Goal: Task Accomplishment & Management: Manage account settings

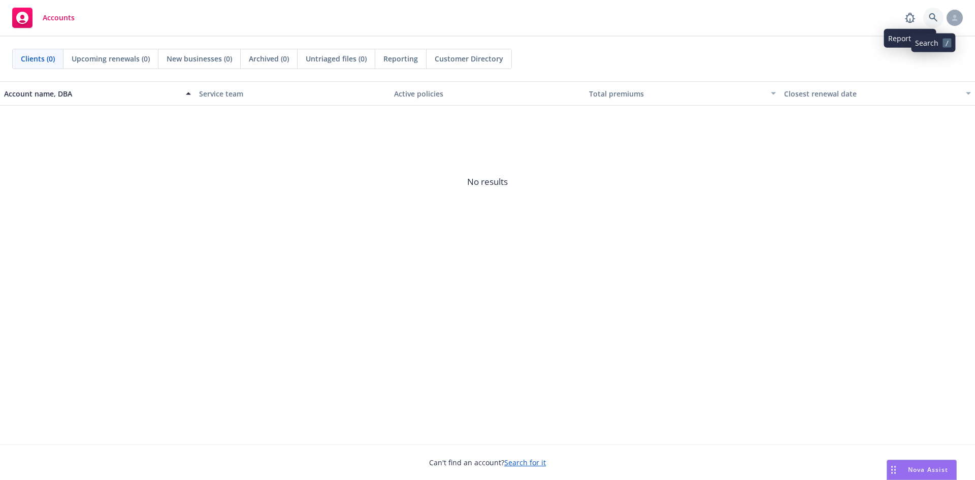
click at [931, 11] on link at bounding box center [933, 18] width 20 height 20
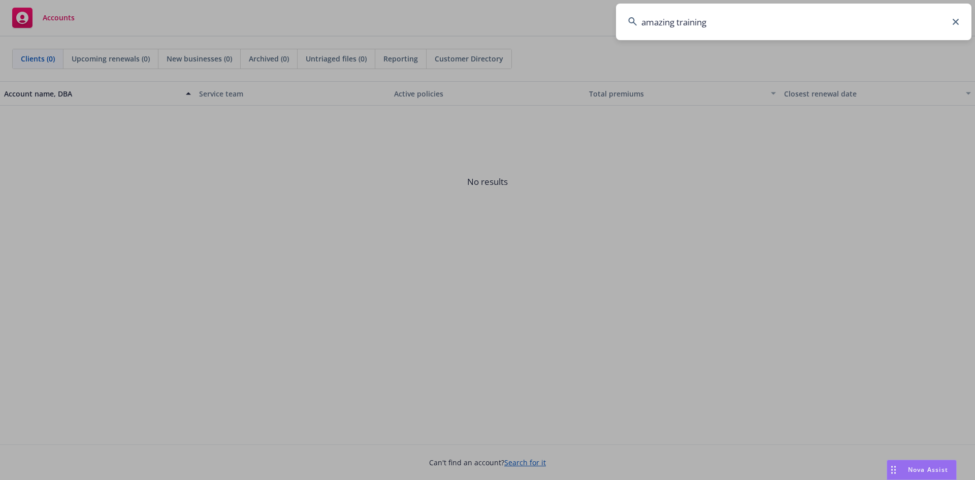
type input "amazing training"
click at [954, 20] on icon at bounding box center [955, 22] width 6 height 6
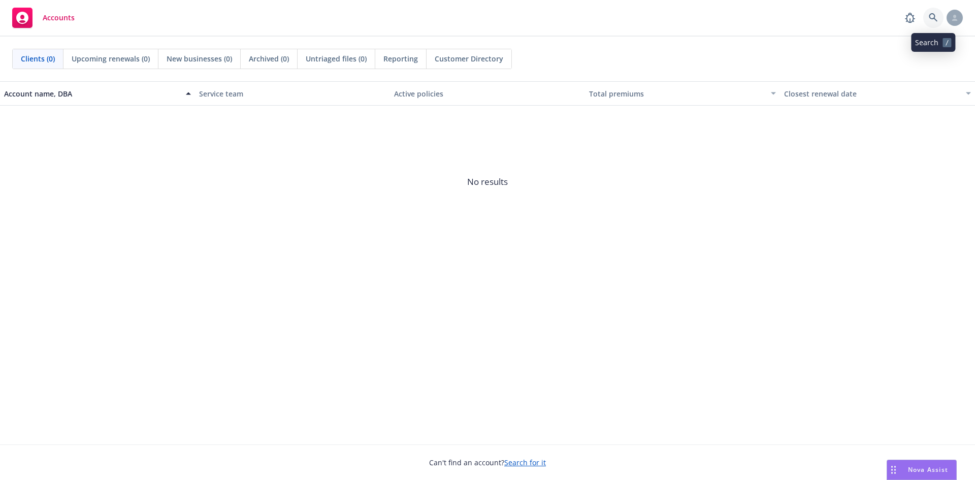
click at [932, 17] on icon at bounding box center [933, 17] width 9 height 9
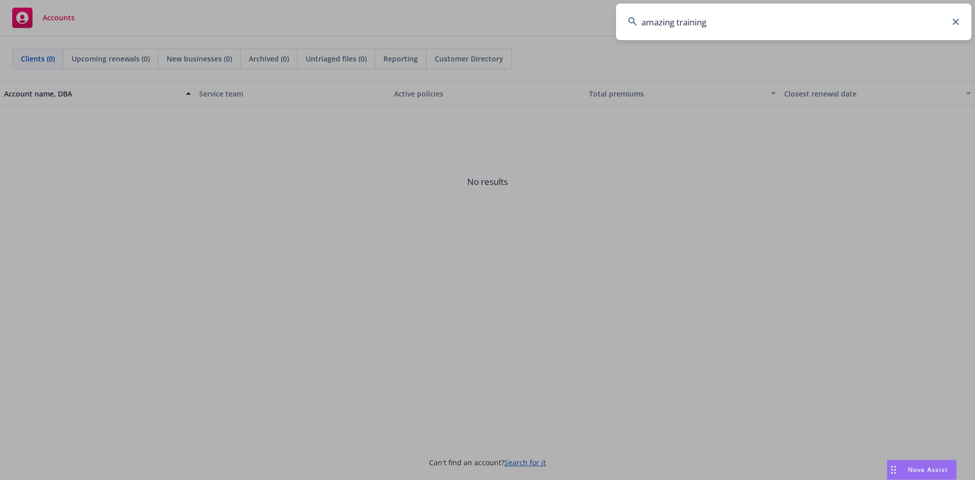
type input "amazing training"
click at [956, 22] on icon at bounding box center [955, 22] width 6 height 6
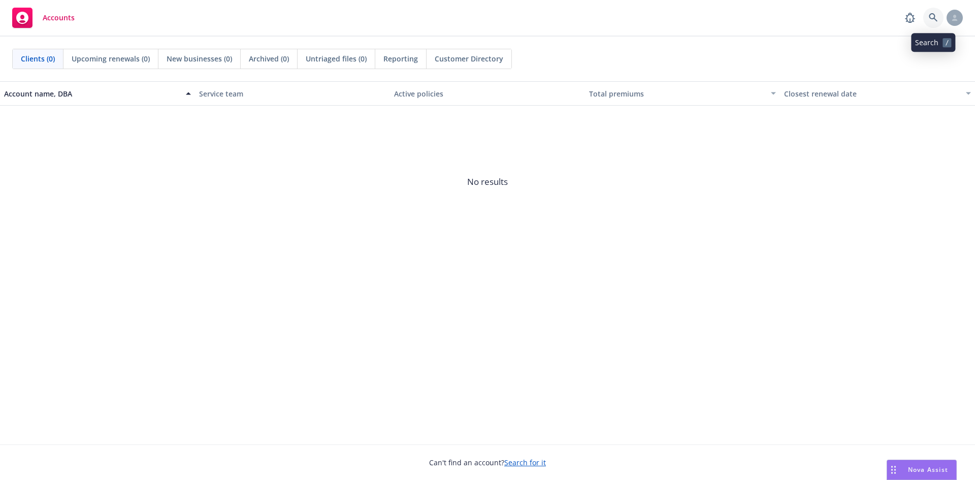
click at [938, 22] on link at bounding box center [933, 18] width 20 height 20
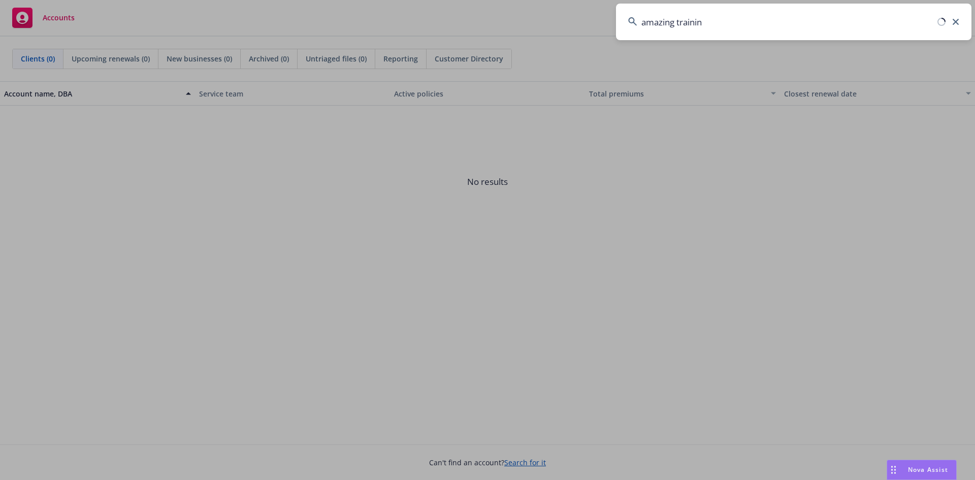
type input "amazing training"
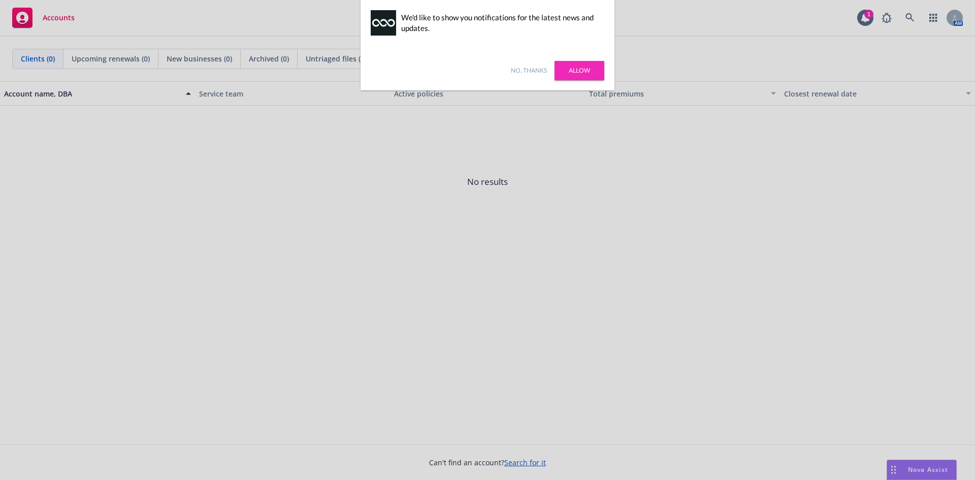
click at [526, 67] on link "No, thanks" at bounding box center [529, 70] width 36 height 9
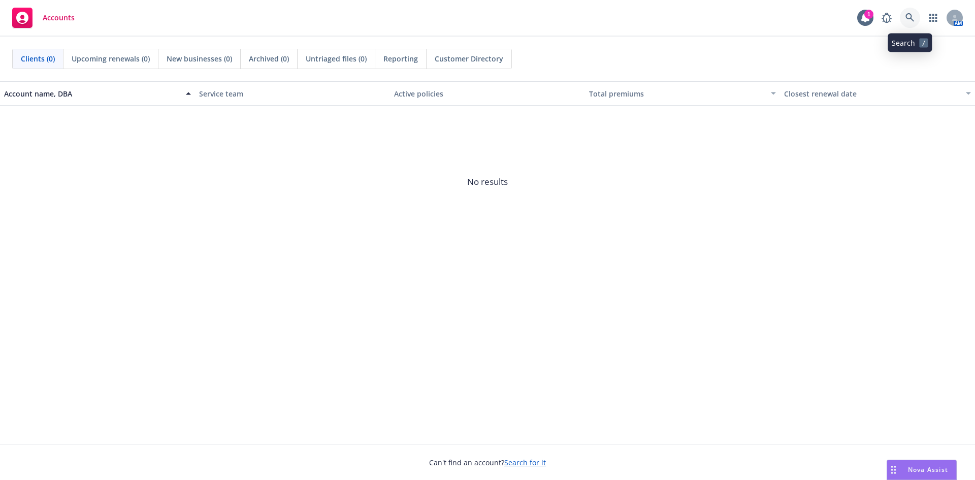
click at [911, 23] on link at bounding box center [910, 18] width 20 height 20
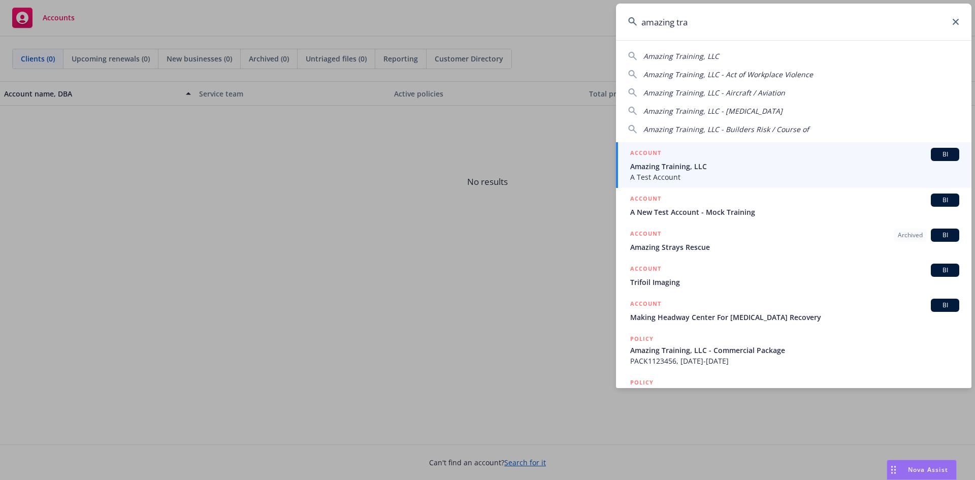
type input "amazing tra"
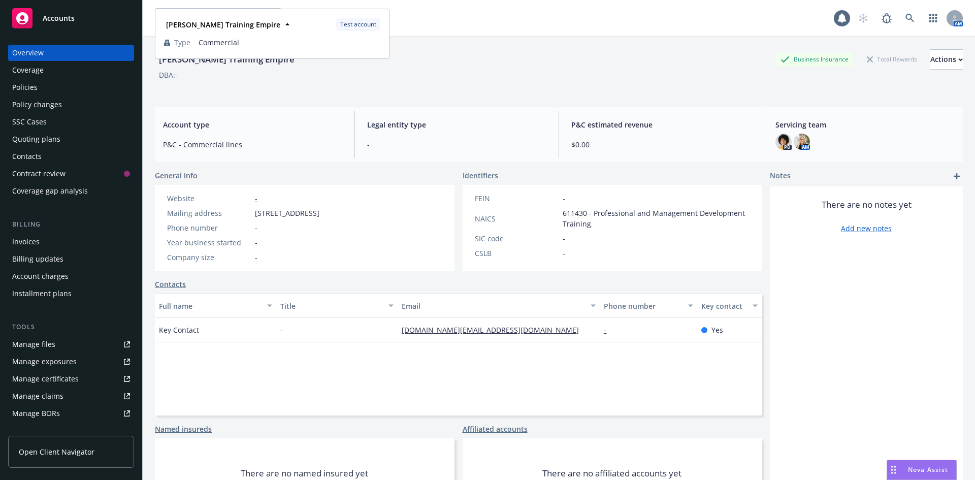
click at [268, 15] on div "Harlie Litton Training Empire Test account Type Commercial" at bounding box center [272, 34] width 233 height 48
click at [58, 87] on div "Policies" at bounding box center [71, 87] width 118 height 16
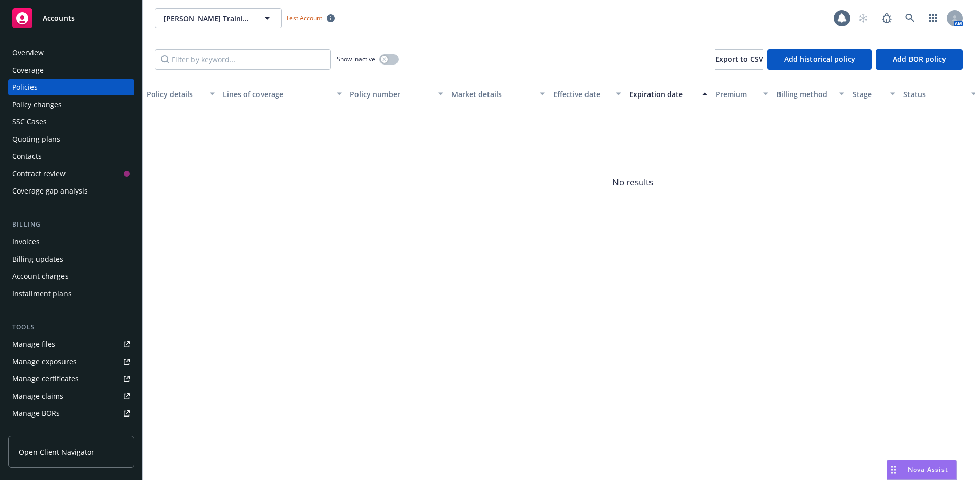
click at [62, 172] on div "Contract review" at bounding box center [38, 173] width 53 height 16
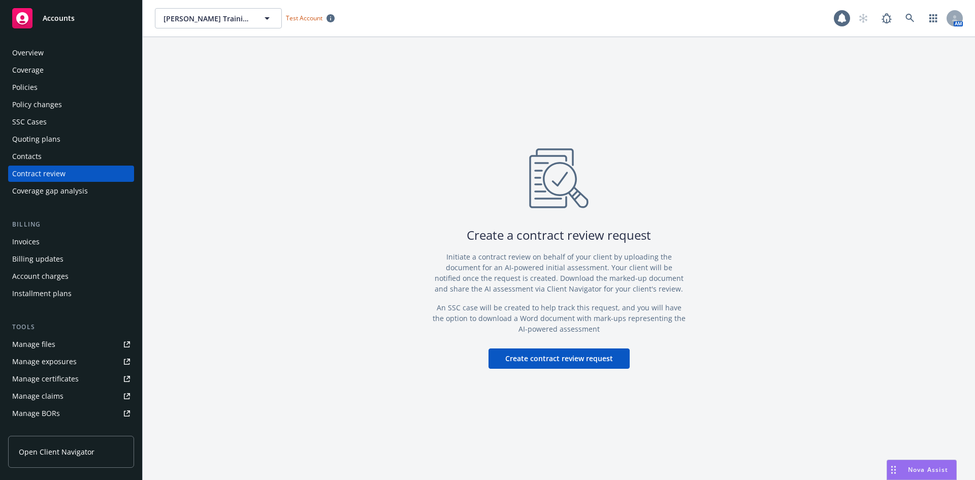
click at [62, 154] on div "Contacts" at bounding box center [71, 156] width 118 height 16
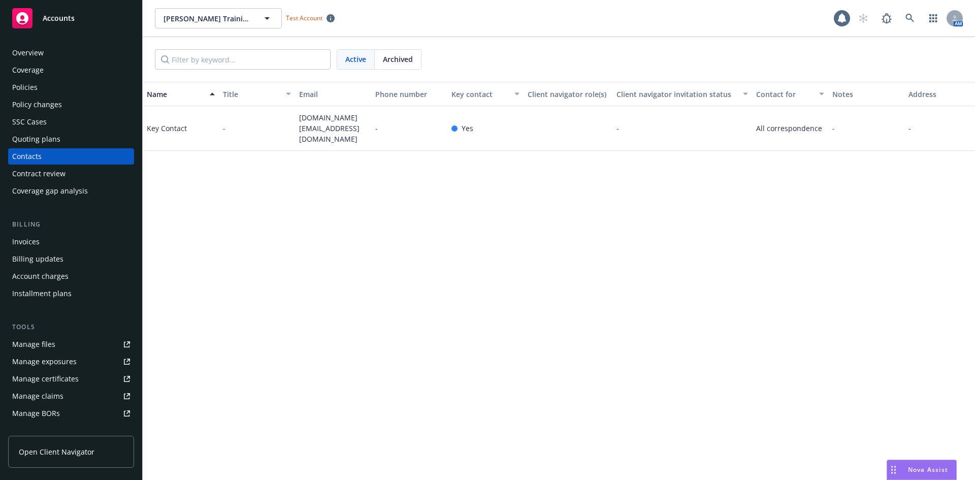
click at [65, 139] on div "Quoting plans" at bounding box center [71, 139] width 118 height 16
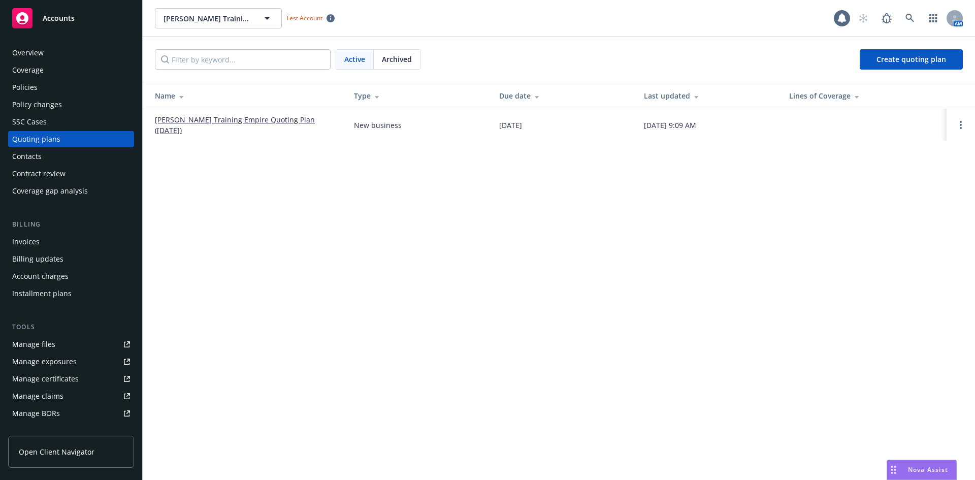
click at [74, 61] on div "Overview Coverage Policies Policy changes SSC Cases Quoting plans Contacts Cont…" at bounding box center [71, 122] width 126 height 154
click at [78, 55] on div "Overview" at bounding box center [71, 53] width 118 height 16
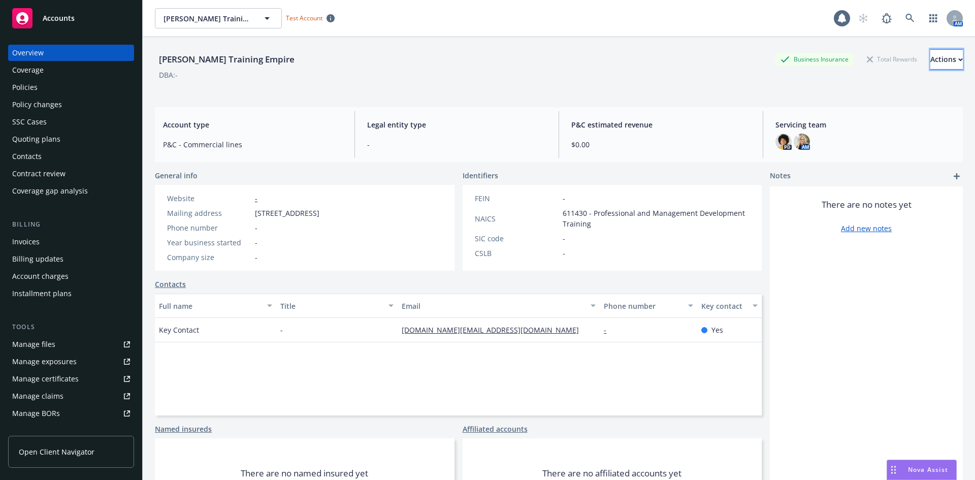
click at [930, 62] on button "Actions" at bounding box center [946, 59] width 32 height 20
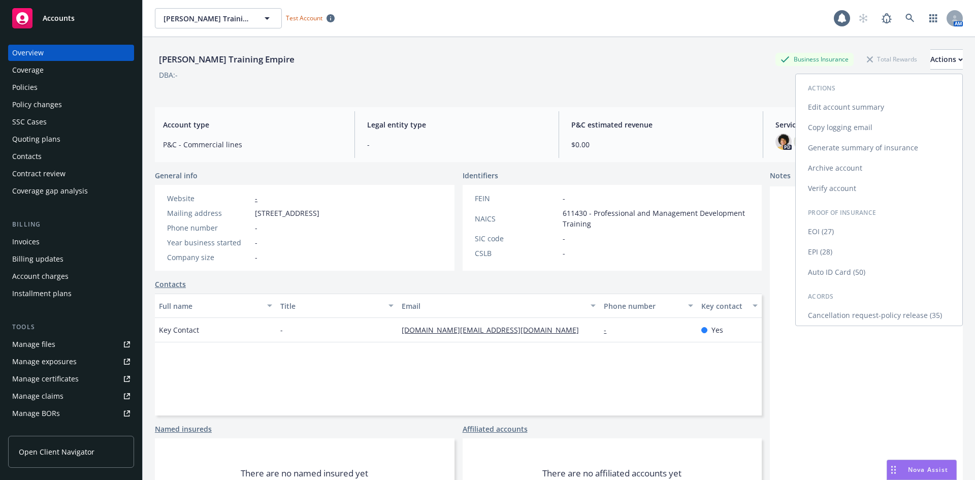
click at [845, 105] on link "Edit account summary" at bounding box center [879, 107] width 167 height 20
select select "US"
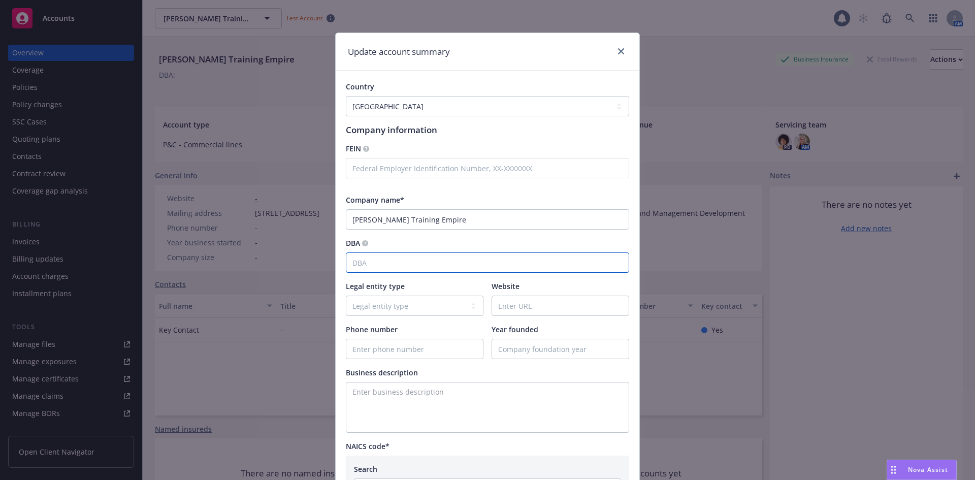
click at [446, 262] on input "DBA" at bounding box center [487, 262] width 283 height 20
type input "Training Account"
click at [419, 304] on select "Legal entity type C-corporation Government entity Independent contractor Joint …" at bounding box center [415, 305] width 138 height 20
select select "C-corporation"
click at [346, 295] on select "Legal entity type C-corporation Government entity Independent contractor Joint …" at bounding box center [415, 305] width 138 height 20
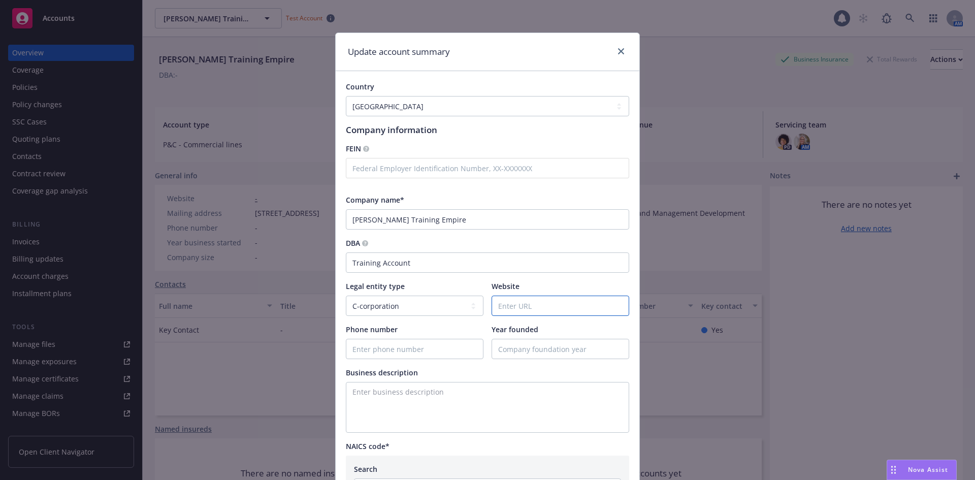
click at [521, 311] on input "Website" at bounding box center [560, 305] width 137 height 19
click at [585, 308] on input "www.trainingaccount" at bounding box center [560, 305] width 137 height 19
type input "www.trainingaccount.com"
click at [374, 351] on input "Phone number" at bounding box center [414, 348] width 137 height 19
type input "2091110000"
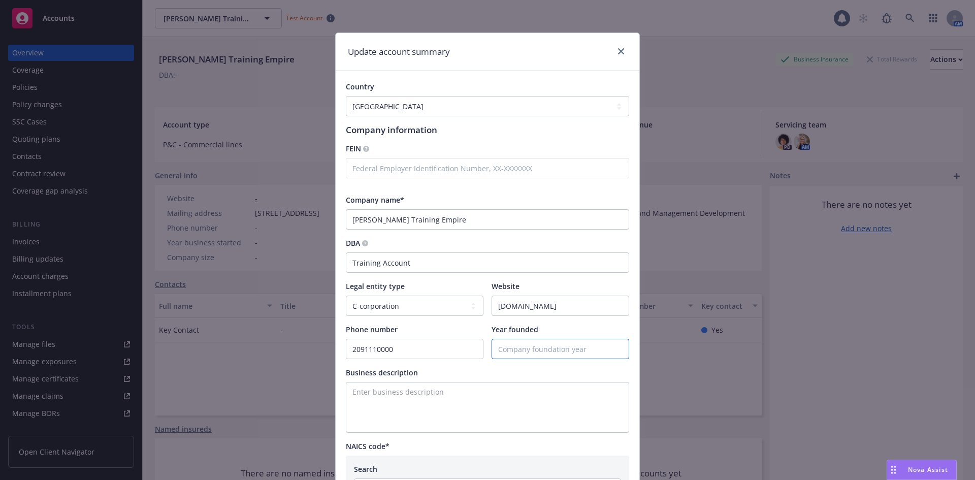
click at [527, 353] on input "Year founded" at bounding box center [560, 348] width 137 height 19
type input "2019"
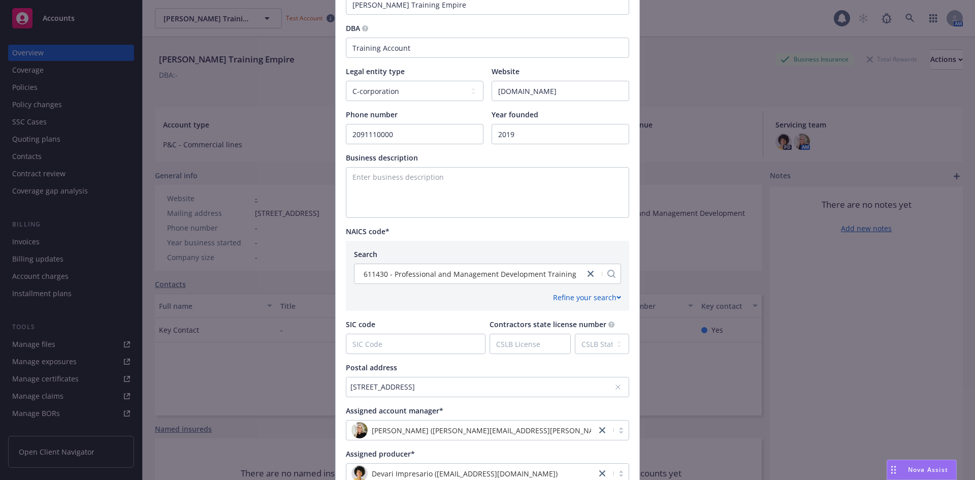
scroll to position [254, 0]
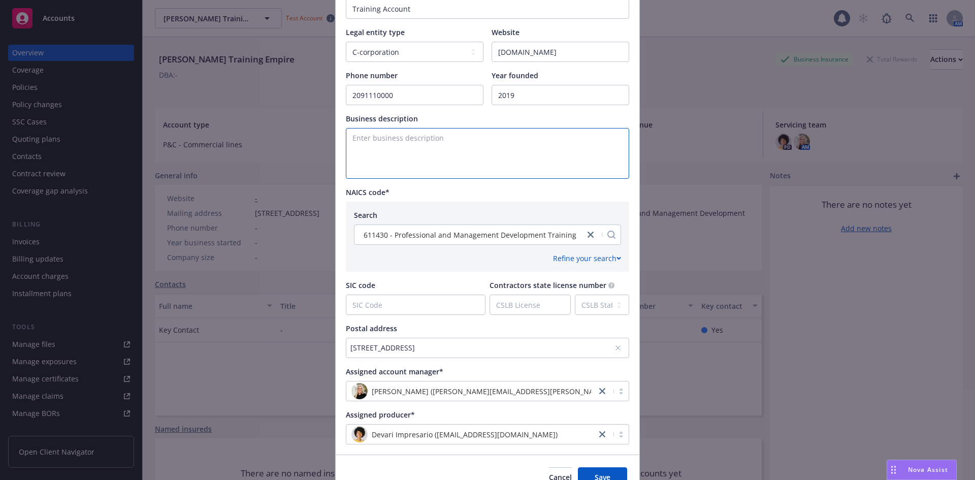
click at [467, 151] on textarea "Enter business description" at bounding box center [487, 153] width 283 height 51
type textarea "Full details of the clients business description."
click at [377, 303] on input "SIC code" at bounding box center [415, 304] width 139 height 19
type input "6"
type input "2"
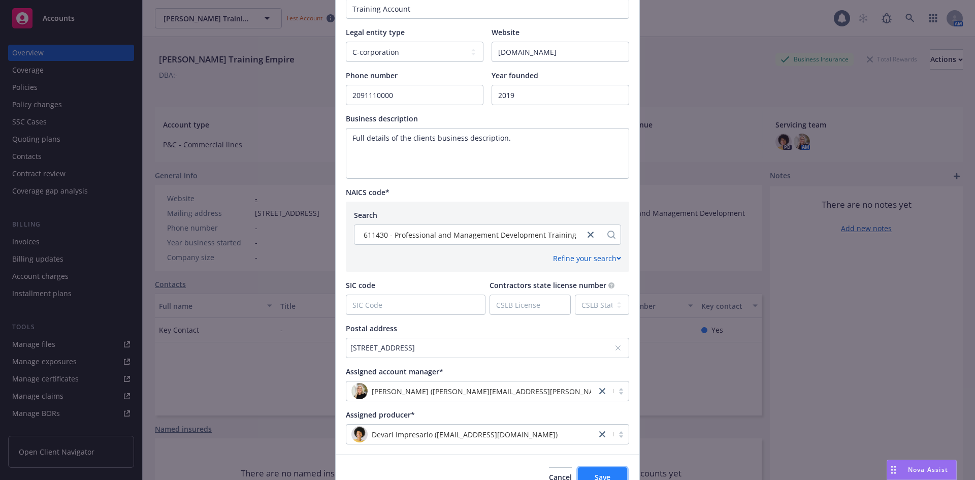
click at [612, 469] on button "Save" at bounding box center [602, 477] width 49 height 20
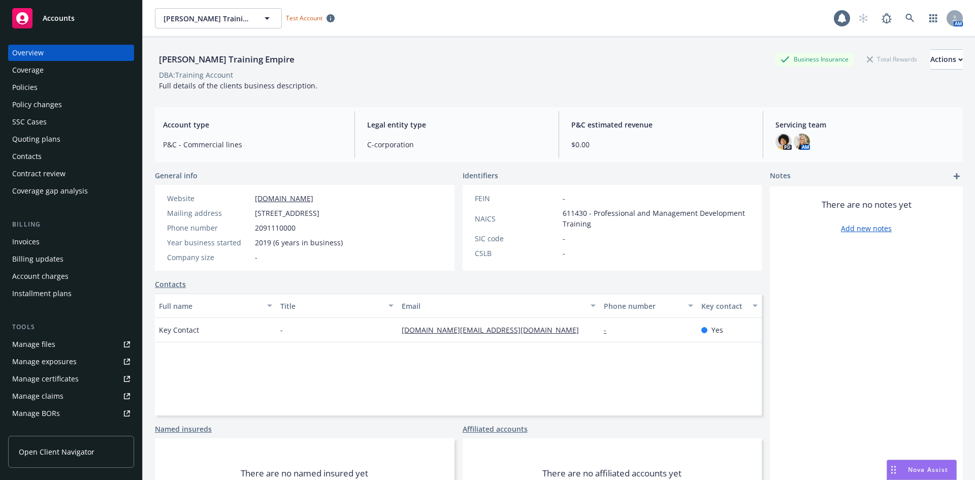
click at [178, 286] on link "Contacts" at bounding box center [170, 284] width 31 height 11
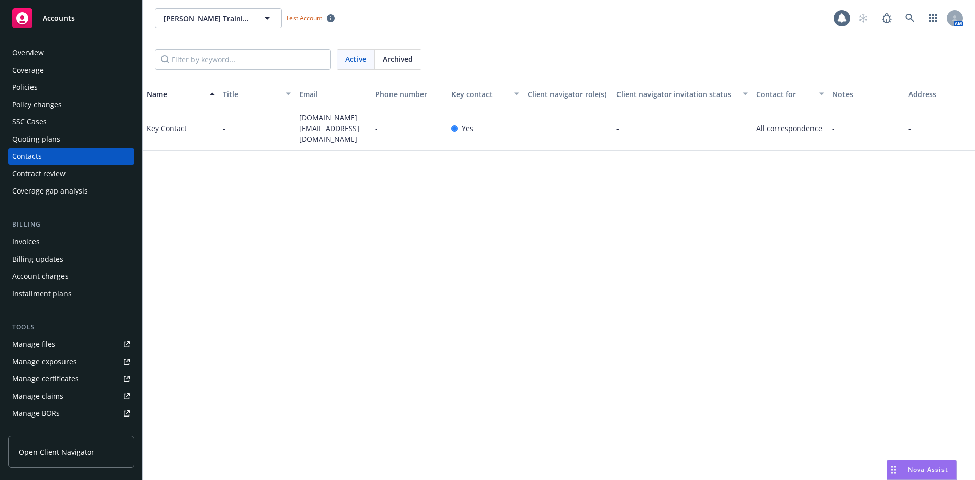
click at [230, 92] on div "Title" at bounding box center [251, 94] width 57 height 11
click at [231, 92] on div "Title" at bounding box center [251, 94] width 57 height 11
click at [313, 97] on div "Email" at bounding box center [333, 94] width 68 height 11
click at [298, 95] on button "Email" at bounding box center [333, 94] width 76 height 24
click at [354, 258] on div "Name Title Email Phone number Key contact Client navigator role(s) Client navig…" at bounding box center [559, 281] width 832 height 398
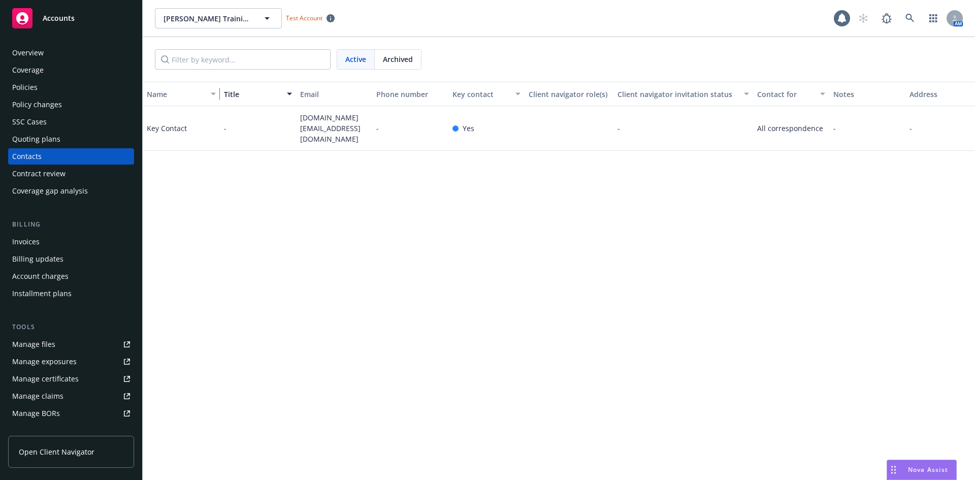
click at [215, 92] on div "button" at bounding box center [214, 93] width 5 height 23
click at [392, 62] on span "Archived" at bounding box center [398, 59] width 30 height 11
click at [355, 63] on span "Active" at bounding box center [355, 59] width 21 height 11
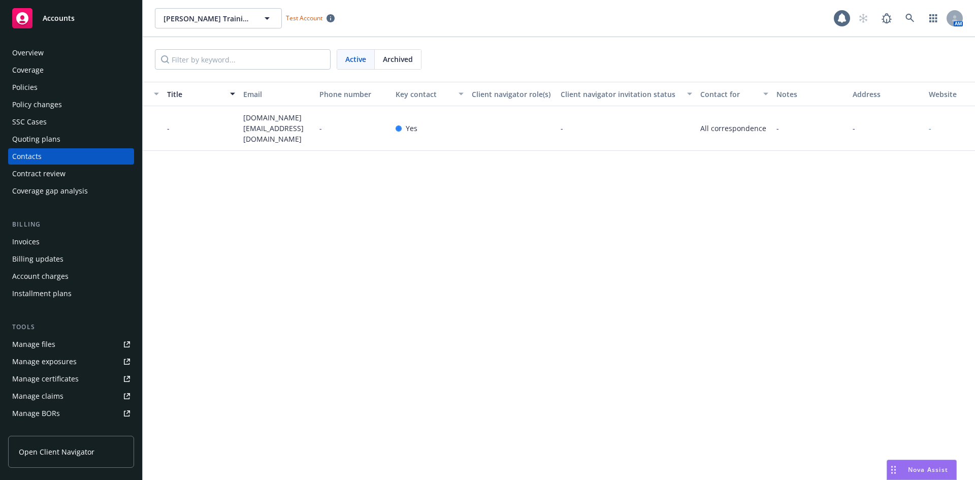
scroll to position [0, 83]
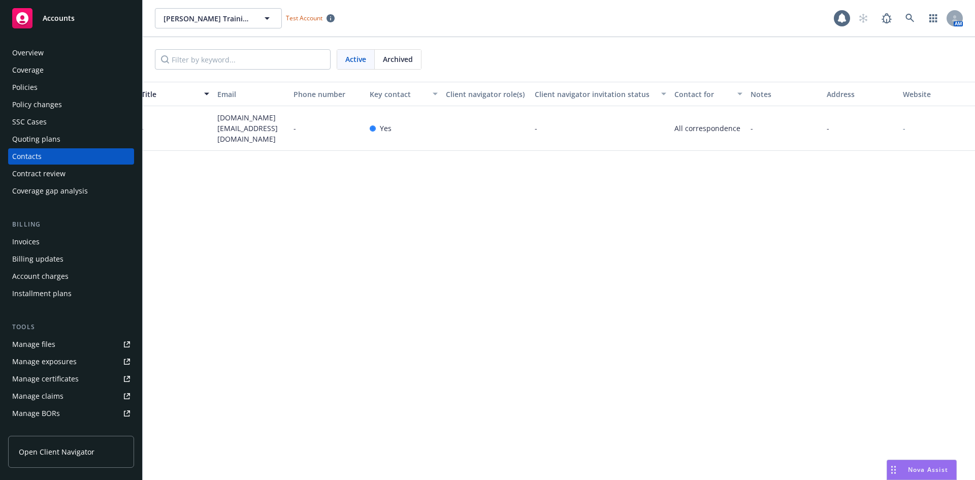
click at [61, 57] on div "Overview" at bounding box center [71, 53] width 118 height 16
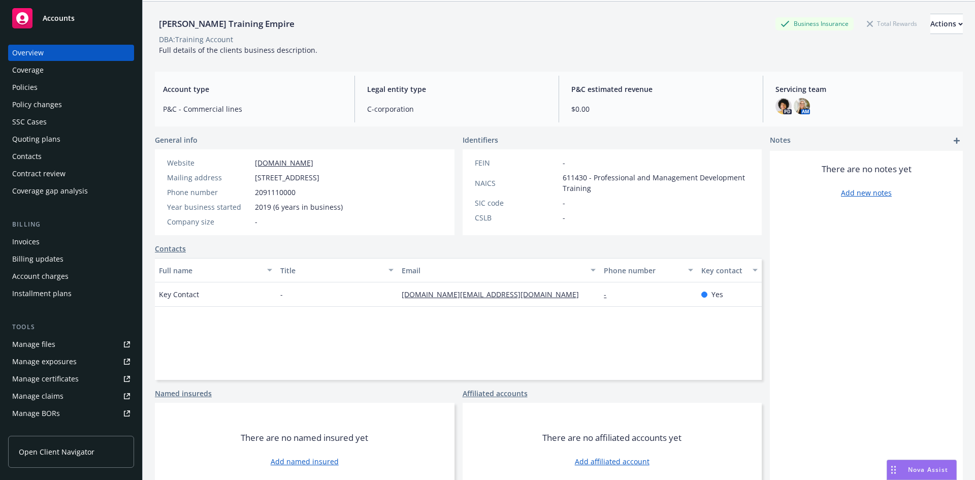
scroll to position [51, 0]
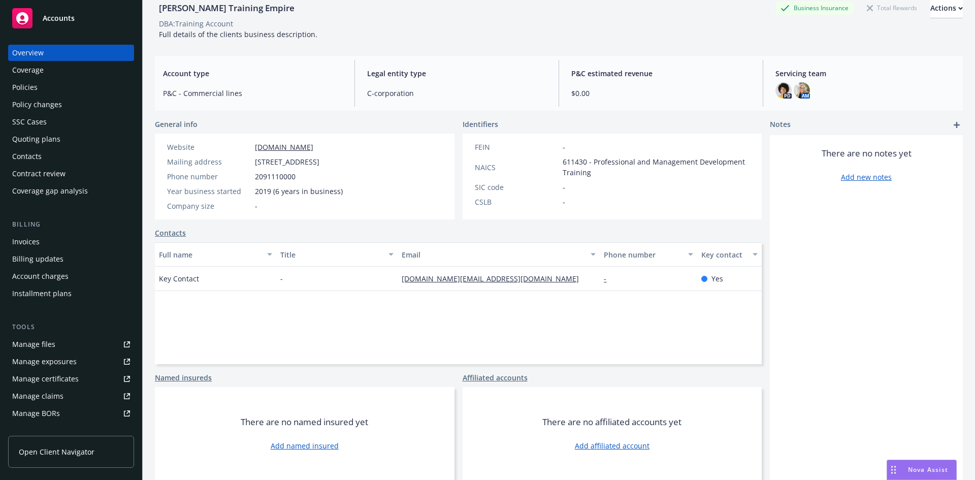
click at [182, 374] on link "Named insureds" at bounding box center [183, 377] width 57 height 11
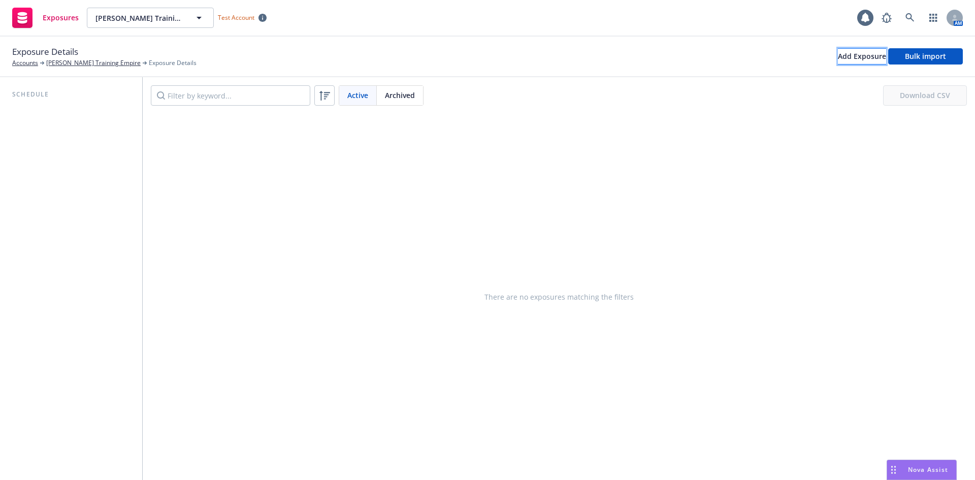
click at [838, 61] on div "Add Exposure" at bounding box center [862, 56] width 48 height 15
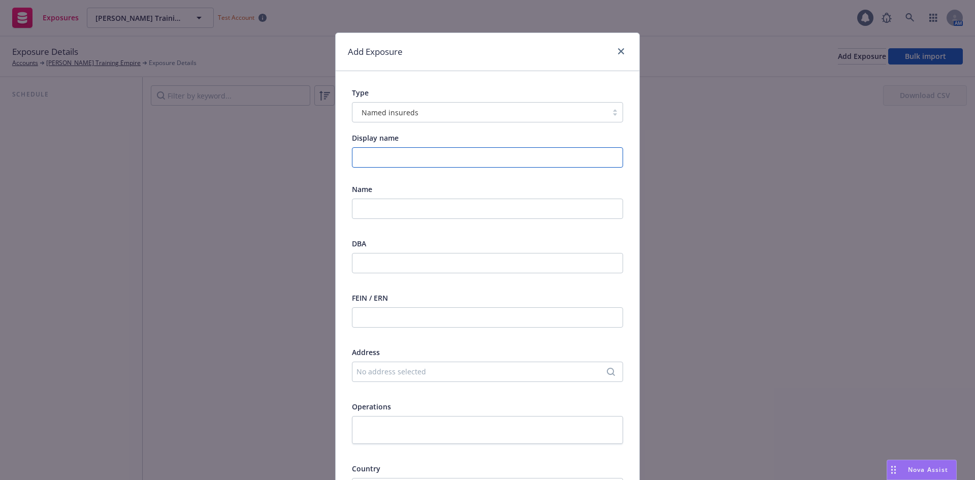
click at [451, 150] on input "Display name" at bounding box center [487, 157] width 271 height 20
type input "New Hire Training"
click at [409, 365] on div "No address selected" at bounding box center [487, 371] width 271 height 20
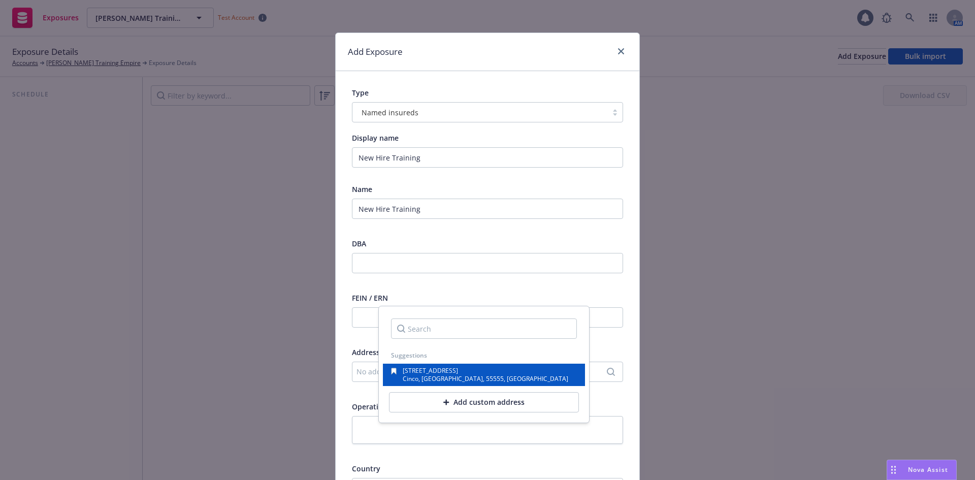
click at [413, 370] on span "5555 5th Ave" at bounding box center [430, 370] width 55 height 9
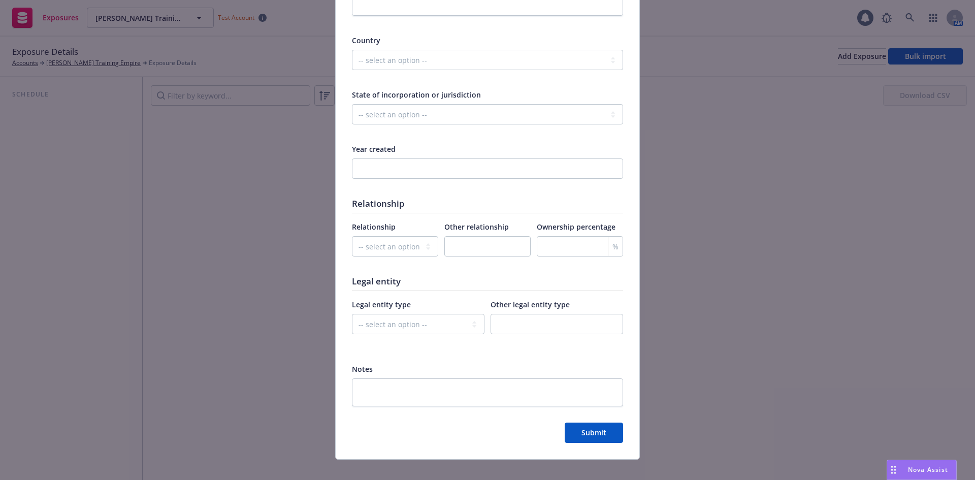
scroll to position [440, 0]
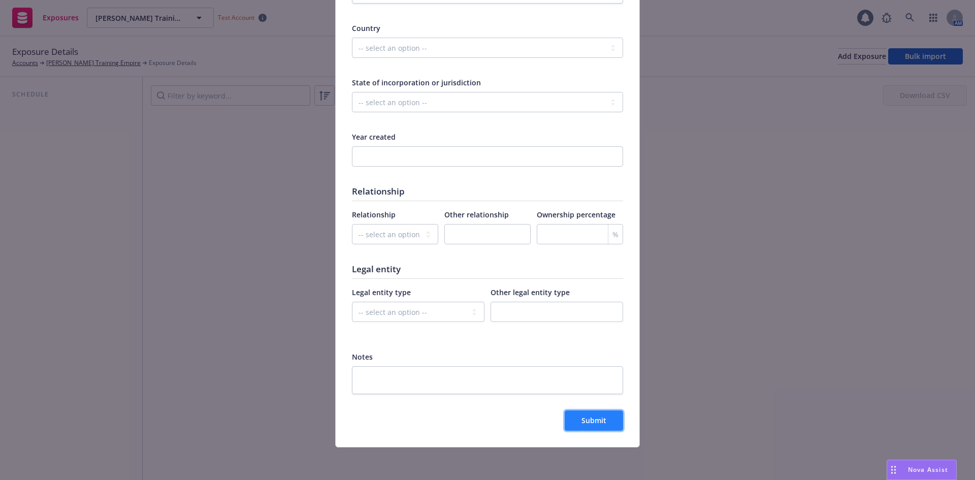
click at [589, 413] on button "Submit" at bounding box center [594, 420] width 58 height 20
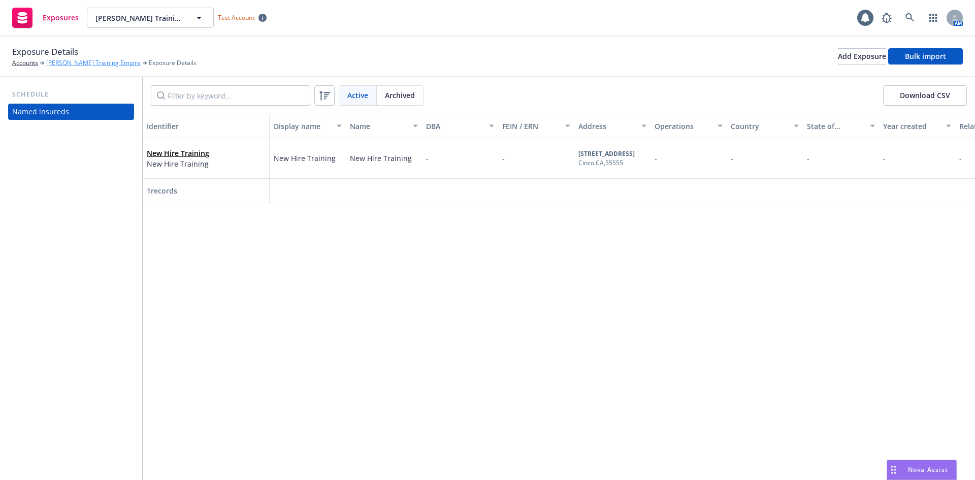
click at [62, 60] on link "[PERSON_NAME] Training Empire" at bounding box center [93, 62] width 94 height 9
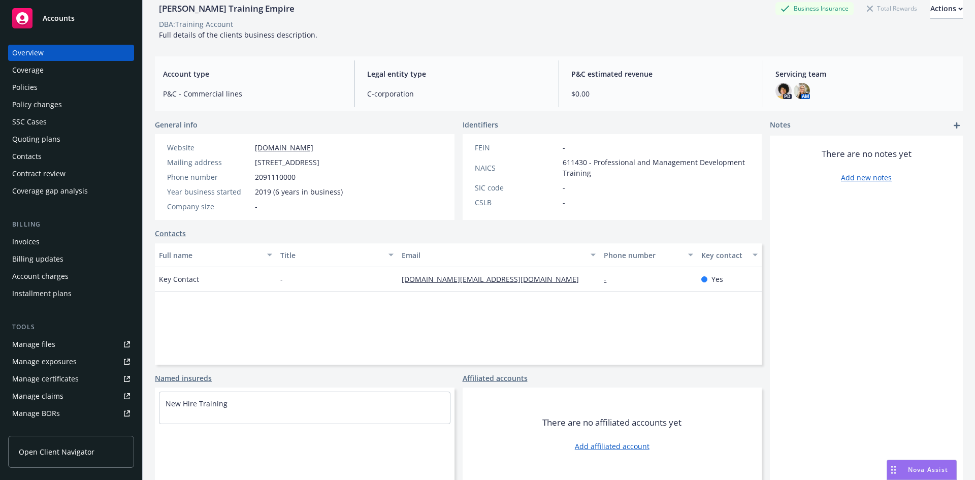
scroll to position [51, 0]
click at [581, 448] on link "Add affiliated account" at bounding box center [612, 445] width 75 height 11
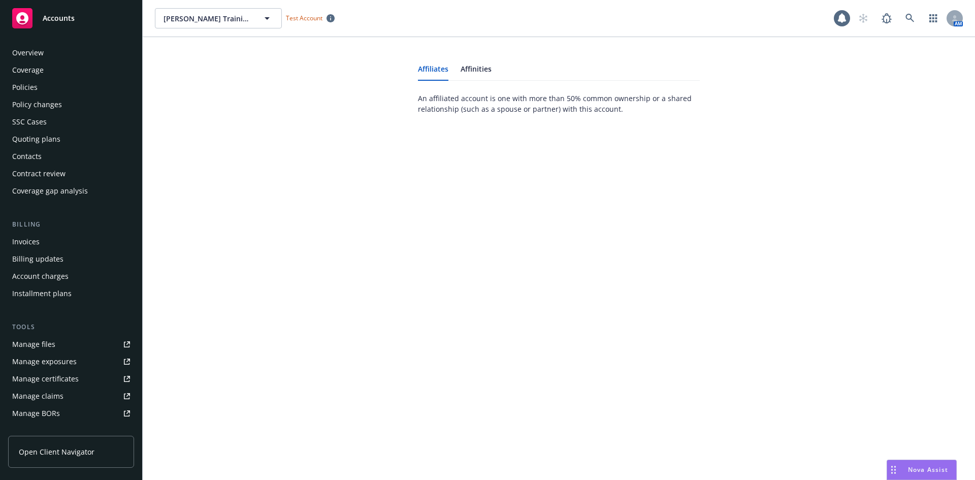
scroll to position [182, 0]
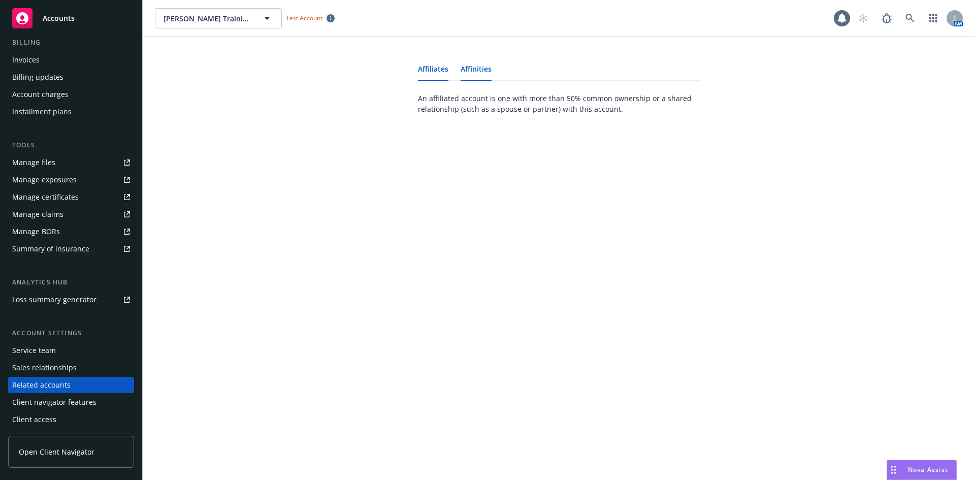
click at [484, 65] on link "Affinities" at bounding box center [475, 72] width 31 height 15
click at [444, 68] on link "Affiliates" at bounding box center [433, 72] width 30 height 15
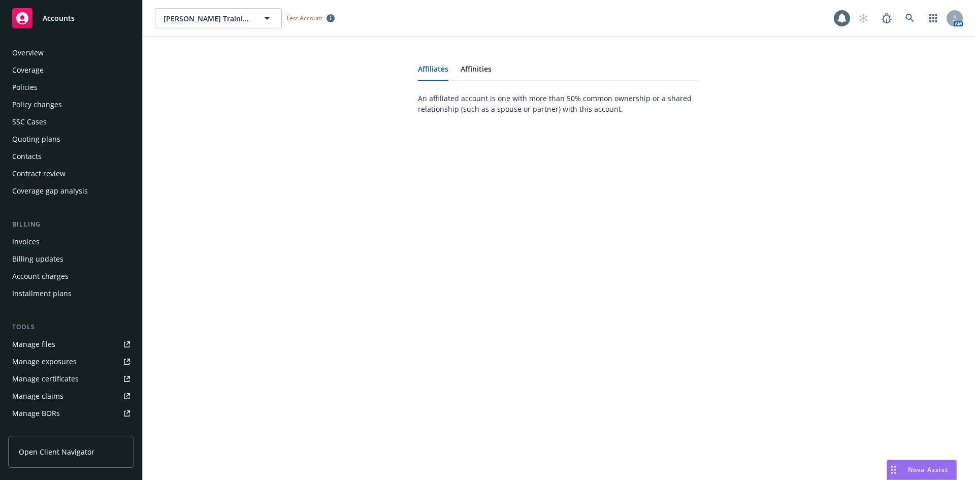
click at [61, 60] on div "Overview" at bounding box center [71, 53] width 118 height 16
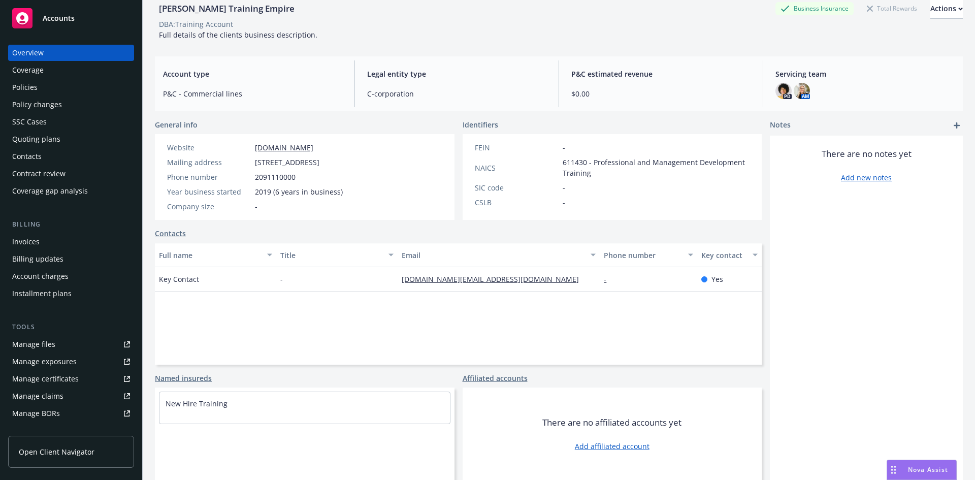
scroll to position [51, 0]
click at [487, 377] on link "Affiliated accounts" at bounding box center [494, 377] width 65 height 11
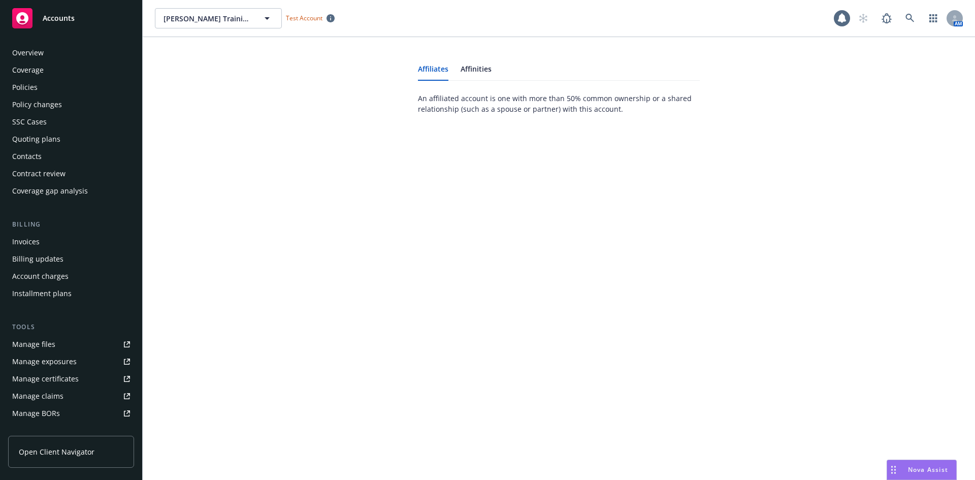
scroll to position [182, 0]
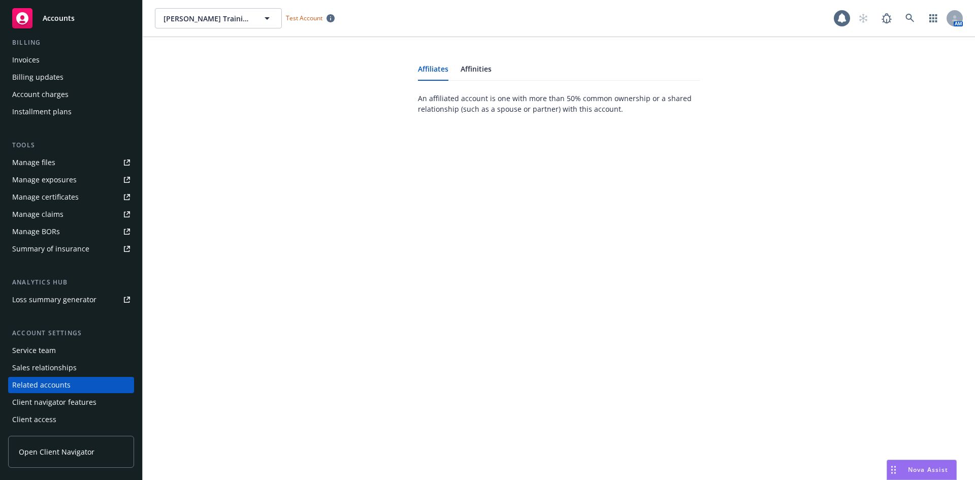
click at [87, 351] on div "Service team" at bounding box center [71, 350] width 118 height 16
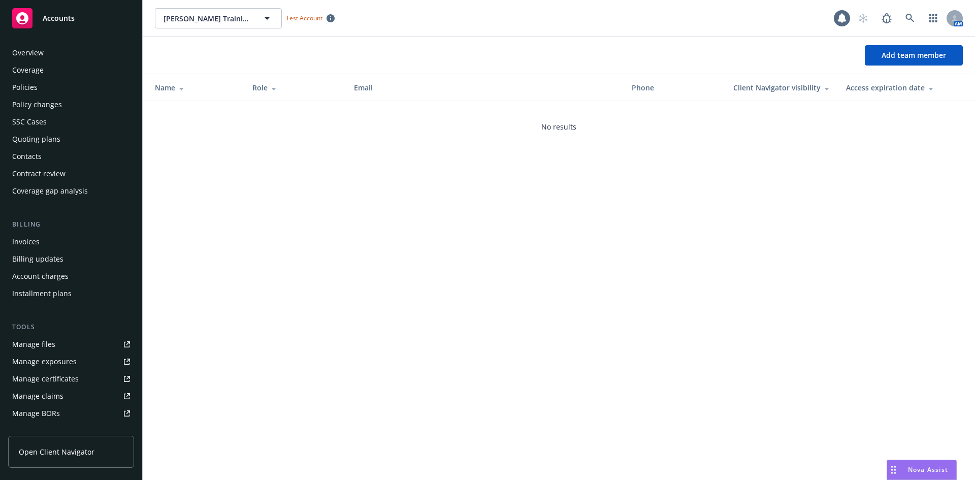
scroll to position [182, 0]
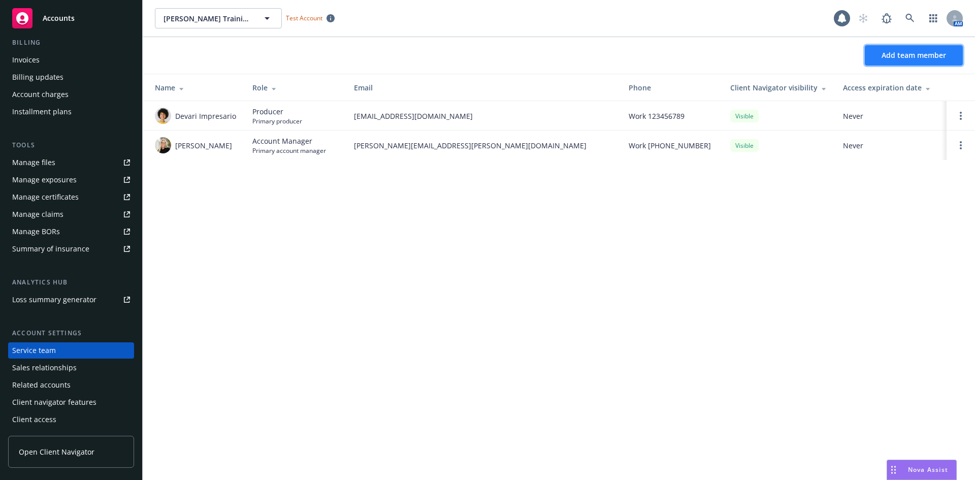
click at [908, 62] on button "Add team member" at bounding box center [914, 55] width 98 height 20
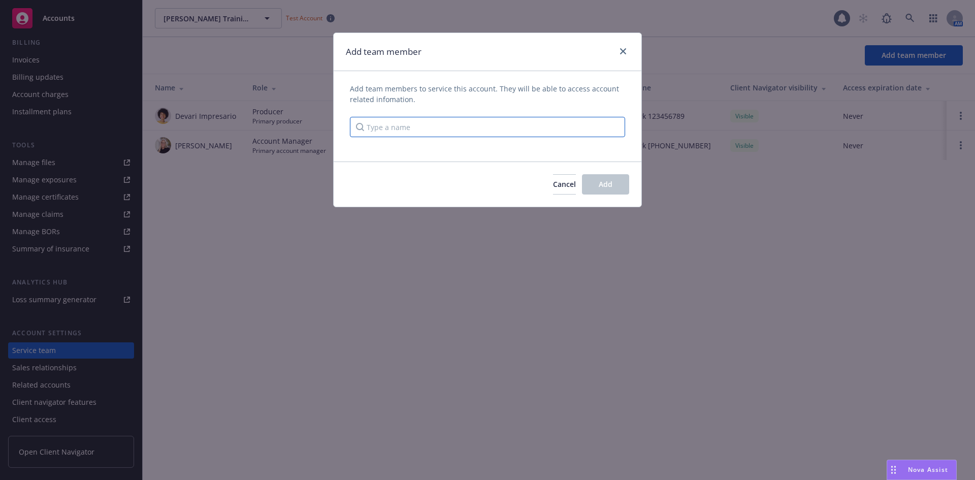
click at [429, 128] on input "Type a name" at bounding box center [487, 127] width 275 height 20
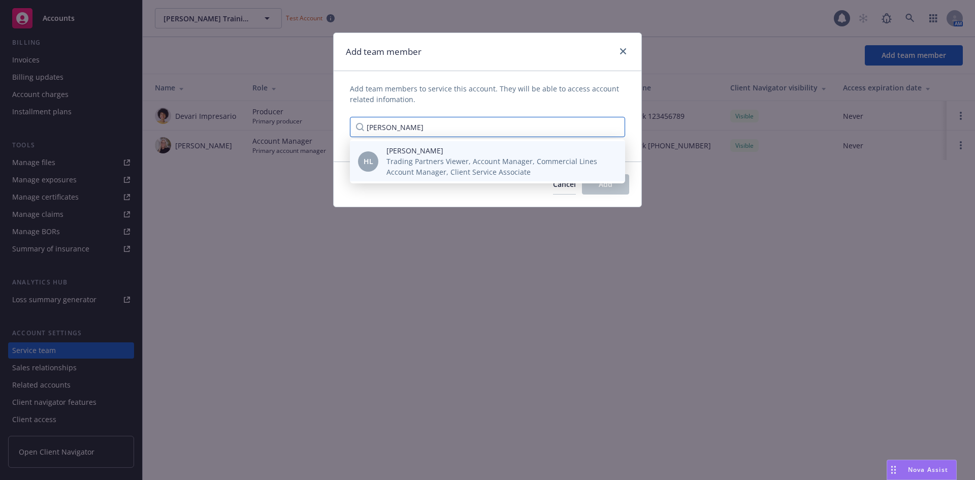
type input "Harlie"
click at [434, 148] on span "Harlie Litton" at bounding box center [497, 150] width 222 height 11
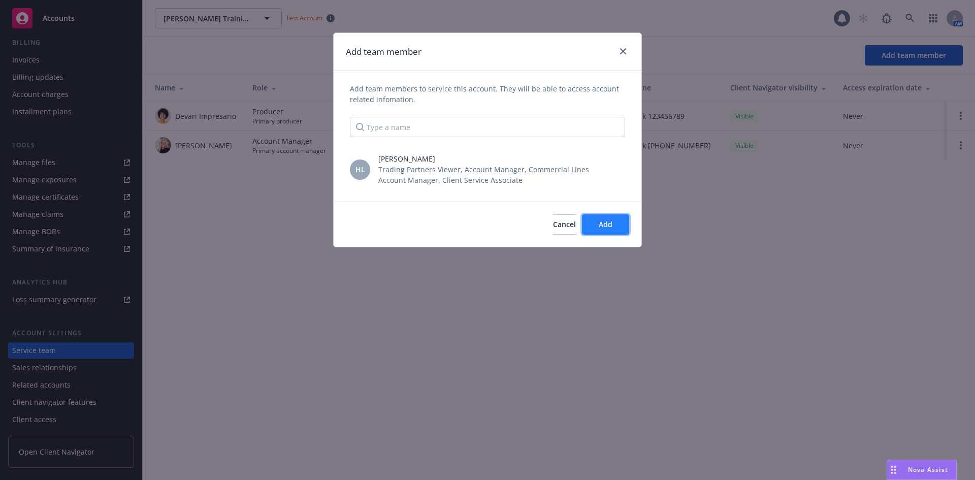
click at [608, 228] on span "Add" at bounding box center [606, 224] width 14 height 10
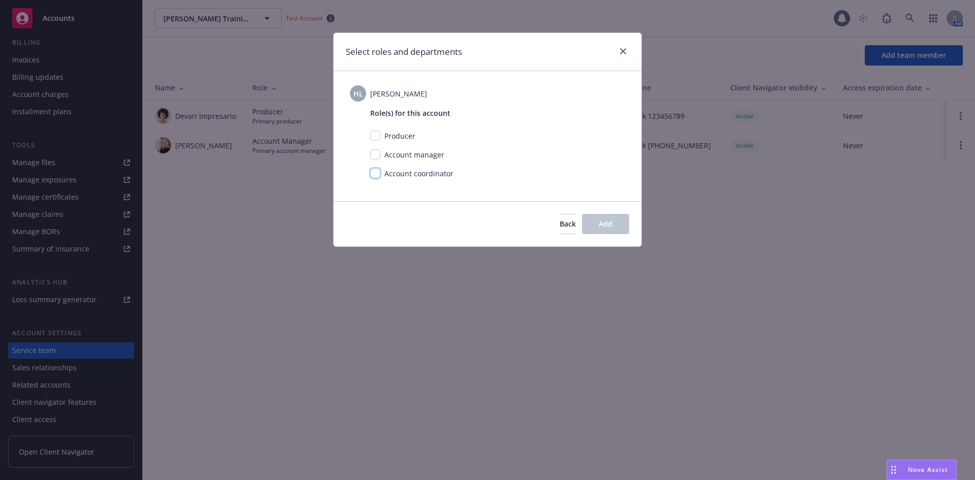
click at [371, 171] on input "checkbox" at bounding box center [375, 173] width 10 height 10
checkbox input "true"
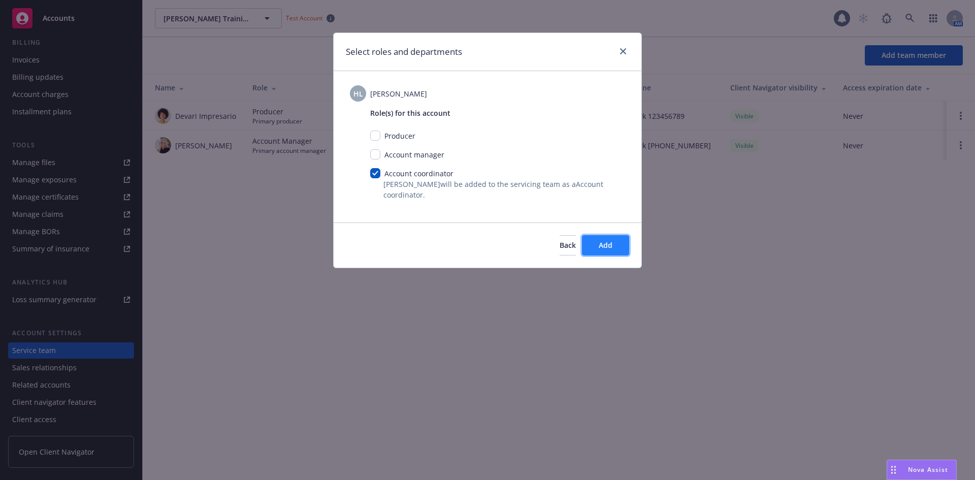
click at [607, 241] on span "Add" at bounding box center [606, 245] width 14 height 10
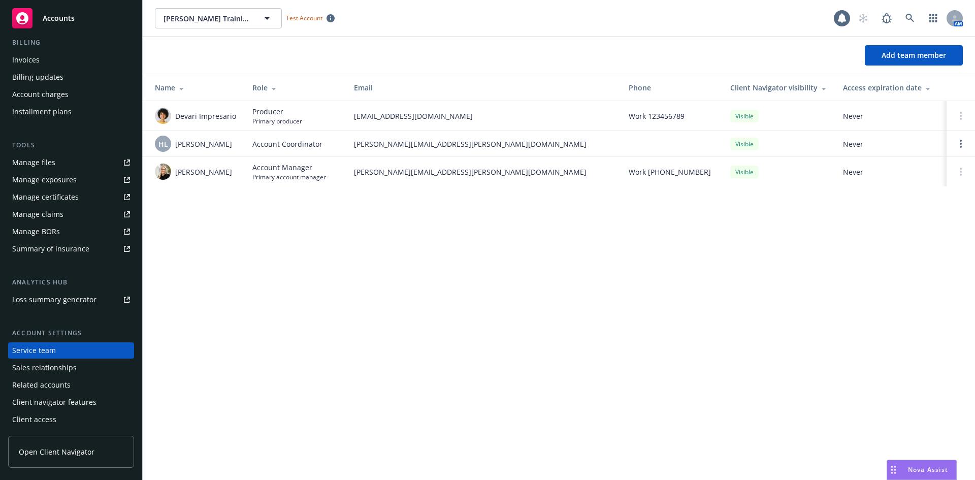
click at [193, 140] on span "Harlie Litton" at bounding box center [203, 144] width 57 height 11
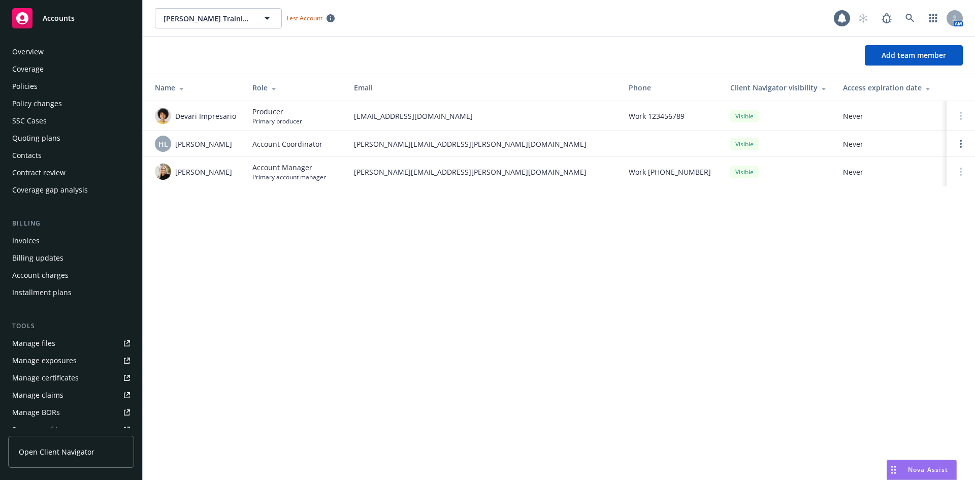
scroll to position [0, 0]
click at [34, 53] on div "Overview" at bounding box center [27, 53] width 31 height 16
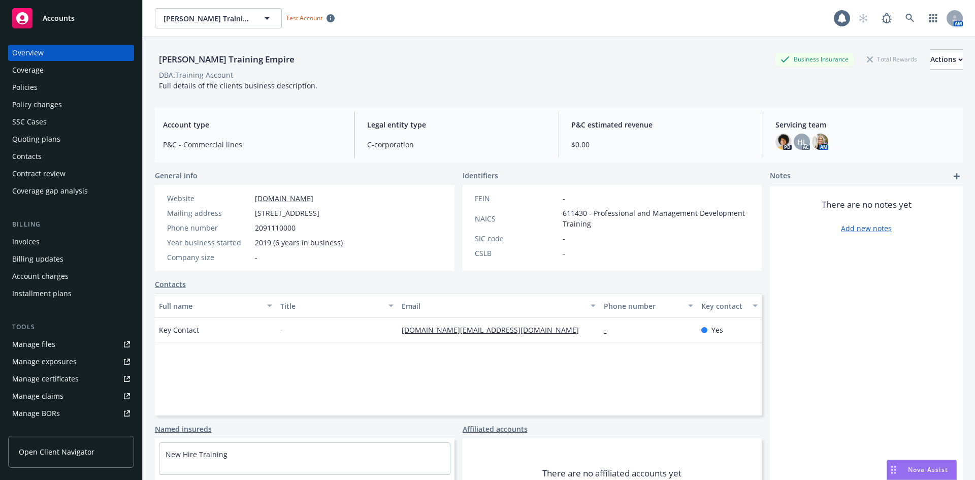
click at [846, 224] on link "Add new notes" at bounding box center [866, 228] width 51 height 11
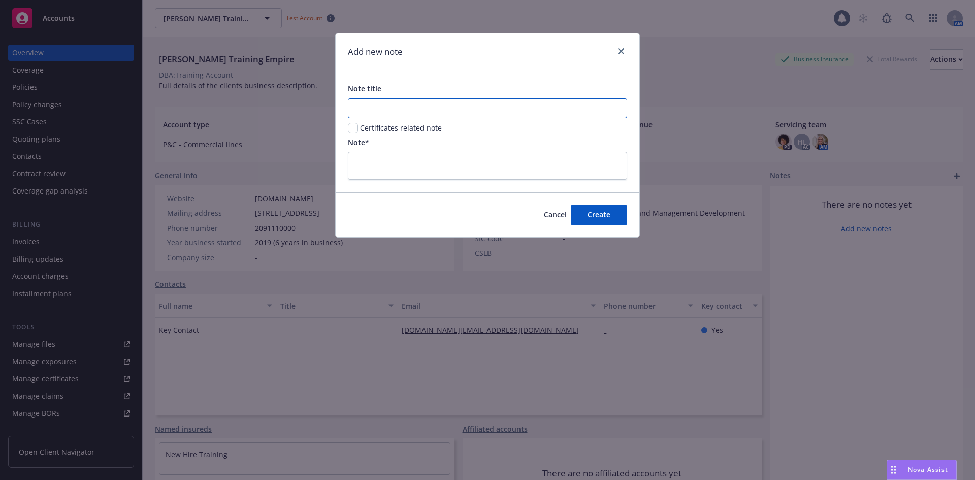
click at [477, 109] on input "Note title" at bounding box center [487, 108] width 279 height 20
type input "CCD"
click at [457, 157] on textarea at bounding box center [487, 166] width 279 height 28
type textarea "x"
type textarea "p"
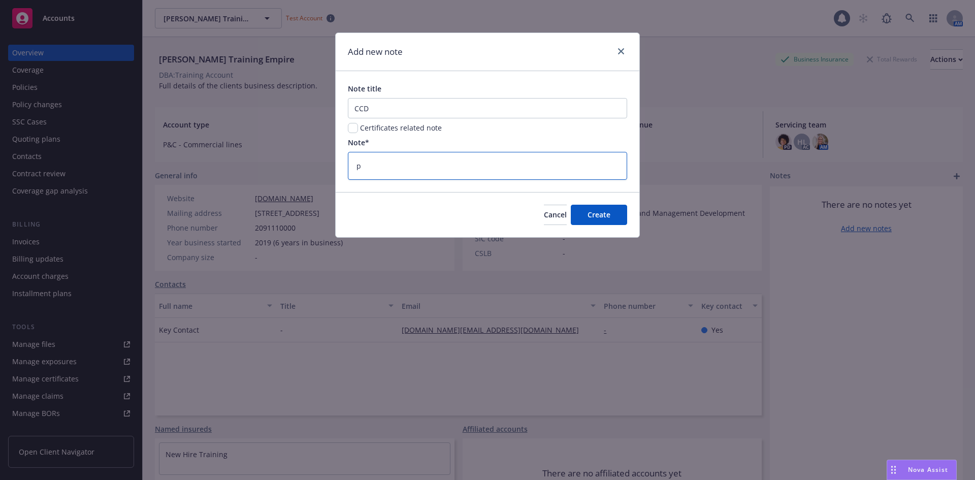
type textarea "x"
type textarea "pa"
type textarea "x"
type textarea "pas"
type textarea "x"
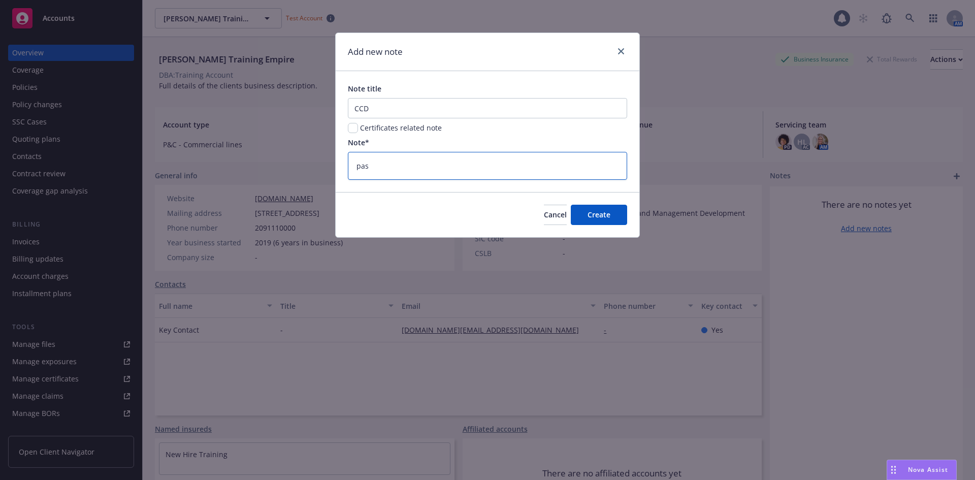
type textarea "past"
type textarea "x"
type textarea "paste"
type textarea "x"
type textarea "paste"
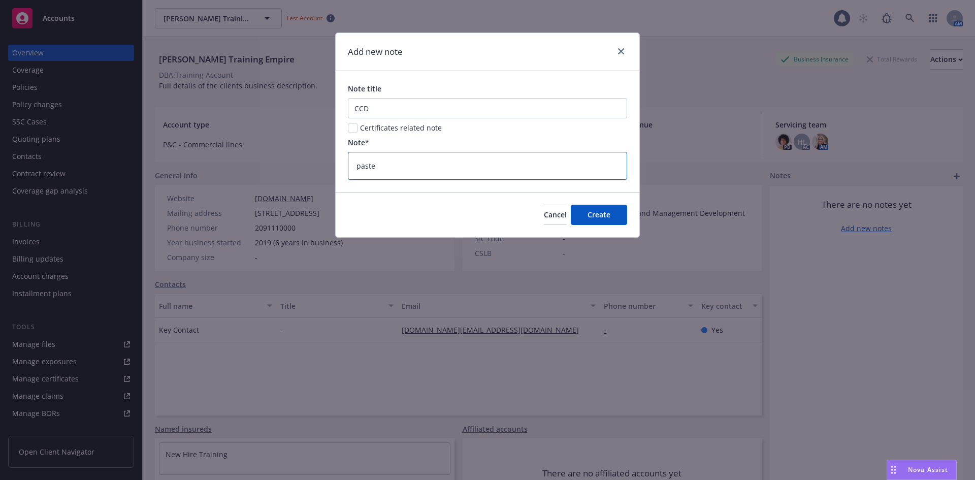
type textarea "x"
type textarea "paste C"
type textarea "x"
type textarea "paste CC"
type textarea "x"
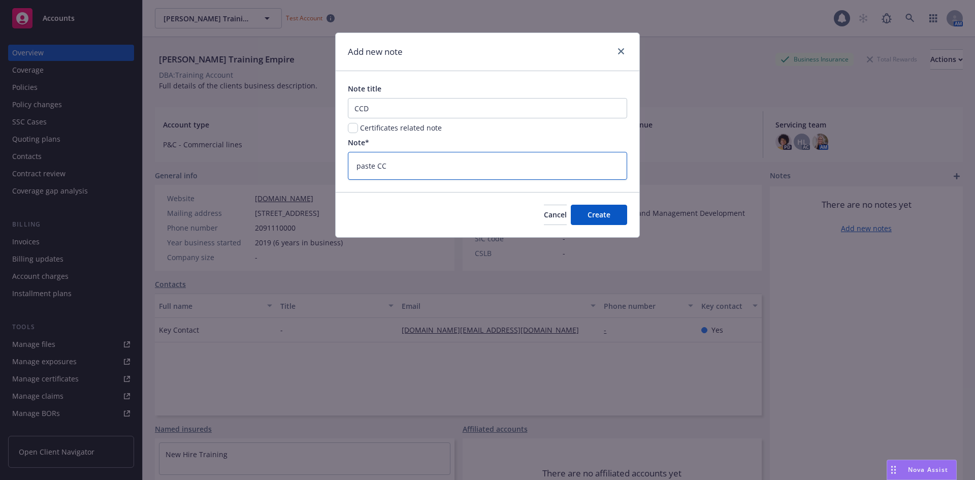
type textarea "paste CCD"
type textarea "x"
type textarea "paste CCD"
type textarea "x"
type textarea "paste CCD l"
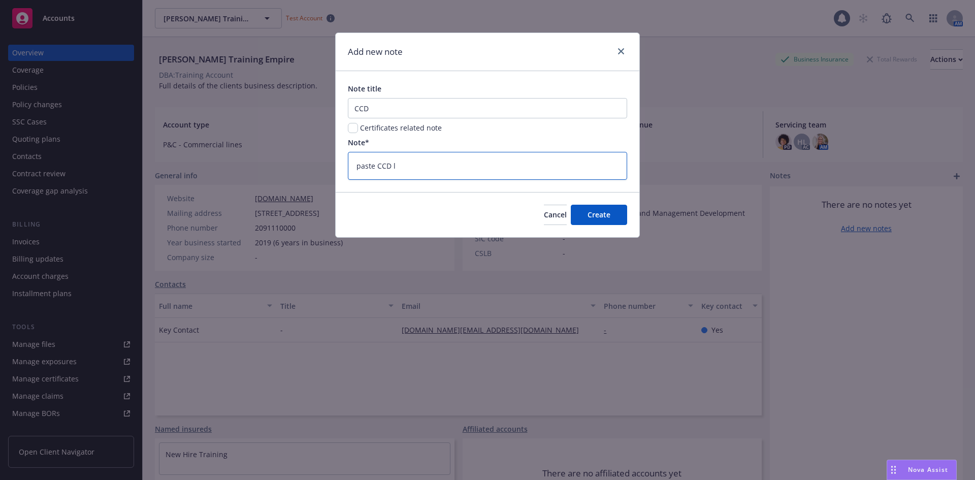
type textarea "x"
type textarea "paste CCD li"
type textarea "x"
type textarea "paste CCD lin"
type textarea "x"
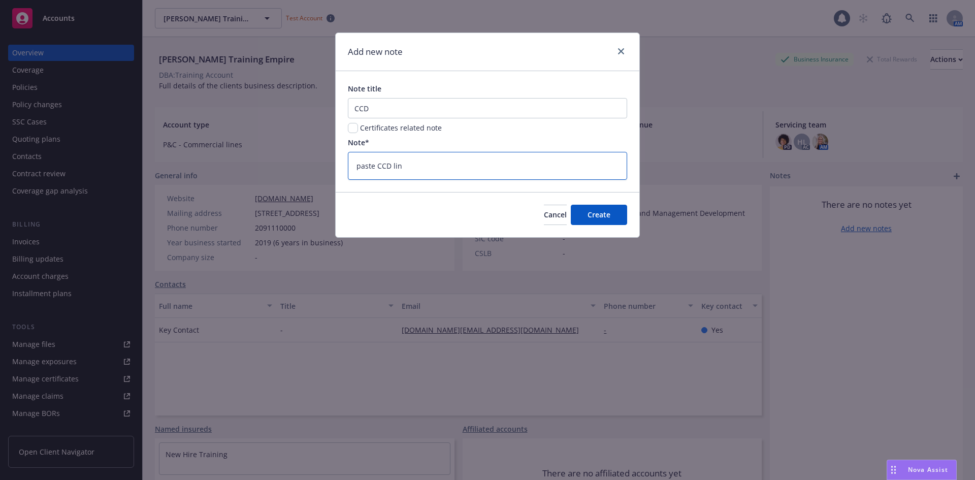
type textarea "paste CCD link"
type textarea "x"
type textarea "paste CCD link"
type textarea "x"
type textarea "paste CCD link h"
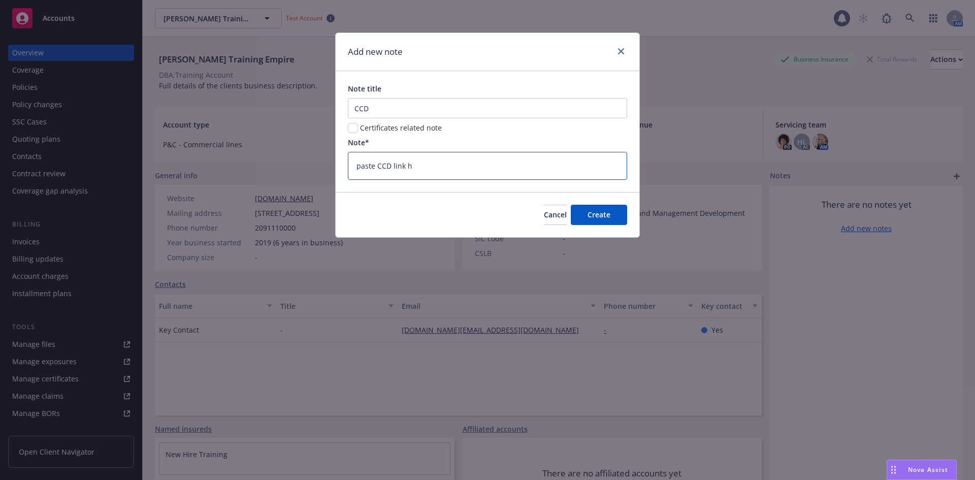
type textarea "x"
type textarea "paste CCD link he"
type textarea "x"
type textarea "paste CCD link her"
type textarea "x"
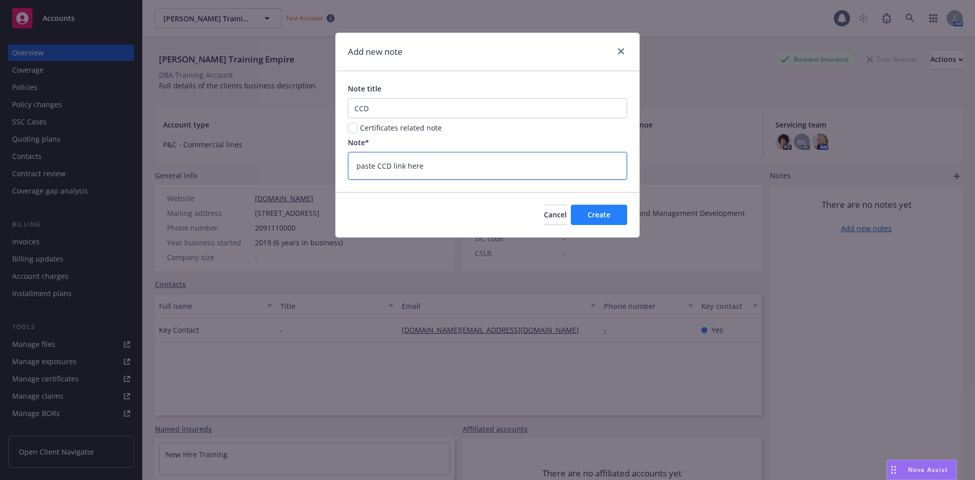
type textarea "paste CCD link here"
click at [580, 210] on button "Create" at bounding box center [599, 215] width 56 height 20
type textarea "x"
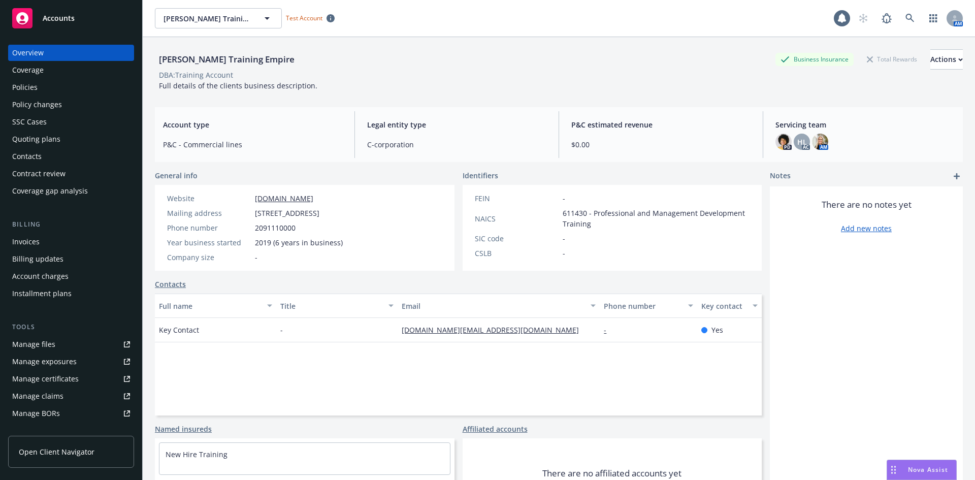
scroll to position [51, 0]
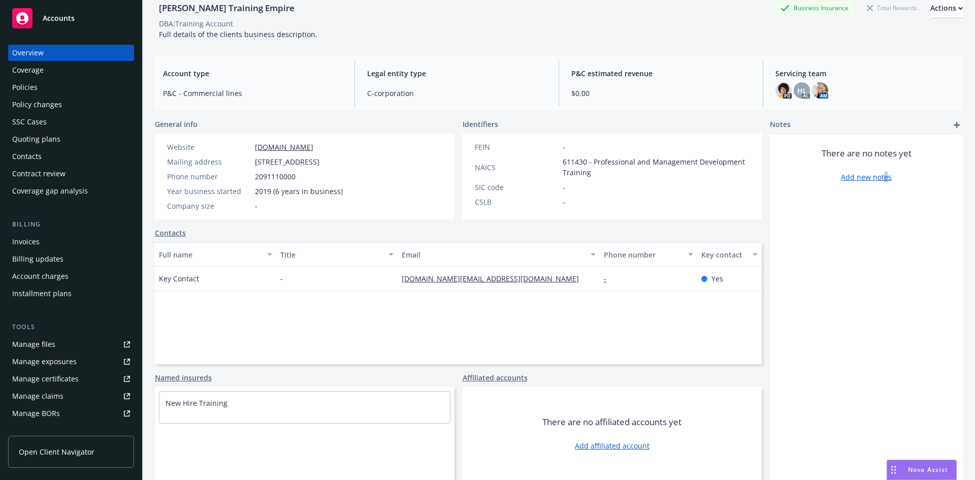
click at [876, 177] on link "Add new notes" at bounding box center [866, 177] width 51 height 11
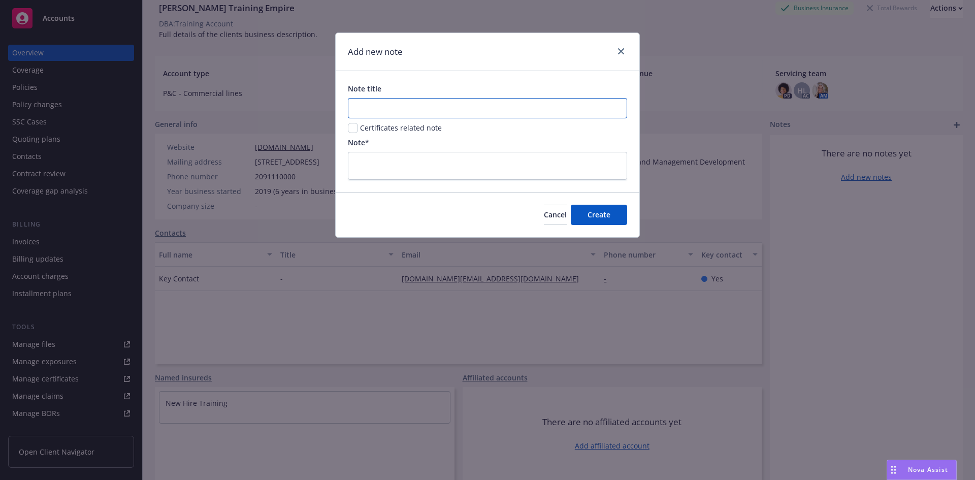
click at [491, 113] on input "Note title" at bounding box center [487, 108] width 279 height 20
type input "CCD"
click at [444, 158] on textarea at bounding box center [487, 166] width 279 height 28
type textarea "x"
type textarea "p"
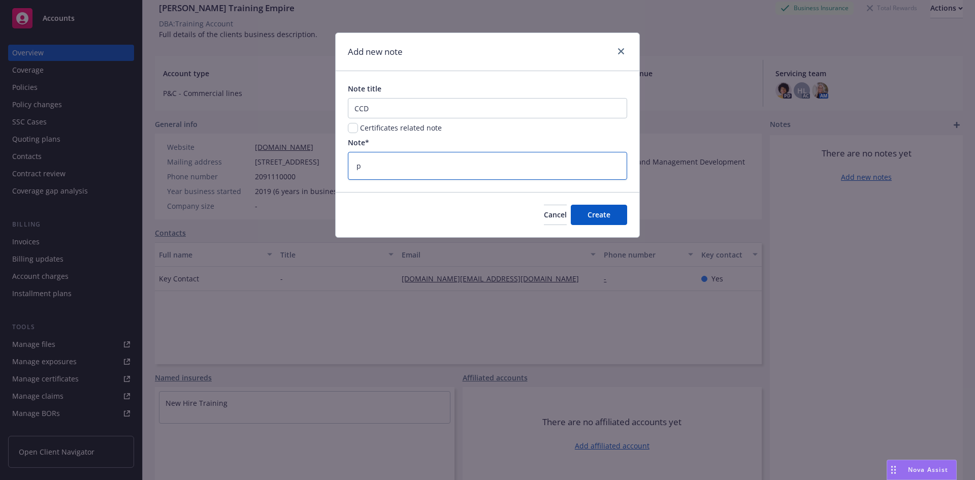
type textarea "x"
type textarea "pas"
type textarea "x"
type textarea "past"
type textarea "x"
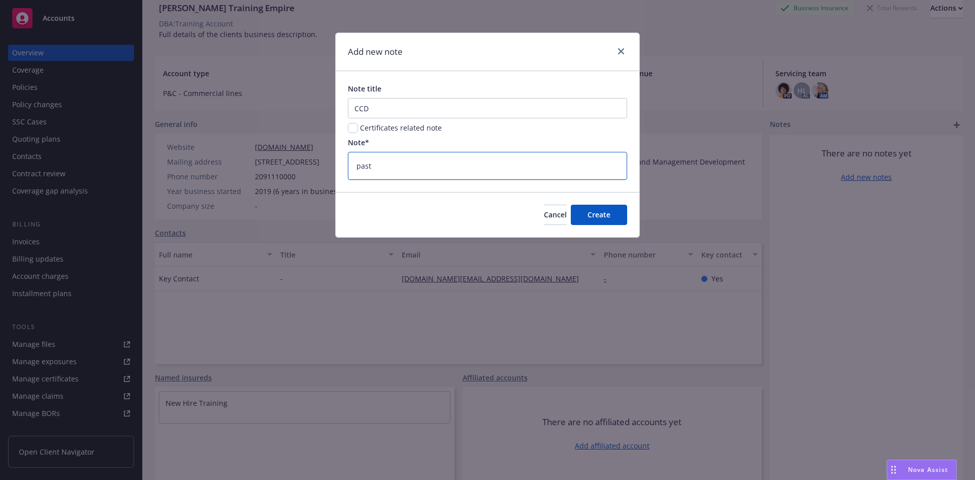
type textarea "pasta"
type textarea "x"
type textarea "pasta"
type textarea "x"
type textarea "pasta C"
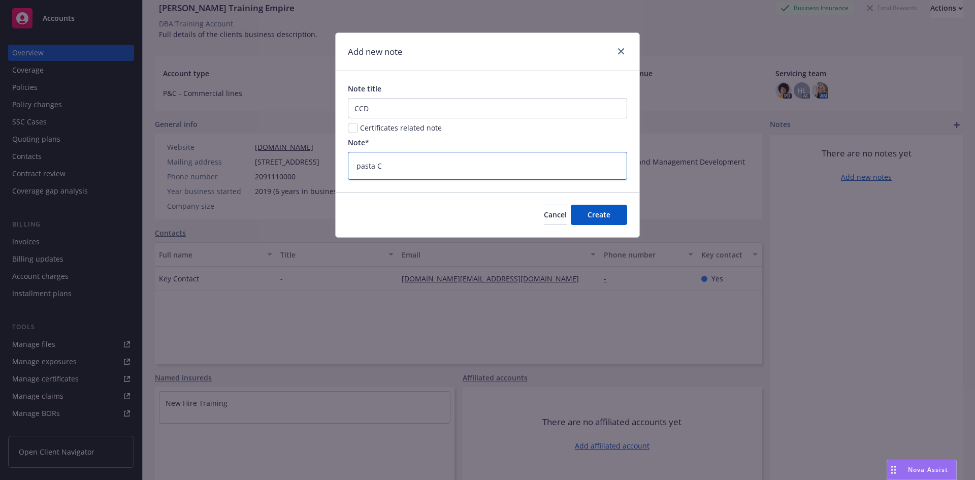
type textarea "x"
type textarea "pasta CC"
type textarea "x"
type textarea "pasta CCD"
type textarea "x"
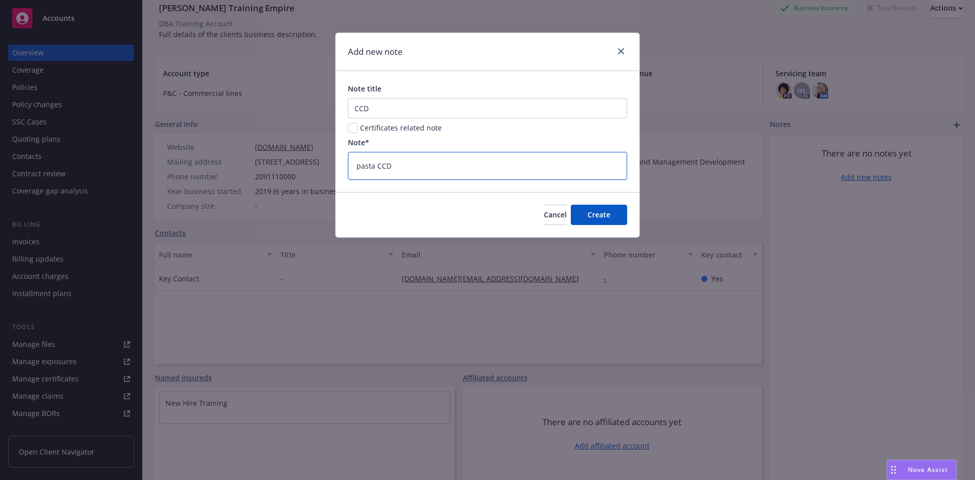
type textarea "pasta CCD"
type textarea "x"
type textarea "pasta CCD l"
type textarea "x"
type textarea "pasta CCD li"
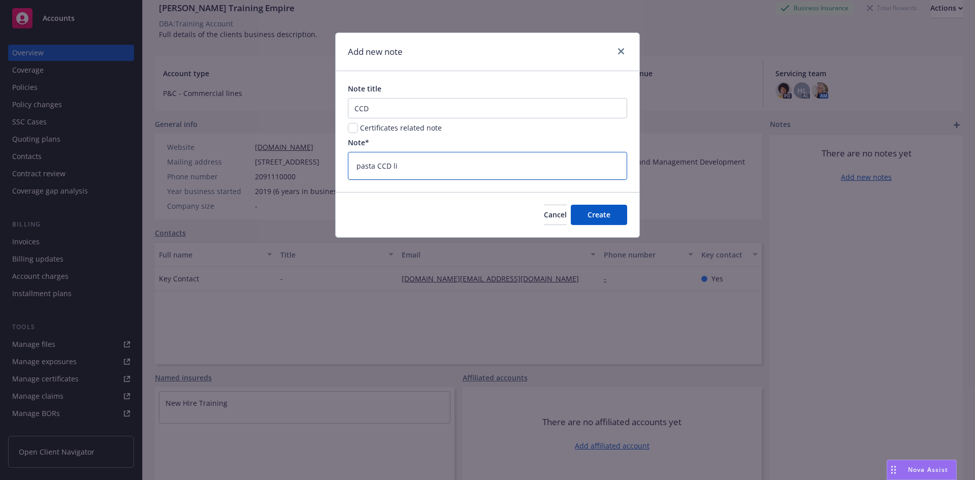
type textarea "x"
type textarea "pasta CCD lin"
type textarea "x"
type textarea "pasta CCD link"
type textarea "x"
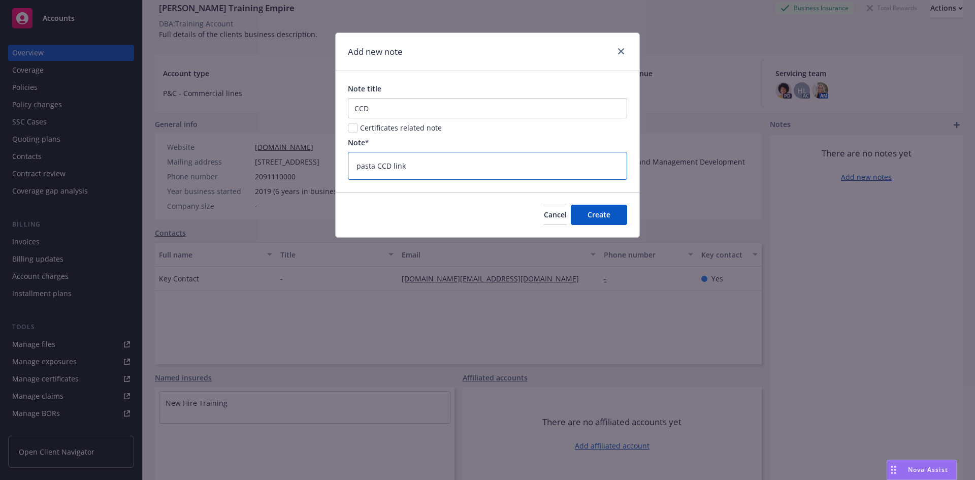
type textarea "pasta CCD link"
type textarea "x"
type textarea "pasta CCD link h"
type textarea "x"
type textarea "pasta CCD link he"
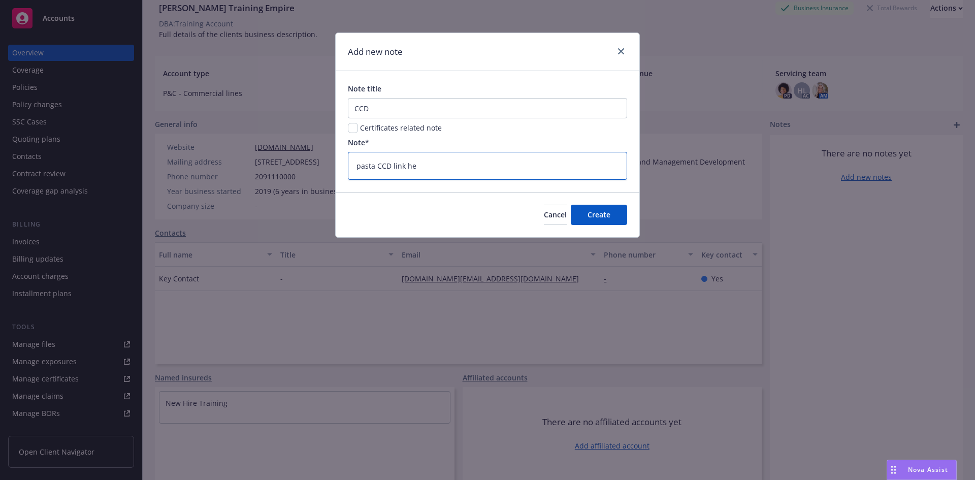
type textarea "x"
type textarea "pasta CCD link her"
type textarea "x"
type textarea "pasta CCD link here"
type textarea "x"
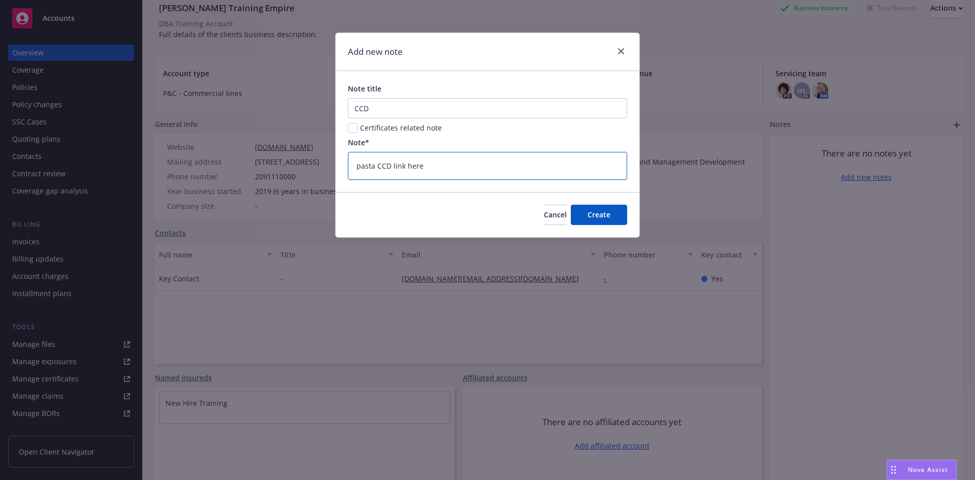
type textarea "pasta CCD link here-"
type textarea "x"
type textarea "pasta CCD link here-"
type textarea "x"
type textarea "pasta CCD link here- a"
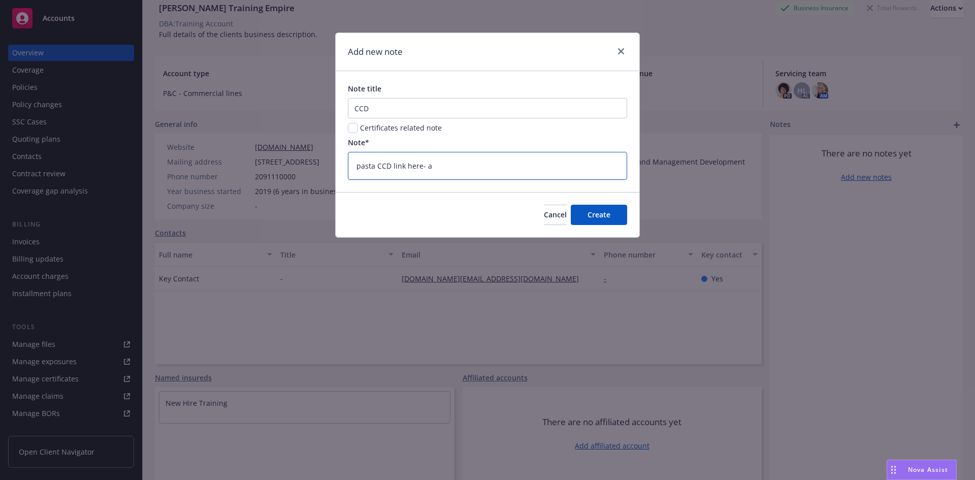
type textarea "x"
type textarea "pasta CCD link here- al"
type textarea "x"
type textarea "pasta CCD link here- all"
type textarea "x"
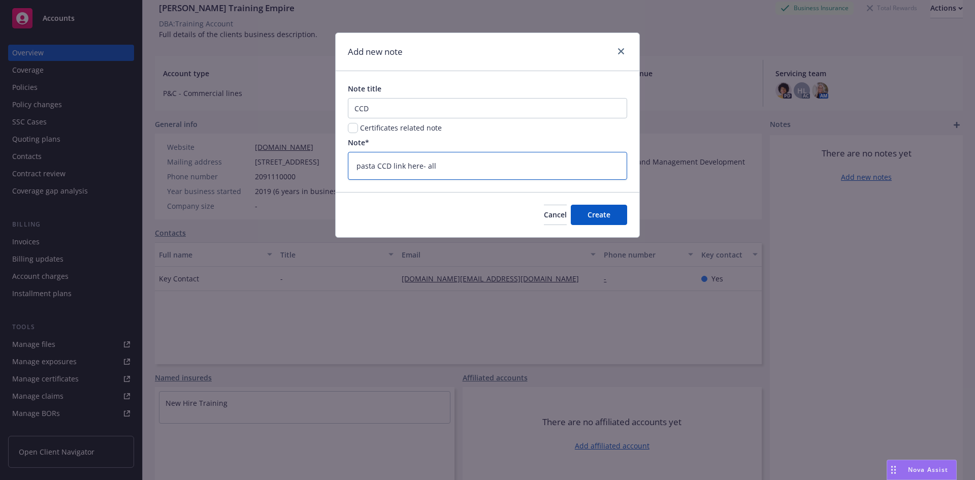
type textarea "pasta CCD link here- allo"
type textarea "x"
type textarea "pasta CCD link here- allow"
type textarea "x"
type textarea "pasta CCD link here- allow"
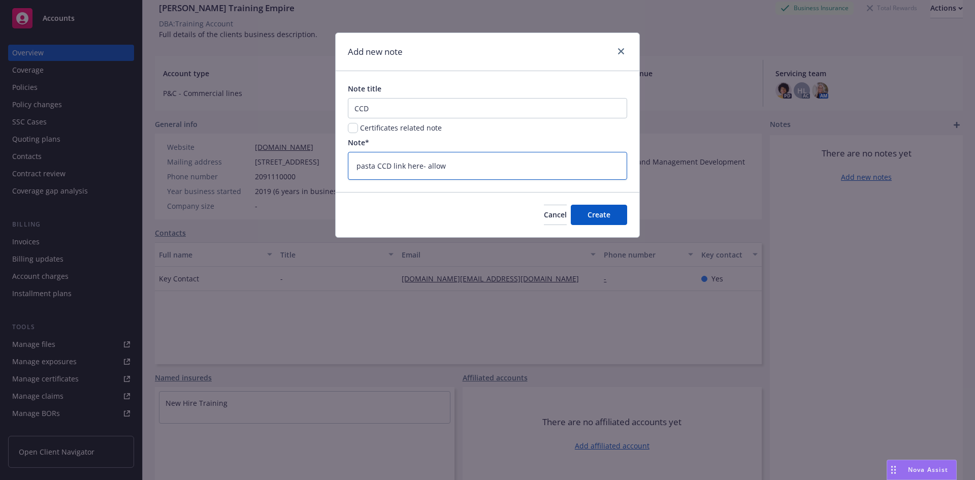
type textarea "x"
type textarea "pasta CCD link here- allow e"
type textarea "x"
type textarea "pasta CCD link here- allow ev"
type textarea "x"
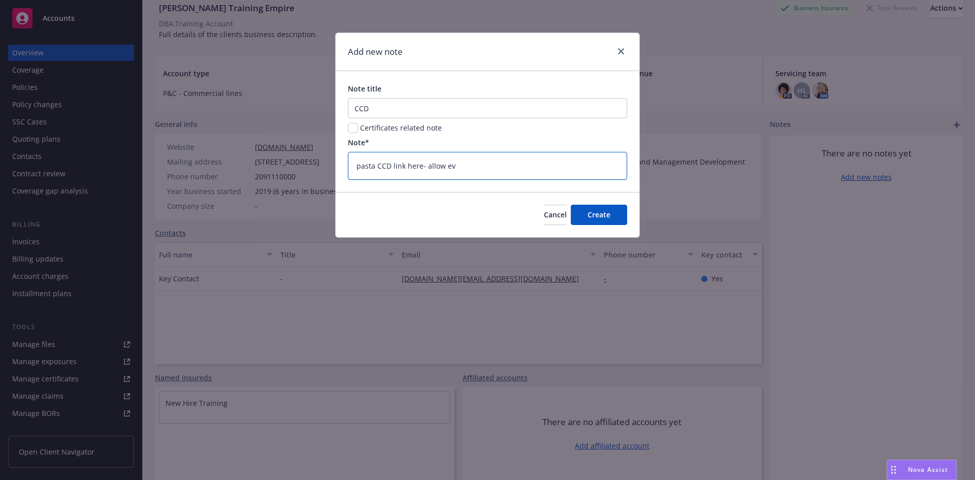
type textarea "pasta CCD link here- allow eve"
type textarea "x"
type textarea "pasta CCD link here- allow ever"
type textarea "x"
type textarea "pasta CCD link here- allow every"
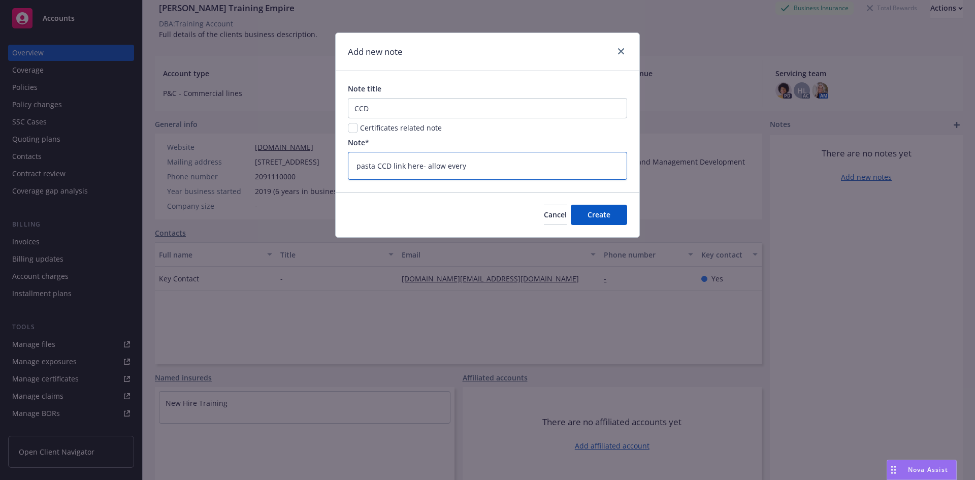
type textarea "x"
type textarea "pasta CCD link here- allow everyo"
type textarea "x"
type textarea "pasta CCD link here- allow everyon"
type textarea "x"
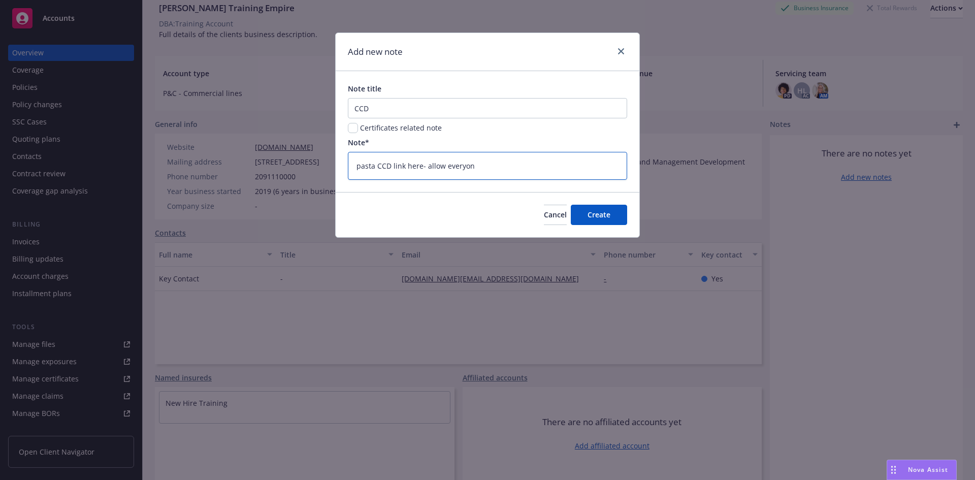
type textarea "pasta CCD link here- allow everyone"
type textarea "x"
type textarea "pasta CCD link here- allow everyone"
type textarea "x"
type textarea "pasta CCD link here- allow everyone a"
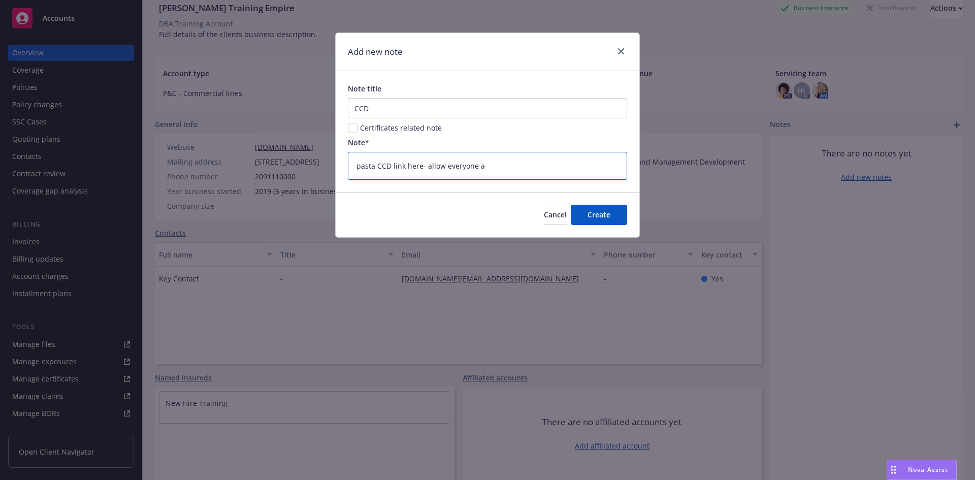
type textarea "x"
type textarea "pasta CCD link here- allow everyone ac"
type textarea "x"
type textarea "pasta CCD link here- allow everyone acc"
type textarea "x"
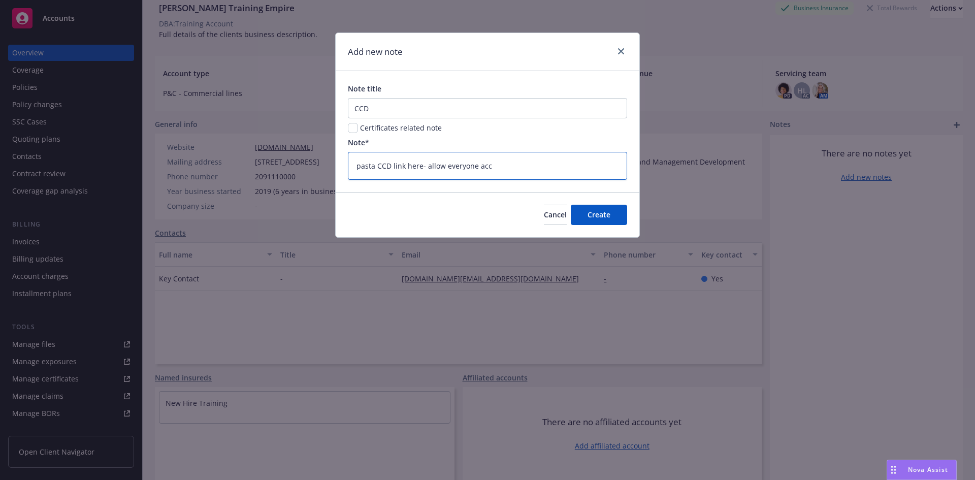
type textarea "pasta CCD link here- allow everyone acce"
type textarea "x"
type textarea "pasta CCD link here- allow everyone acces"
type textarea "x"
type textarea "pasta CCD link here- allow everyone access"
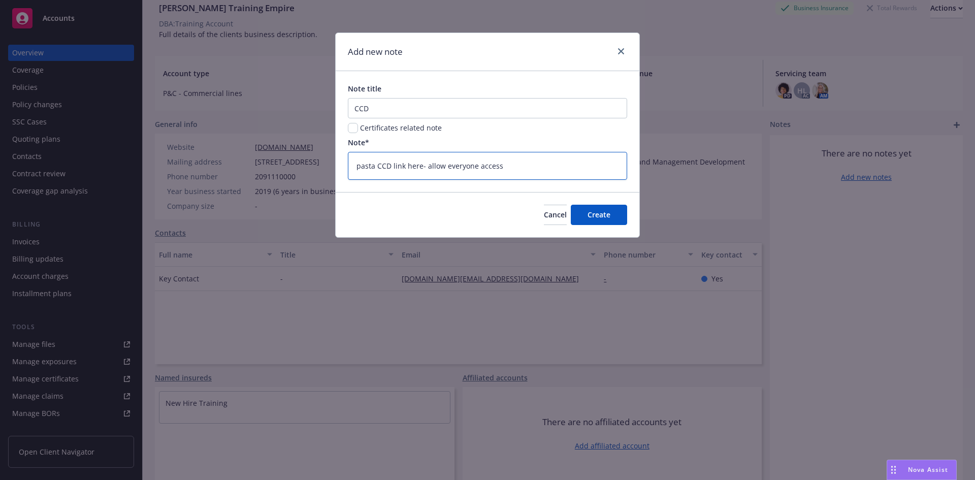
type textarea "x"
type textarea "pasta CCD link here- allow everyone access"
type textarea "x"
type textarea "pasta CCD link here- allow everyone access t"
type textarea "x"
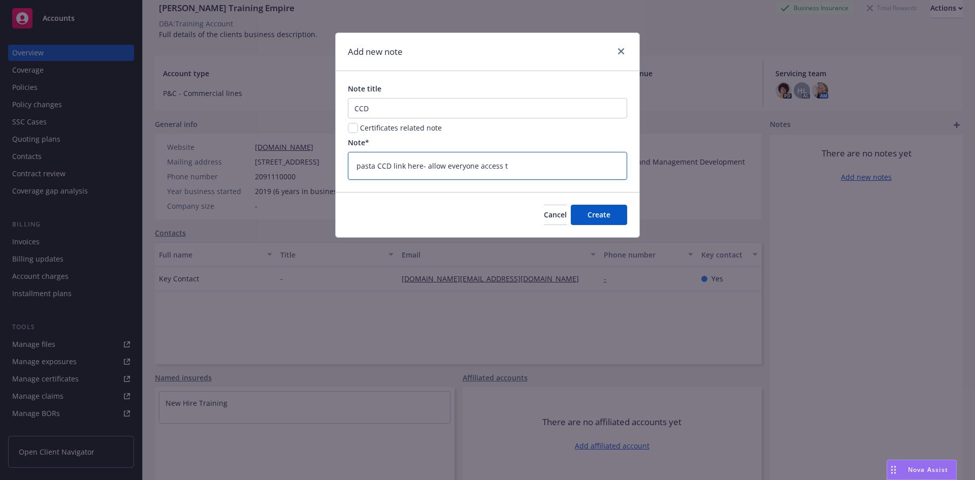
type textarea "pasta CCD link here- allow everyone access to"
type textarea "x"
type textarea "pasta CCD link here- allow everyone access to"
type textarea "x"
type textarea "pasta CCD link here- allow everyone access to l"
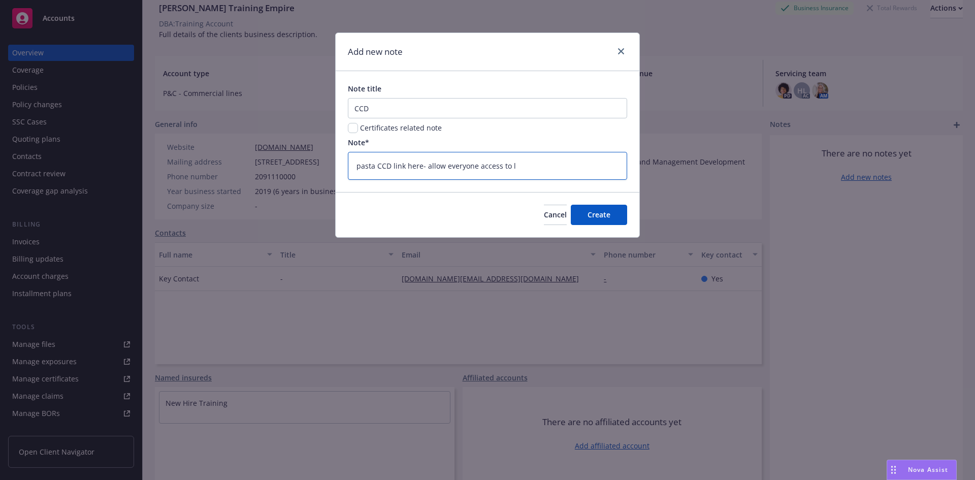
type textarea "x"
type textarea "pasta CCD link here- allow everyone access to li"
type textarea "x"
type textarea "pasta CCD link here- allow everyone access to lin"
type textarea "x"
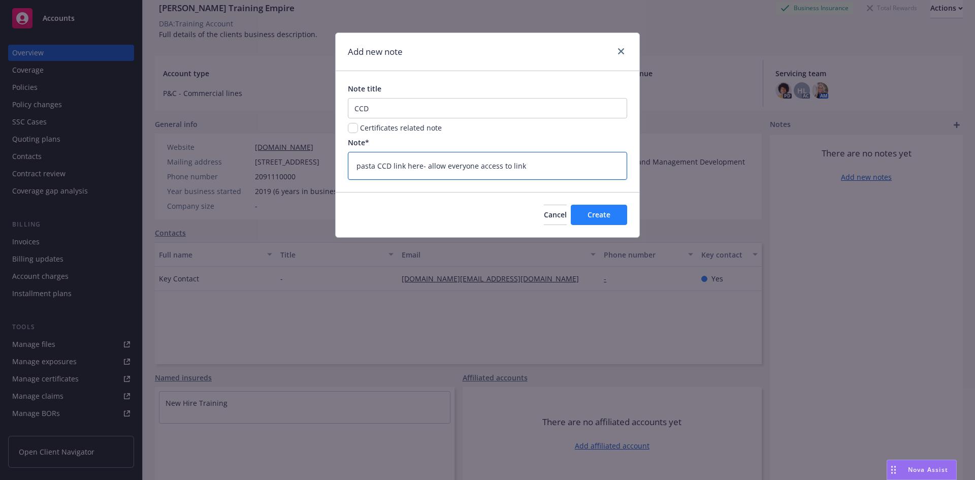
type textarea "pasta CCD link here- allow everyone access to link"
click at [573, 211] on button "Create" at bounding box center [599, 215] width 56 height 20
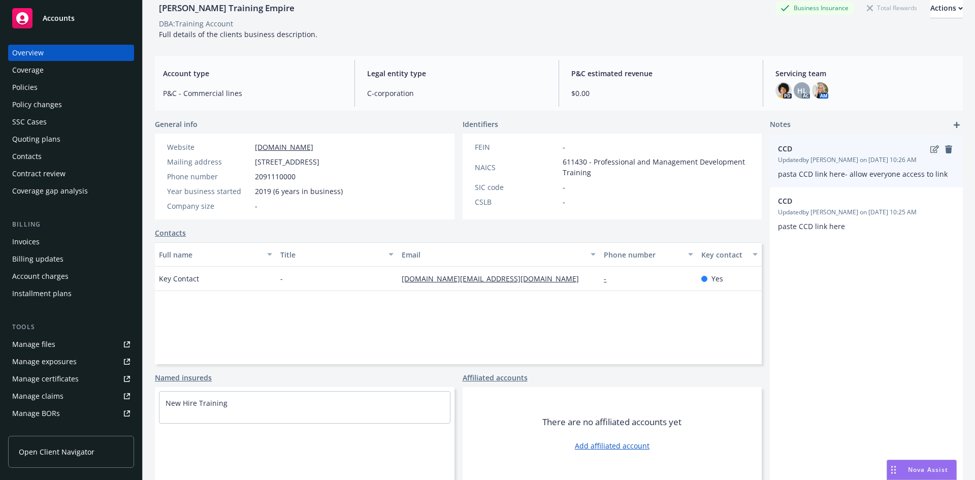
click at [928, 154] on link "edit" at bounding box center [934, 149] width 12 height 12
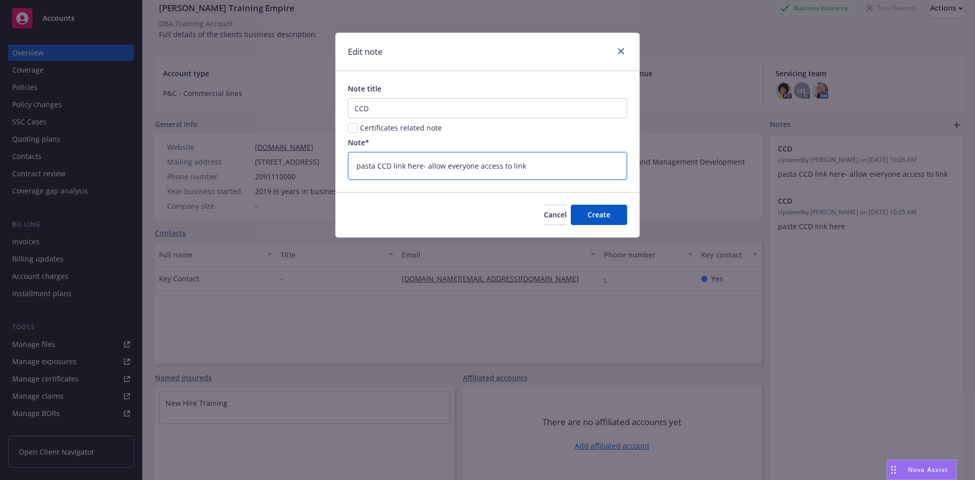
click at [374, 168] on textarea "pasta CCD link here- allow everyone access to link" at bounding box center [487, 166] width 279 height 28
type textarea "x"
type textarea "past CCD link here- allow everyone access to link"
type textarea "x"
type textarea "paste CCD link here- allow everyone access to link"
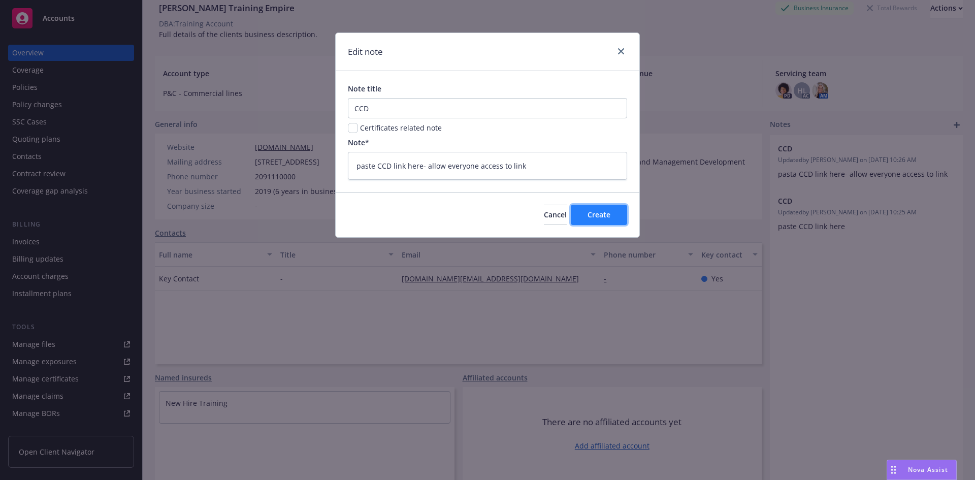
click at [603, 215] on span "Create" at bounding box center [598, 215] width 23 height 10
type textarea "x"
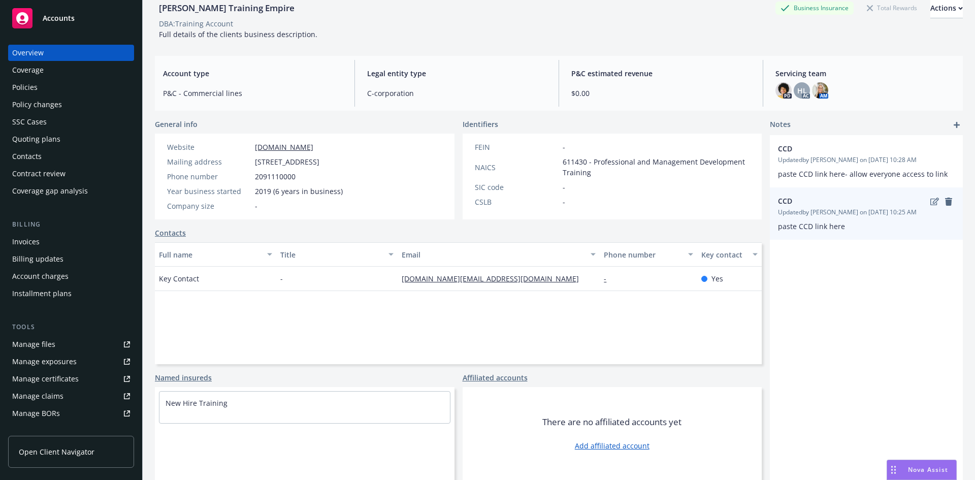
click at [943, 213] on span "Updated by Harlie Litton on 08/11/2025, 10:25 AM" at bounding box center [866, 212] width 177 height 9
click at [940, 208] on span "Updated by Harlie Litton on 08/11/2025, 10:25 AM" at bounding box center [866, 212] width 177 height 9
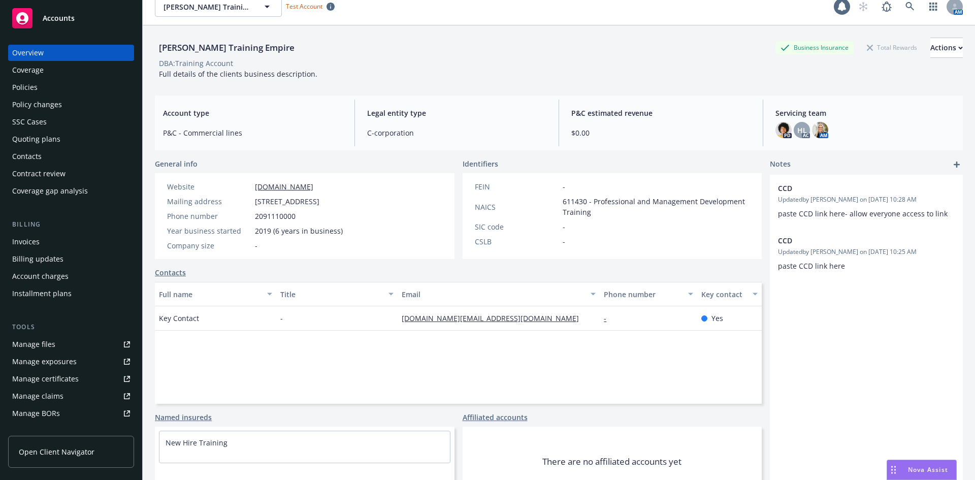
scroll to position [0, 0]
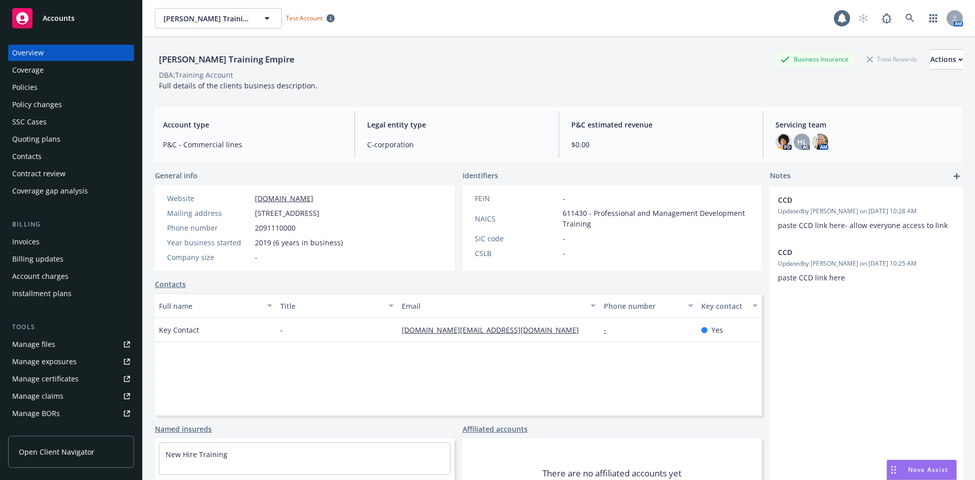
click at [50, 347] on div "Manage files" at bounding box center [33, 344] width 43 height 16
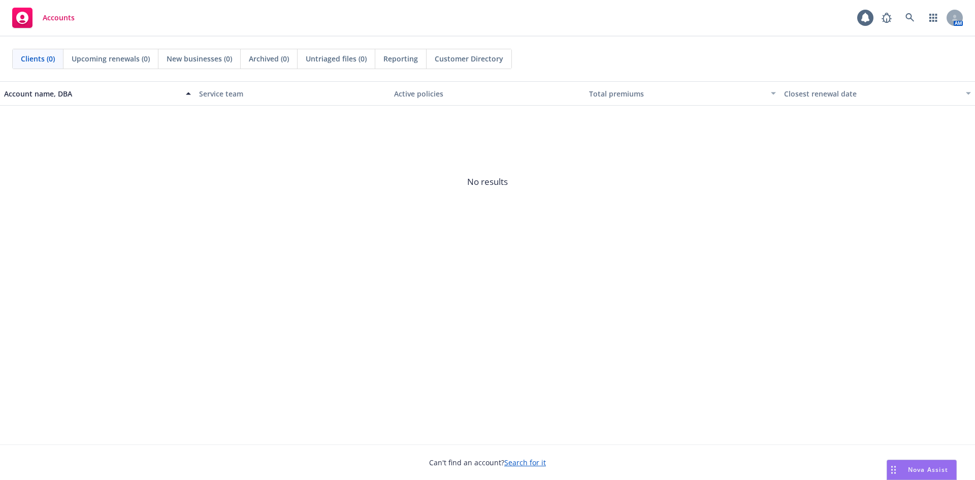
click at [208, 58] on span "New businesses (0)" at bounding box center [199, 58] width 65 height 11
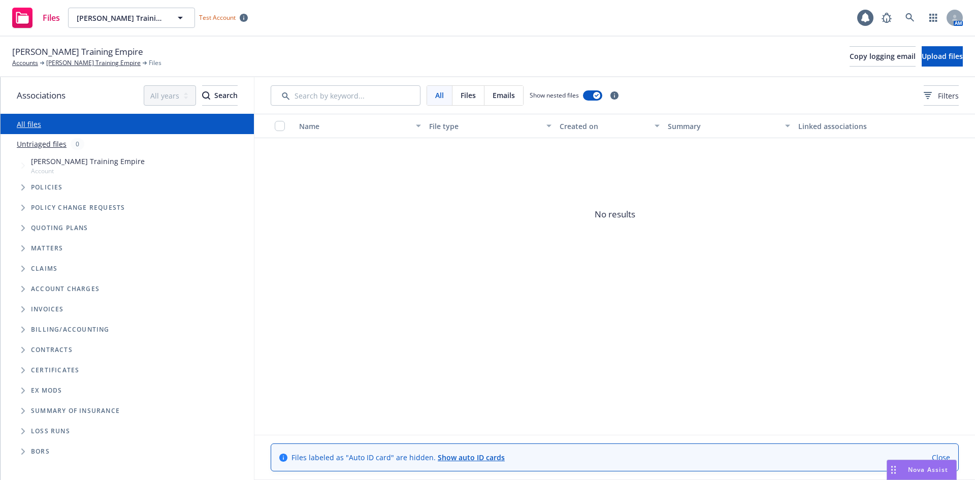
click at [28, 453] on span "Folder Tree Example" at bounding box center [23, 451] width 16 height 16
click at [77, 467] on link "Create new folder" at bounding box center [73, 468] width 61 height 11
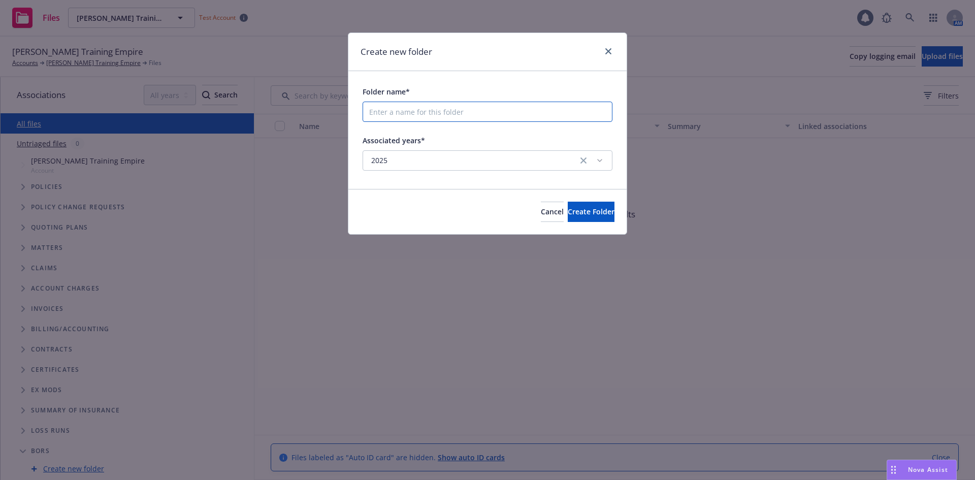
click at [401, 116] on input "Folder name*" at bounding box center [487, 112] width 250 height 20
click at [541, 211] on span "Cancel" at bounding box center [552, 212] width 23 height 10
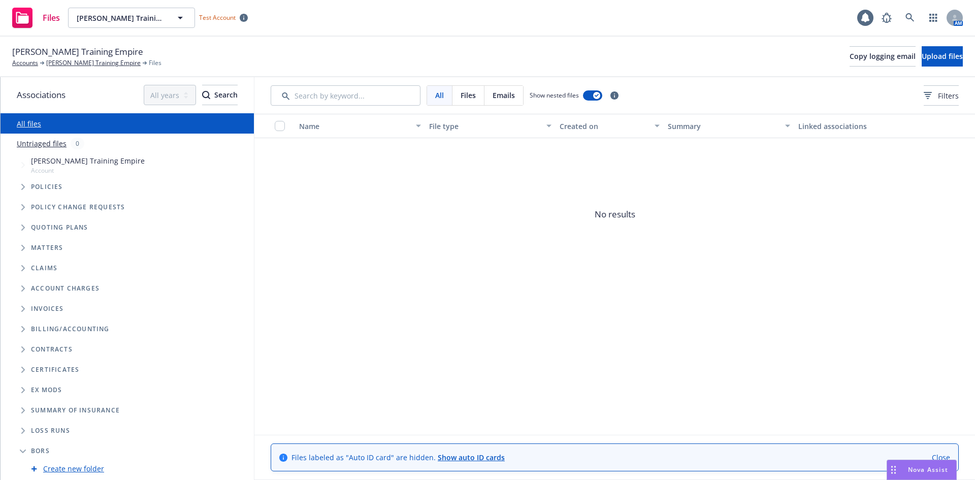
click at [87, 467] on link "Create new folder" at bounding box center [73, 468] width 61 height 11
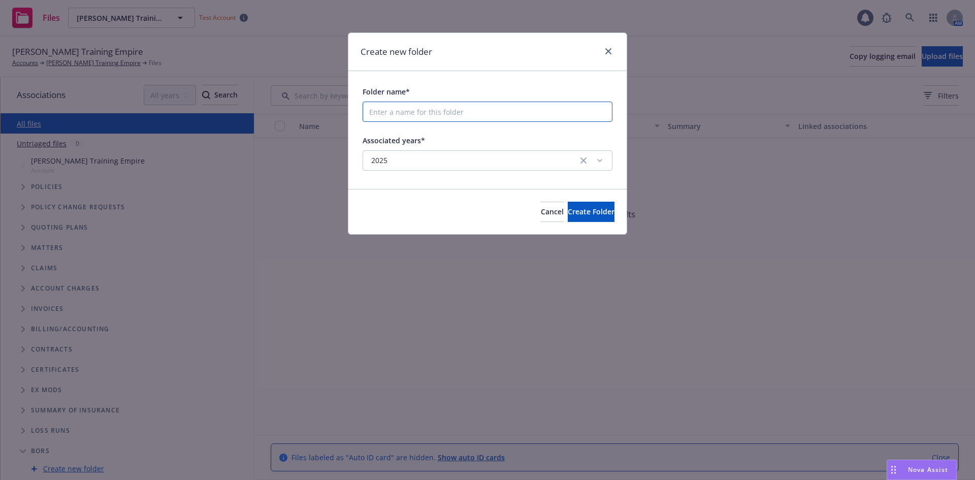
click at [381, 110] on input "Folder name*" at bounding box center [487, 112] width 250 height 20
click at [385, 112] on input "PACK & WC BOR - Hartford" at bounding box center [487, 112] width 250 height 20
type input "BOP & WC BOR - Hartford"
click at [573, 212] on span "Create Folder" at bounding box center [591, 212] width 47 height 10
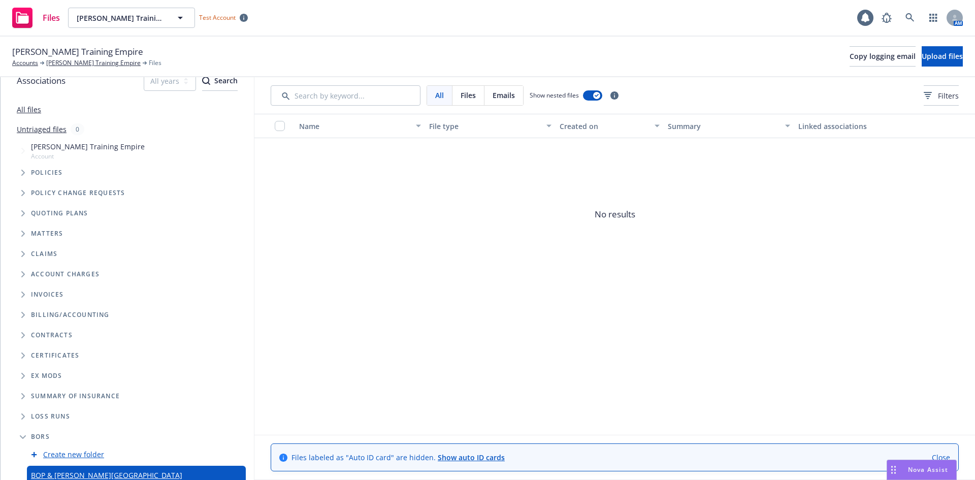
scroll to position [23, 0]
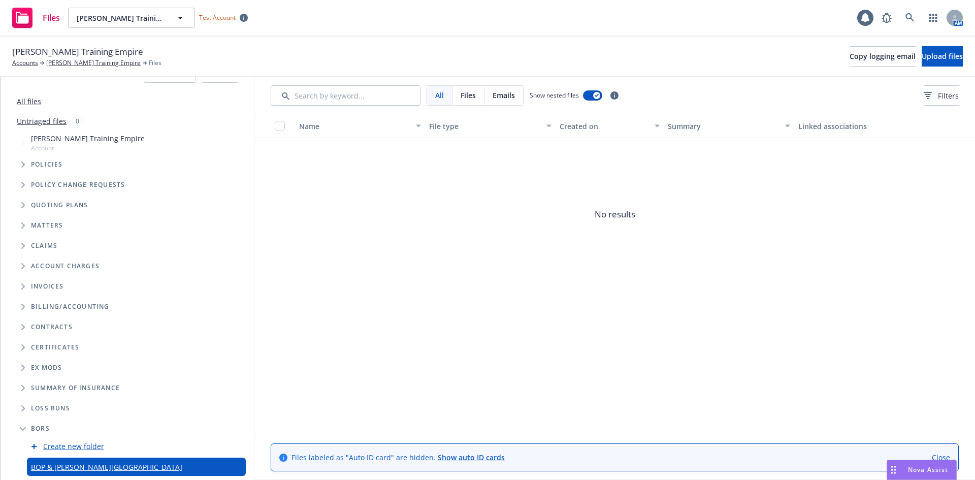
click at [0, 0] on icon "Edit Folder" at bounding box center [0, 0] width 0 height 0
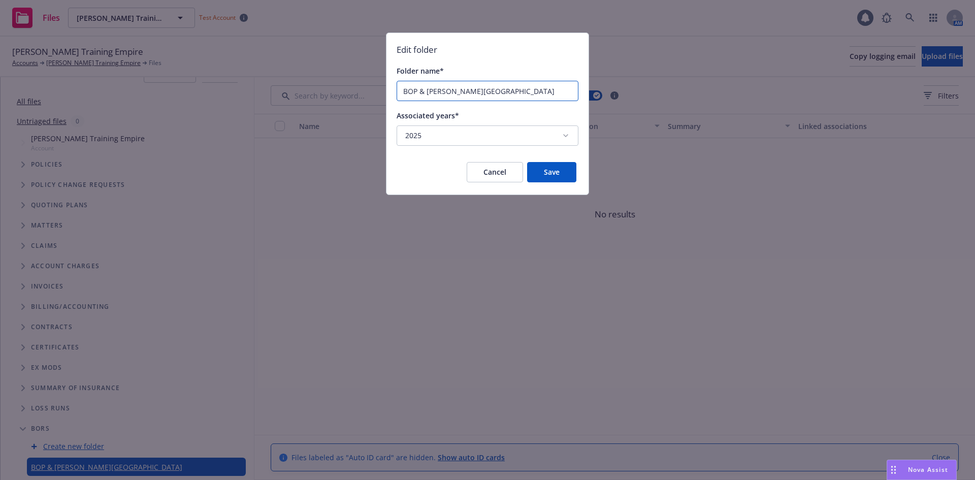
drag, startPoint x: 436, startPoint y: 91, endPoint x: 396, endPoint y: 95, distance: 39.8
click at [396, 95] on div "BOP & WC BOR - Hartford" at bounding box center [487, 91] width 182 height 20
type input "All Lines BOR - Hartford"
click at [551, 175] on button "Save" at bounding box center [551, 172] width 49 height 20
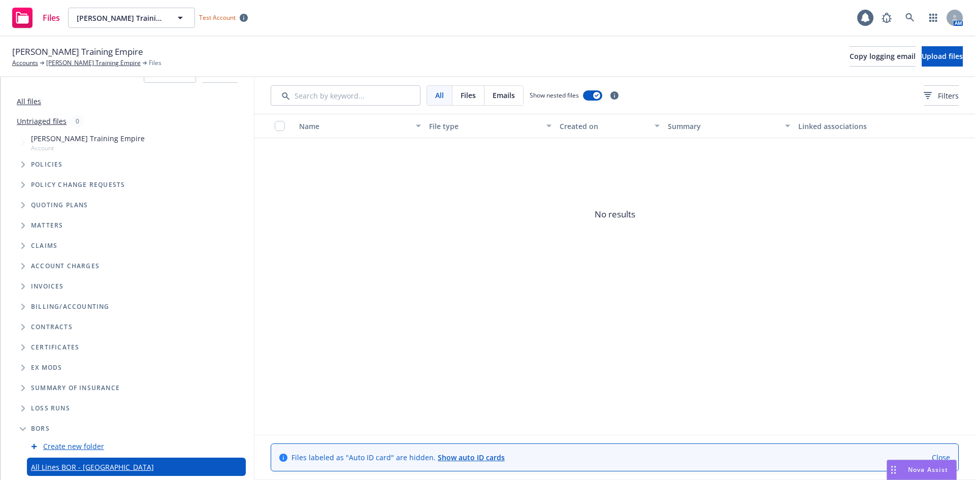
click at [83, 443] on link "Create new folder" at bounding box center [73, 446] width 61 height 11
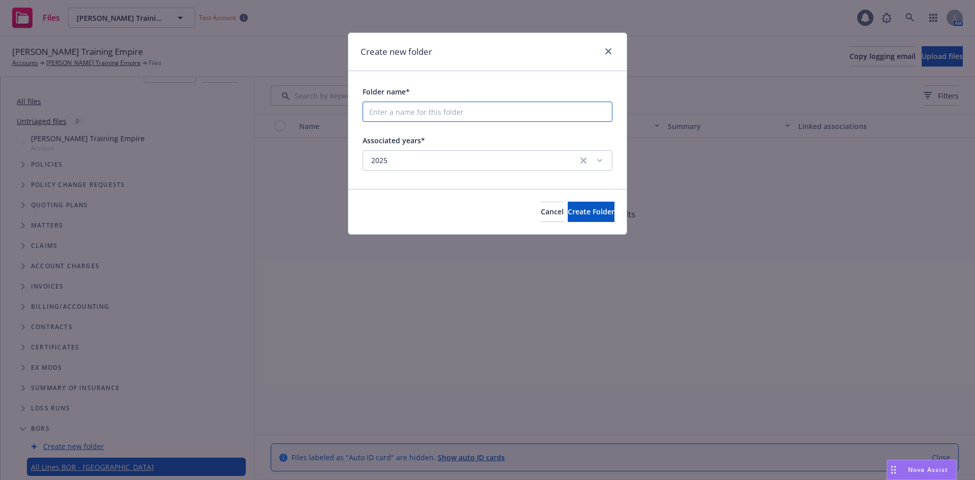
click at [480, 118] on input "Folder name*" at bounding box center [487, 112] width 250 height 20
type input "WC BOR - Everest"
click at [568, 218] on button "Create Folder" at bounding box center [591, 212] width 47 height 20
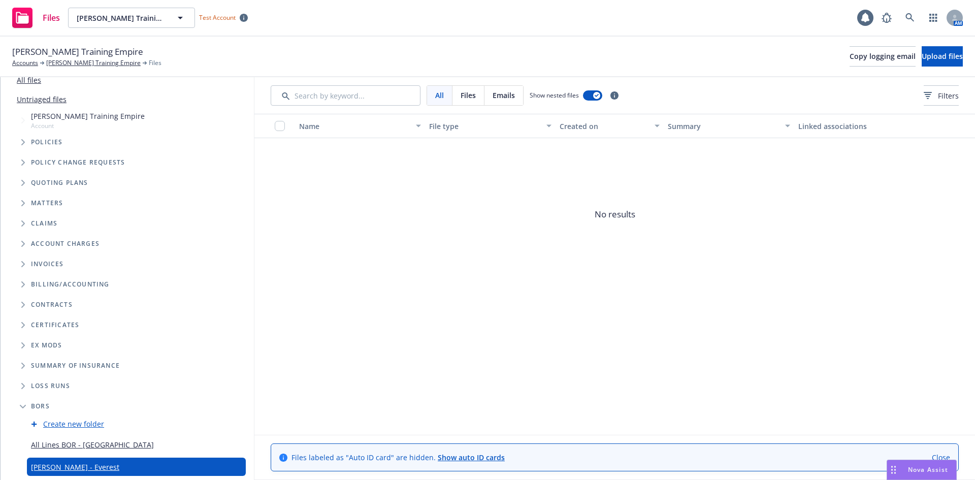
scroll to position [45, 0]
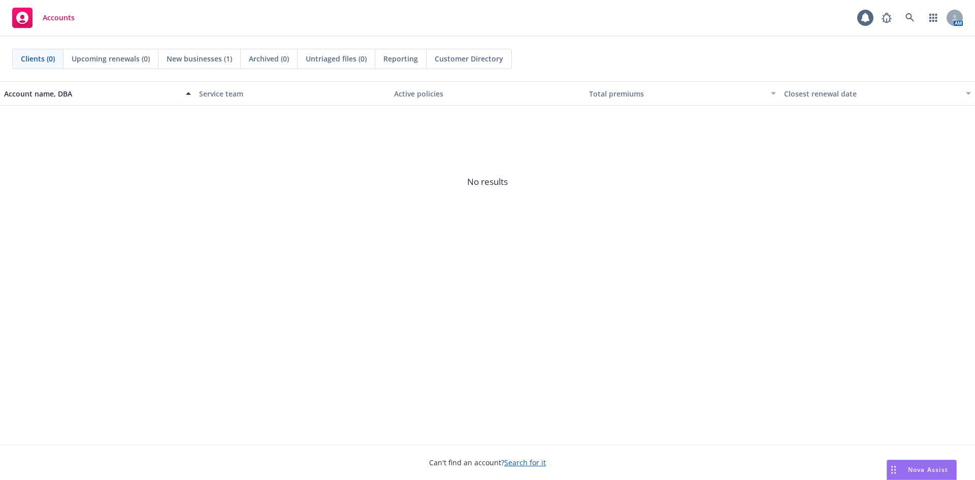
click at [211, 58] on span "New businesses (1)" at bounding box center [199, 58] width 65 height 11
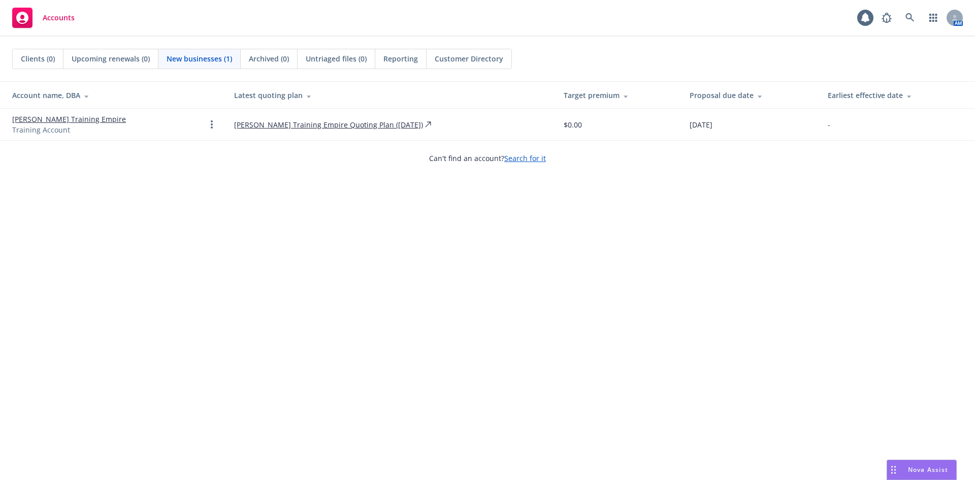
click at [94, 119] on link "[PERSON_NAME] Training Empire" at bounding box center [69, 119] width 114 height 11
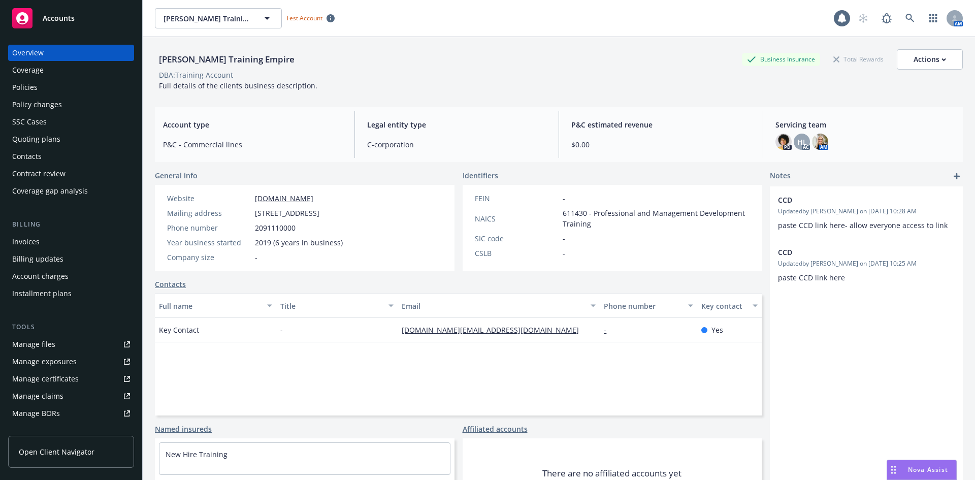
click at [80, 90] on div "Policies" at bounding box center [71, 87] width 118 height 16
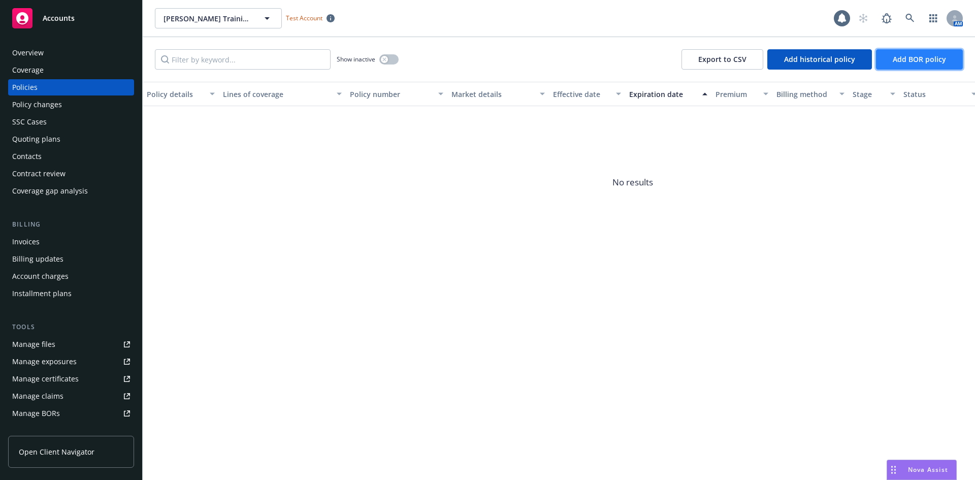
click at [904, 52] on button "Add BOR policy" at bounding box center [919, 59] width 87 height 20
select select "other"
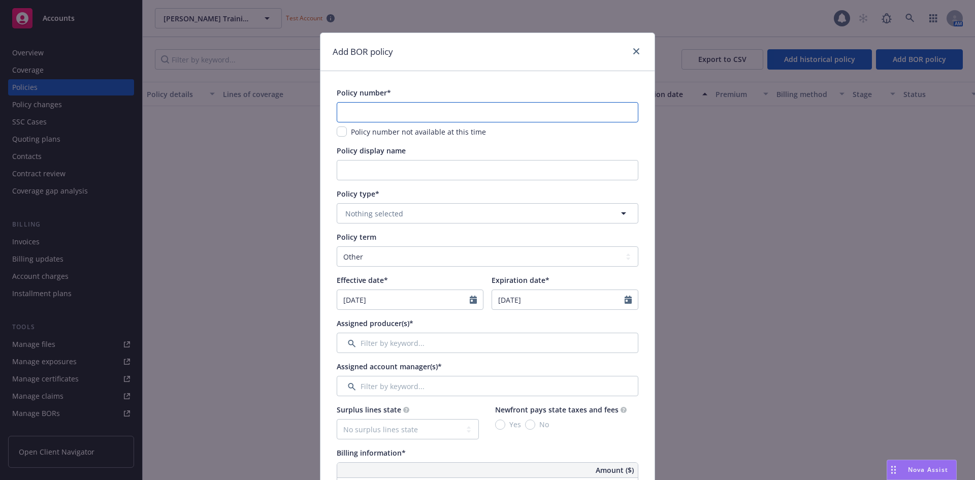
click at [439, 114] on input "text" at bounding box center [488, 112] width 302 height 20
click at [364, 111] on input "text" at bounding box center [488, 112] width 302 height 20
type input "57 SBA 123456"
click at [343, 173] on input "Policy display name" at bounding box center [488, 170] width 302 height 20
type input "[US_STATE] Only"
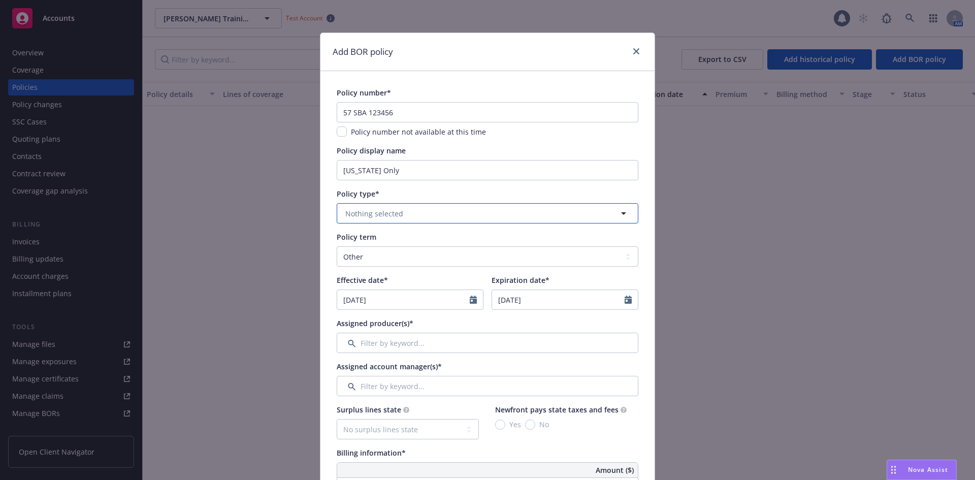
click at [382, 207] on button "Nothing selected" at bounding box center [488, 213] width 302 height 20
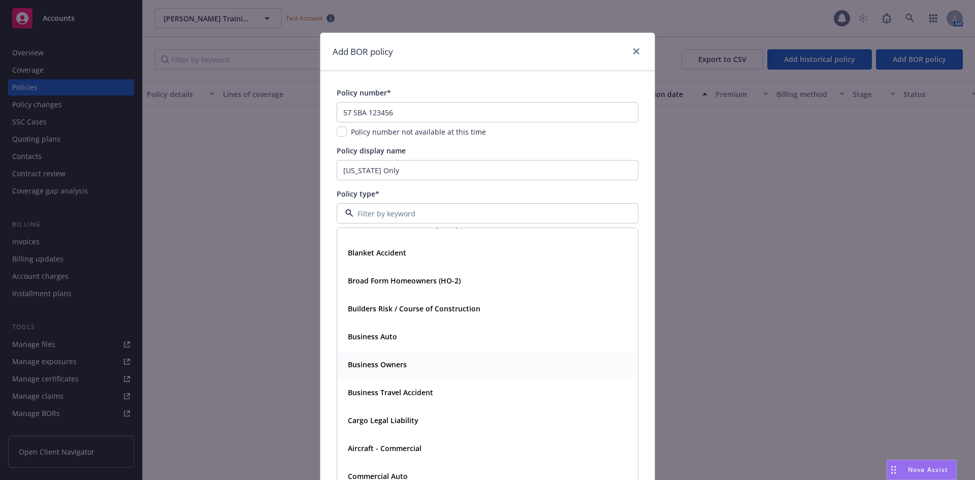
scroll to position [355, 0]
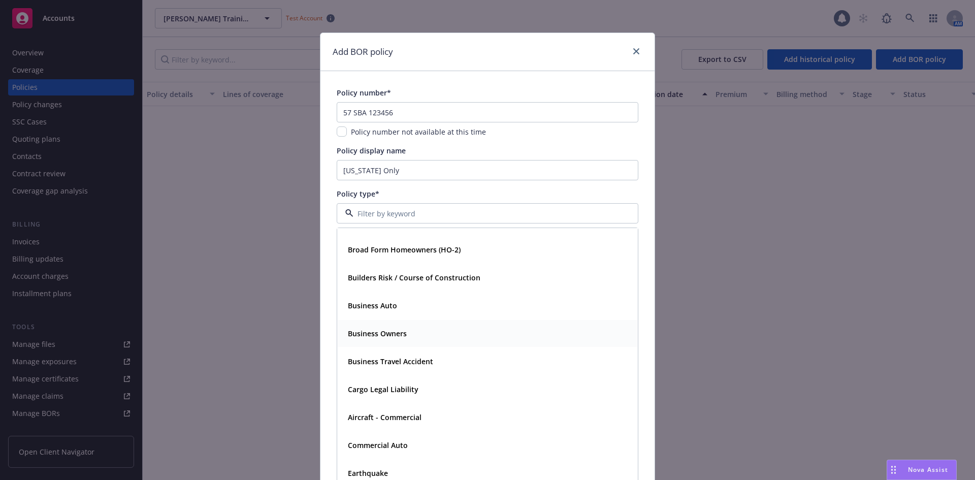
click at [387, 337] on strong "Business Owners" at bounding box center [377, 333] width 59 height 10
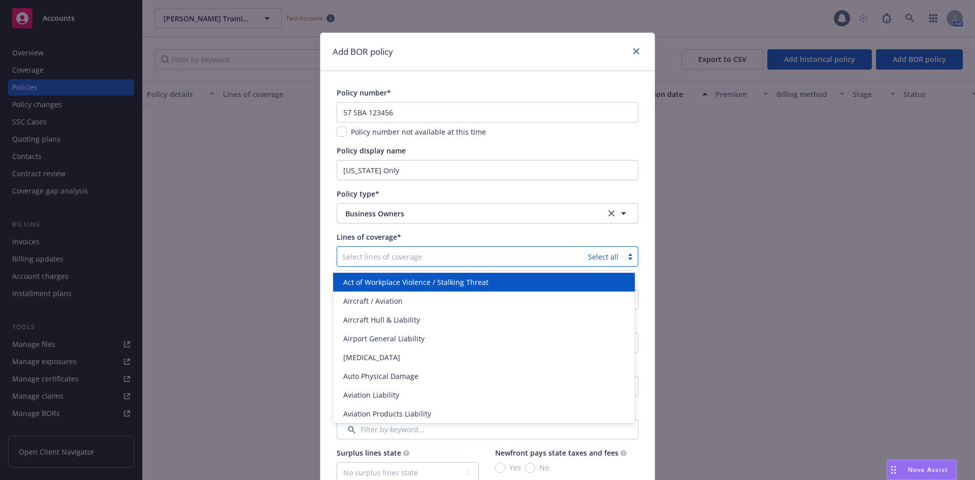
click at [417, 250] on div at bounding box center [462, 256] width 241 height 12
type input "prop"
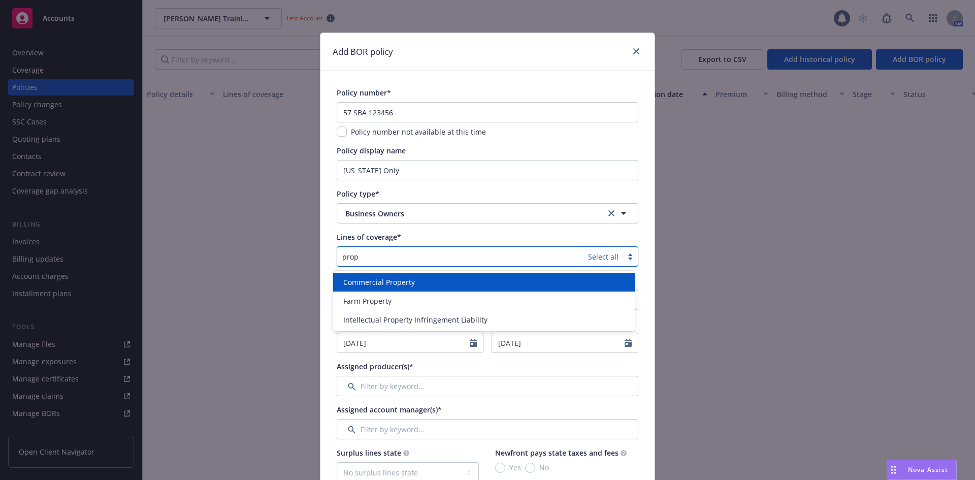
click at [375, 280] on span "Commercial Property" at bounding box center [379, 282] width 72 height 11
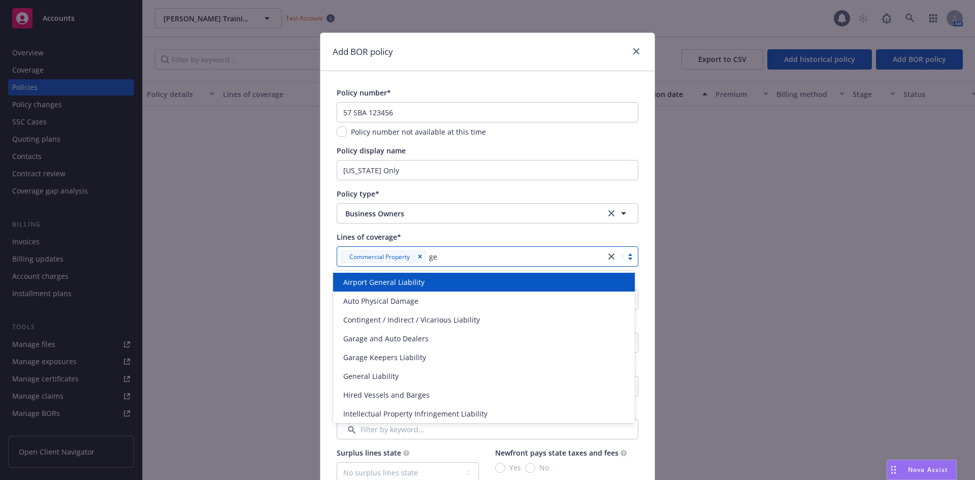
type input "gen"
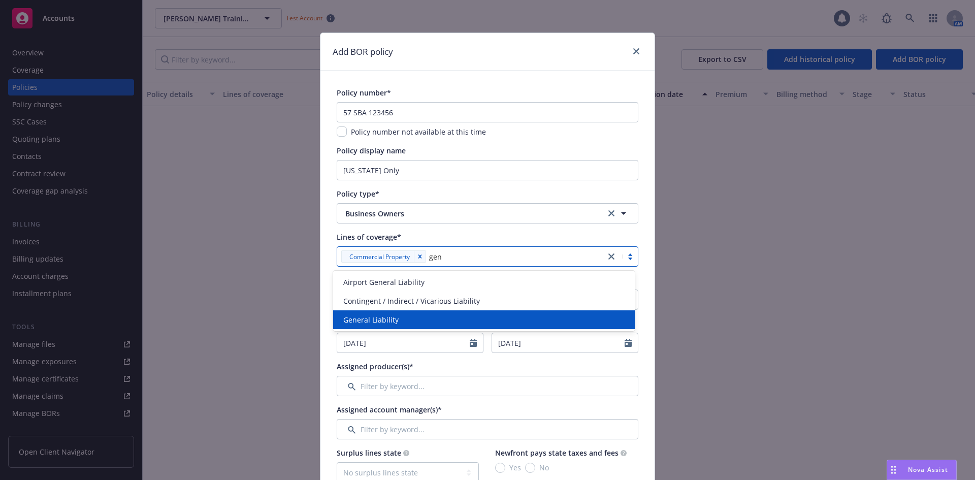
click at [430, 316] on div "General Liability" at bounding box center [483, 319] width 289 height 11
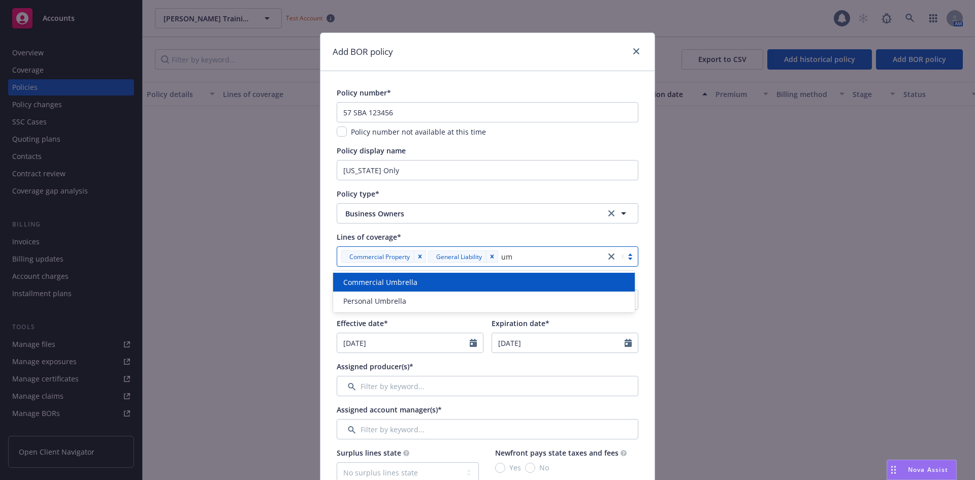
type input "umb"
click at [448, 277] on div "Commercial Umbrella" at bounding box center [483, 282] width 289 height 11
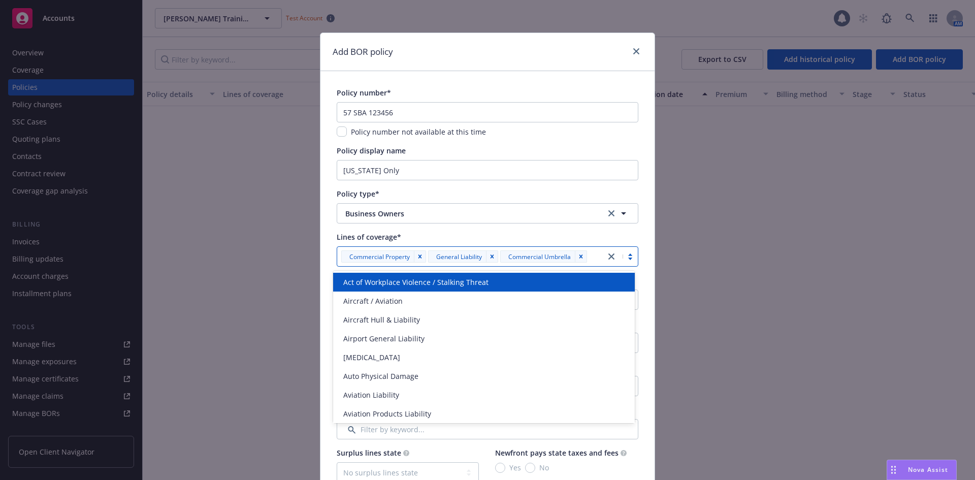
click at [464, 234] on div "Lines of coverage*" at bounding box center [488, 236] width 302 height 11
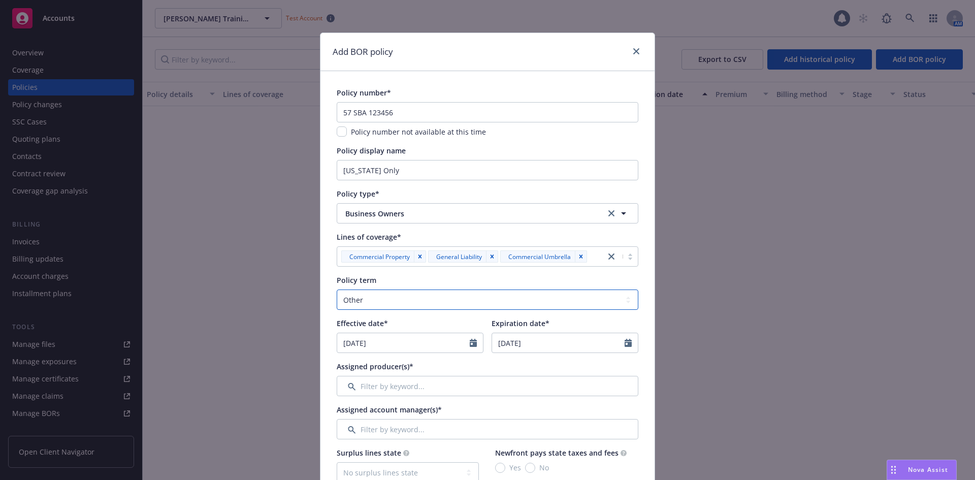
click at [380, 295] on select "Select policy term 12 Month 6 Month 4 Month 3 Month 2 Month 1 Month 36 Month (3…" at bounding box center [488, 299] width 302 height 20
select select "12"
click at [337, 289] on select "Select policy term 12 Month 6 Month 4 Month 3 Month 2 Month 1 Month 36 Month (3…" at bounding box center [488, 299] width 302 height 20
click at [385, 388] on input "Filter by keyword..." at bounding box center [488, 386] width 302 height 20
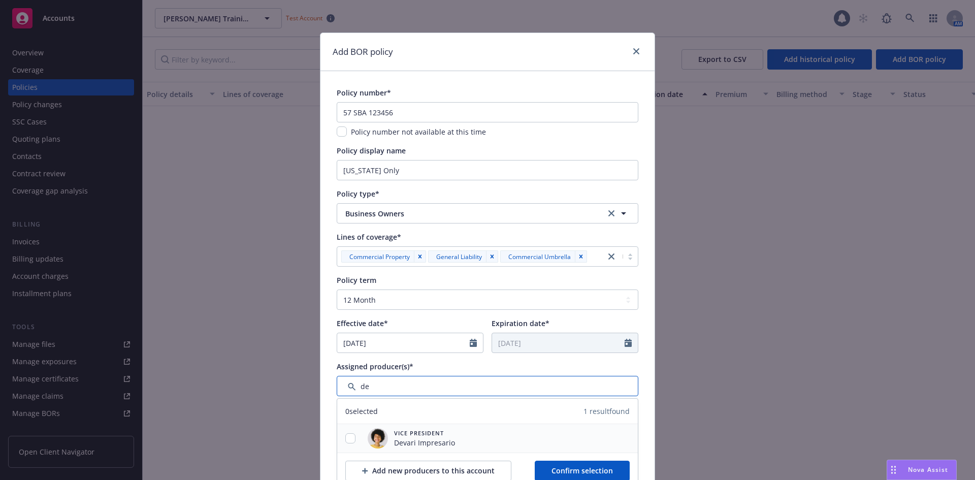
type input "de"
click at [374, 443] on img at bounding box center [378, 438] width 20 height 20
click at [345, 440] on input "checkbox" at bounding box center [350, 438] width 10 height 10
checkbox input "true"
click at [546, 474] on button "Confirm selection" at bounding box center [582, 470] width 95 height 20
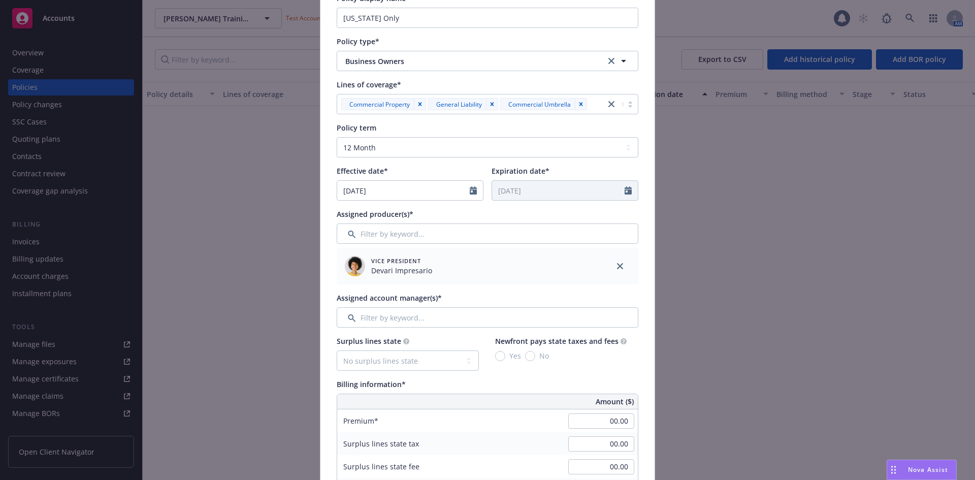
scroll to position [203, 0]
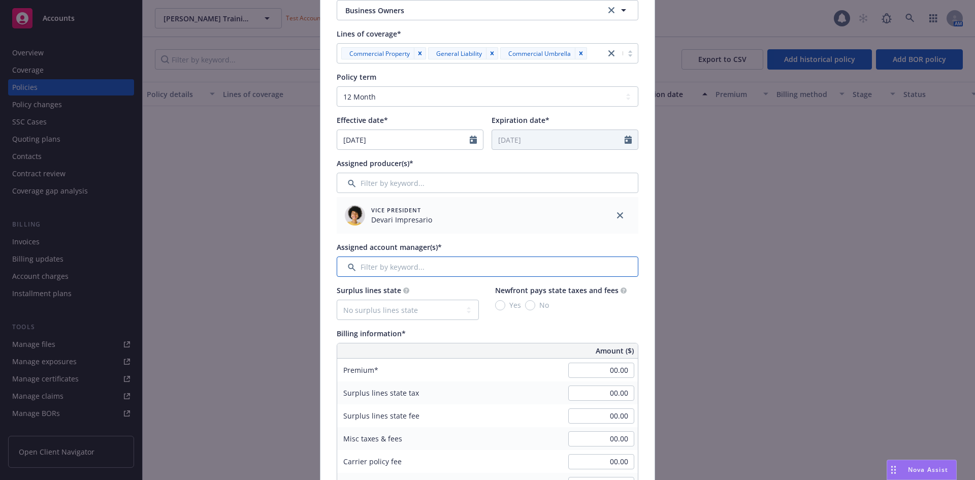
click at [451, 262] on input "Filter by keyword..." at bounding box center [488, 266] width 302 height 20
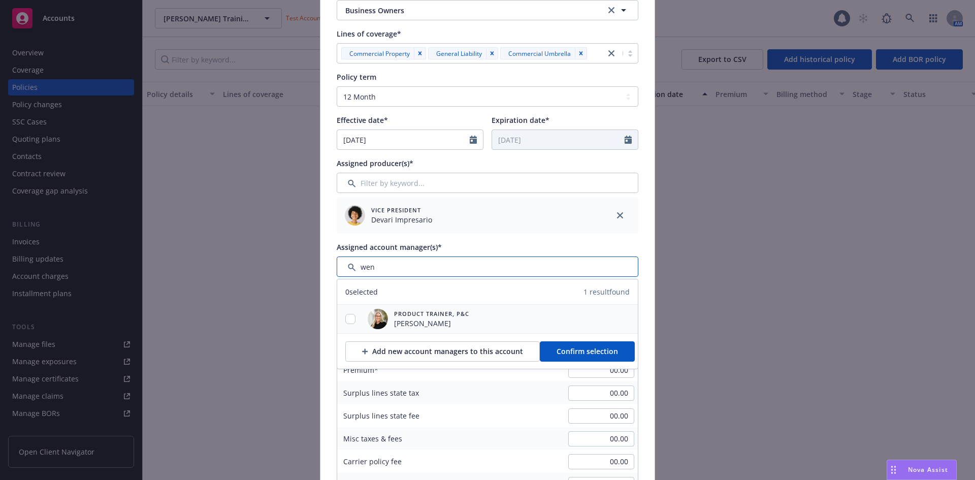
type input "wen"
click at [345, 320] on input "checkbox" at bounding box center [350, 319] width 10 height 10
checkbox input "true"
click at [587, 350] on span "Confirm selection" at bounding box center [586, 351] width 61 height 10
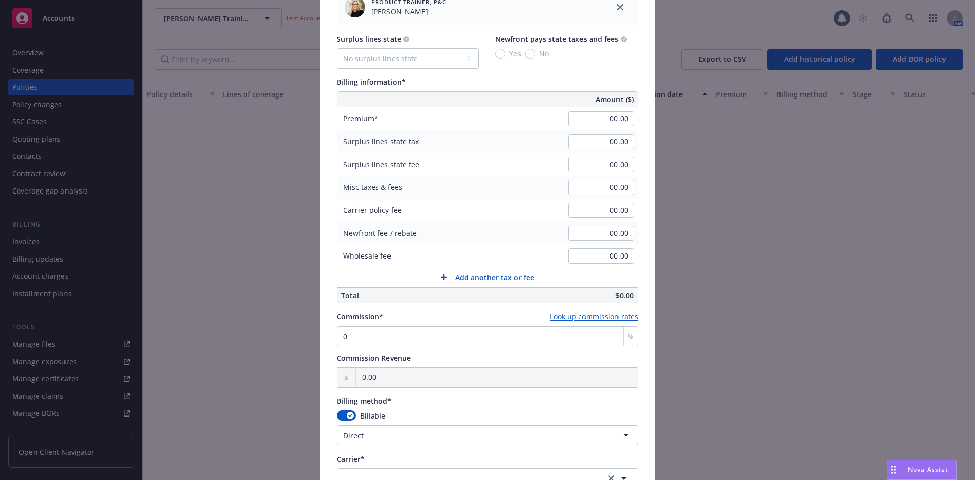
scroll to position [508, 0]
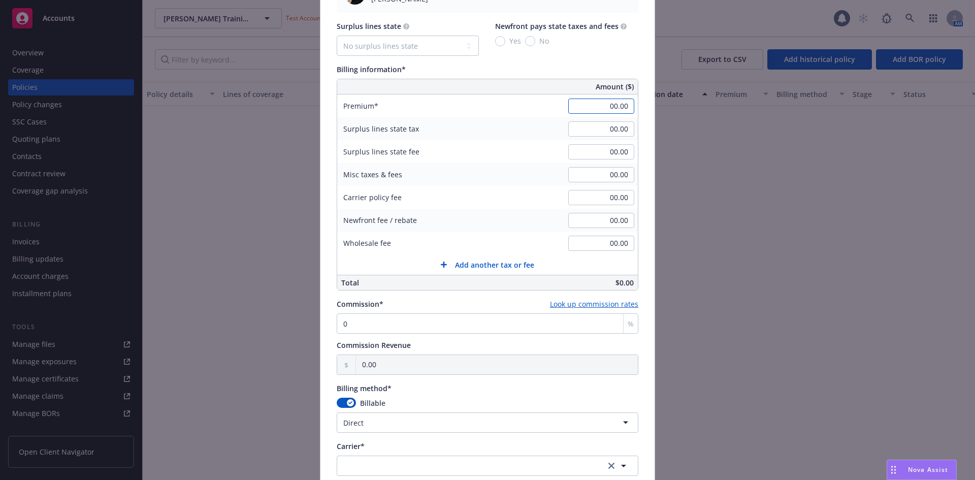
click at [585, 108] on input "00.00" at bounding box center [601, 105] width 66 height 15
type input "1,500.00"
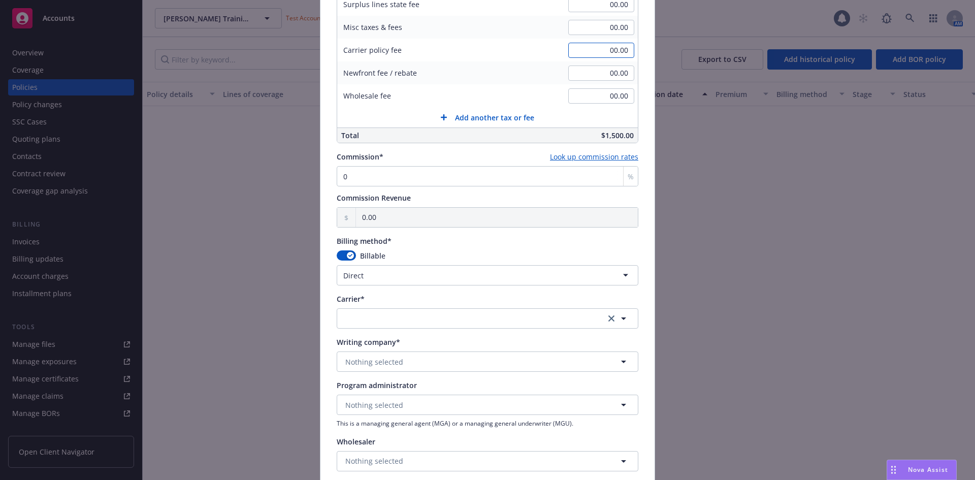
scroll to position [660, 0]
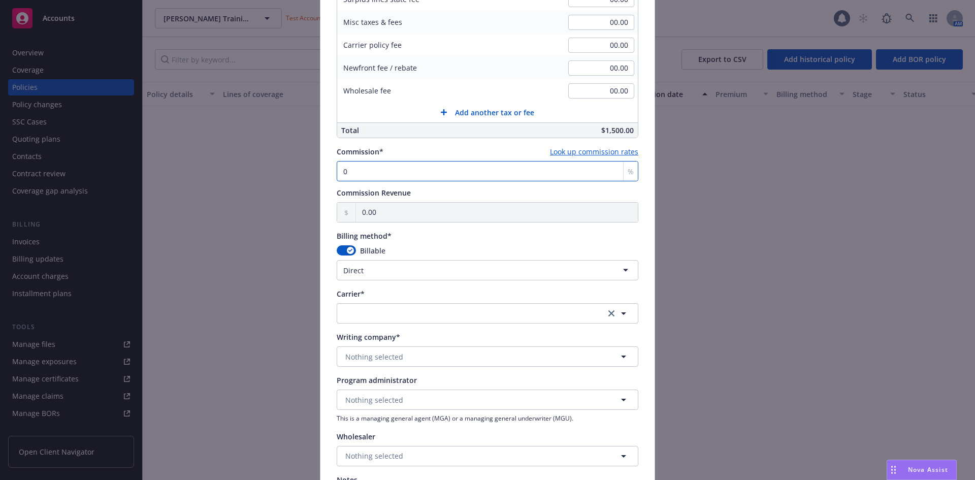
click at [404, 162] on input "0" at bounding box center [488, 171] width 302 height 20
type input "1"
type input "15.00"
type input "15"
type input "225.00"
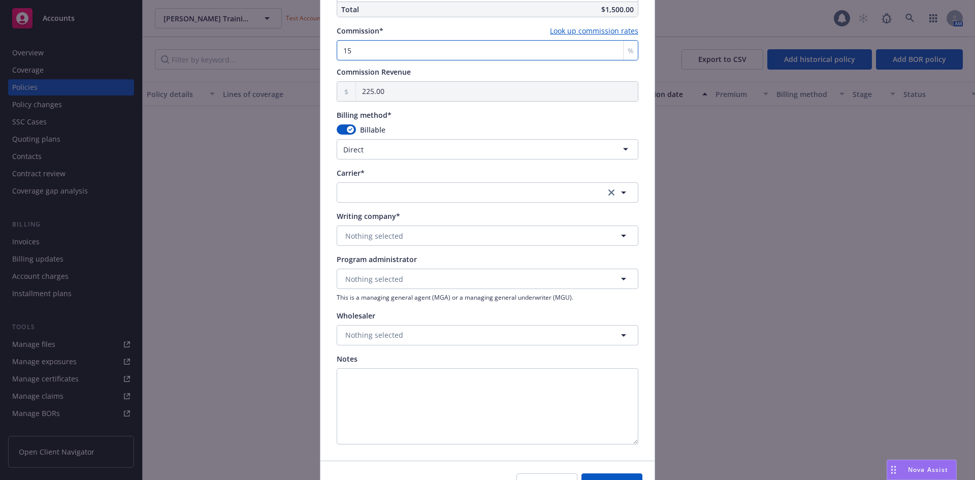
scroll to position [812, 0]
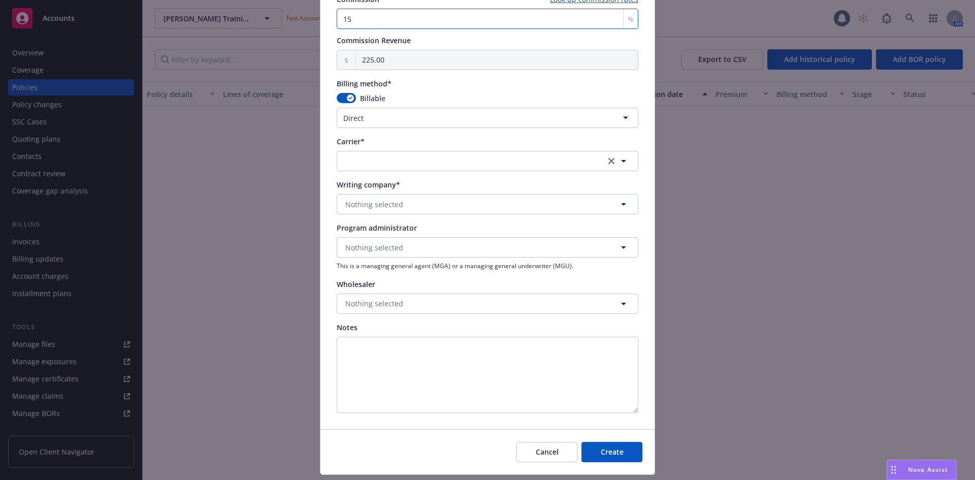
type input "15"
click at [448, 117] on html "Accounts Overview Coverage Policies Policy changes SSC Cases Quoting plans Cont…" at bounding box center [487, 240] width 975 height 480
click at [402, 161] on button "button" at bounding box center [488, 161] width 302 height 20
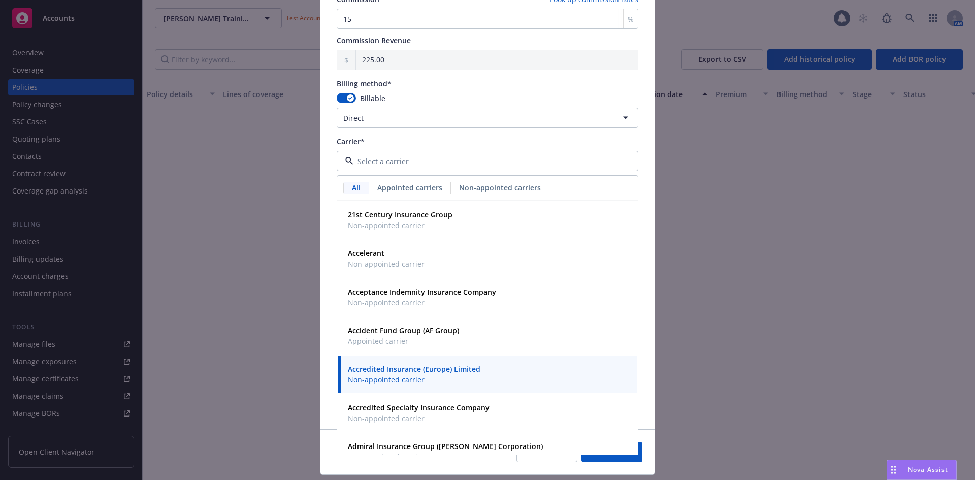
click at [410, 140] on div "Carrier*" at bounding box center [488, 141] width 302 height 11
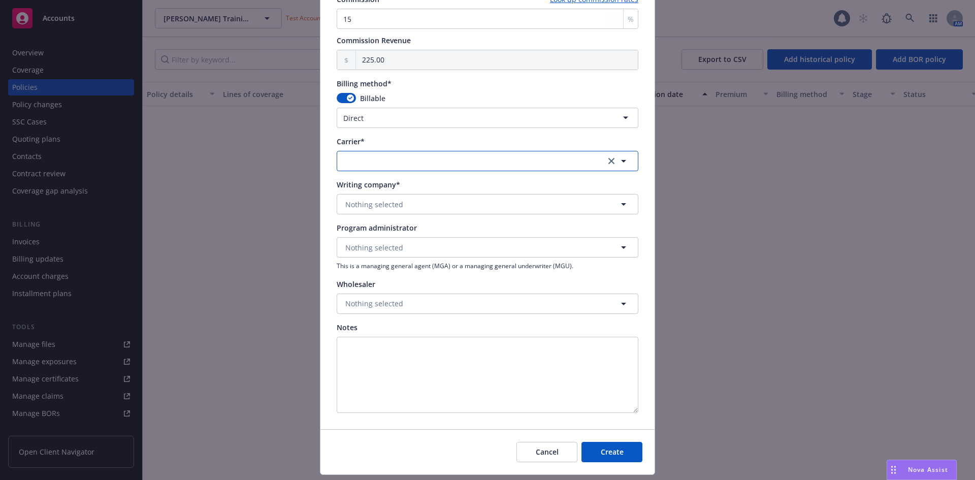
click at [412, 154] on button "button" at bounding box center [488, 161] width 302 height 20
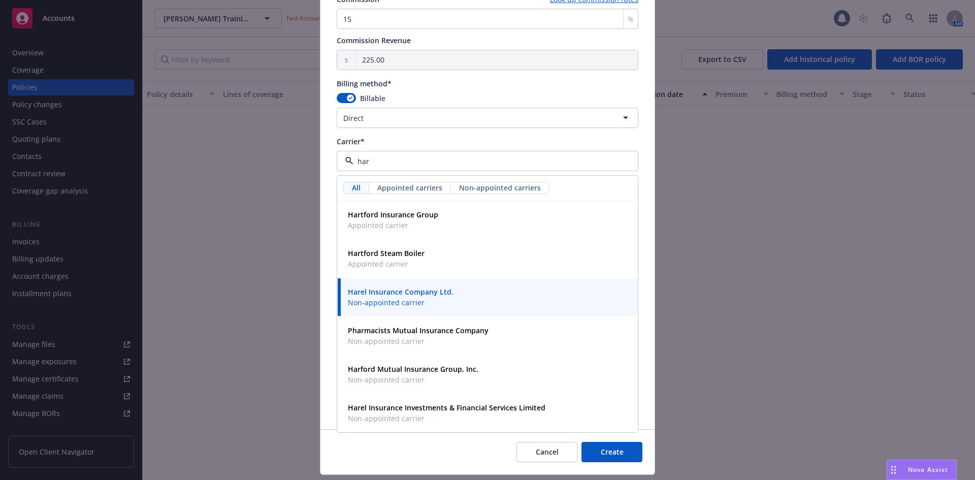
type input "hart"
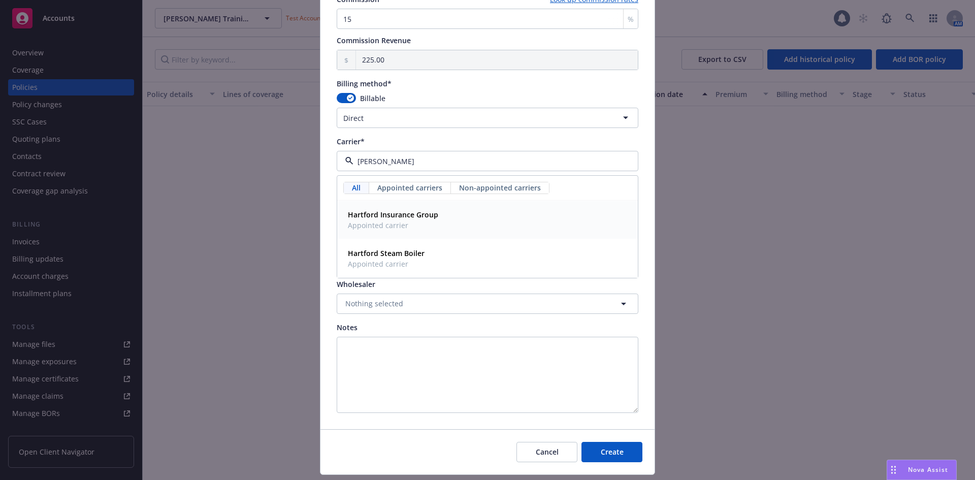
click at [417, 210] on strong "Hartford Insurance Group" at bounding box center [393, 215] width 90 height 10
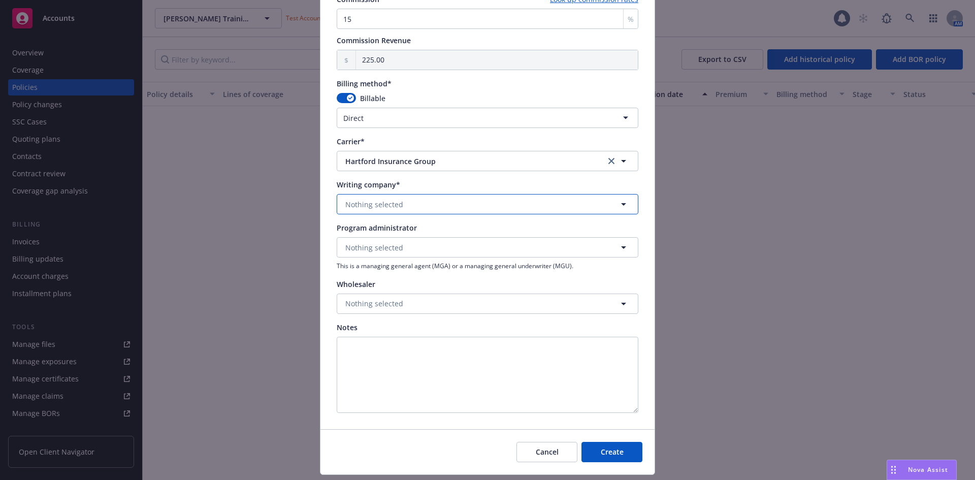
click at [403, 203] on button "Nothing selected" at bounding box center [488, 204] width 302 height 20
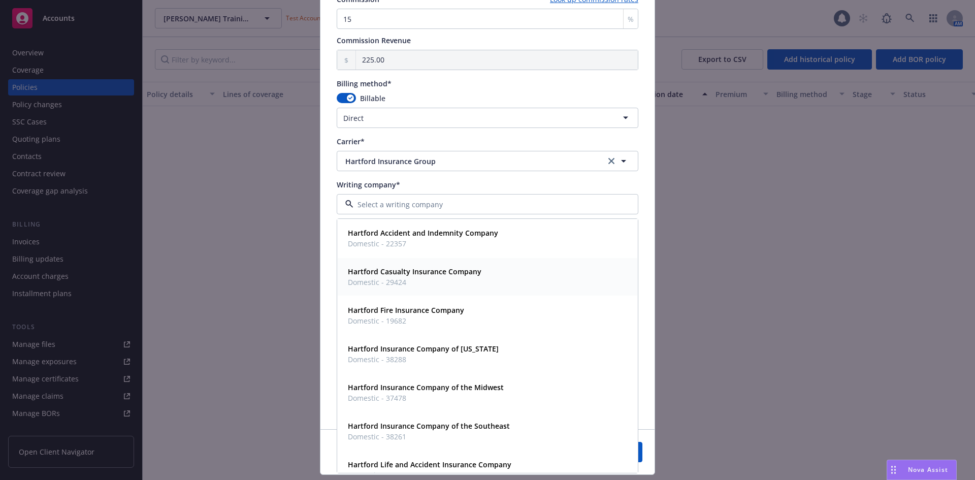
click at [414, 269] on strong "Hartford Casualty Insurance Company" at bounding box center [415, 272] width 134 height 10
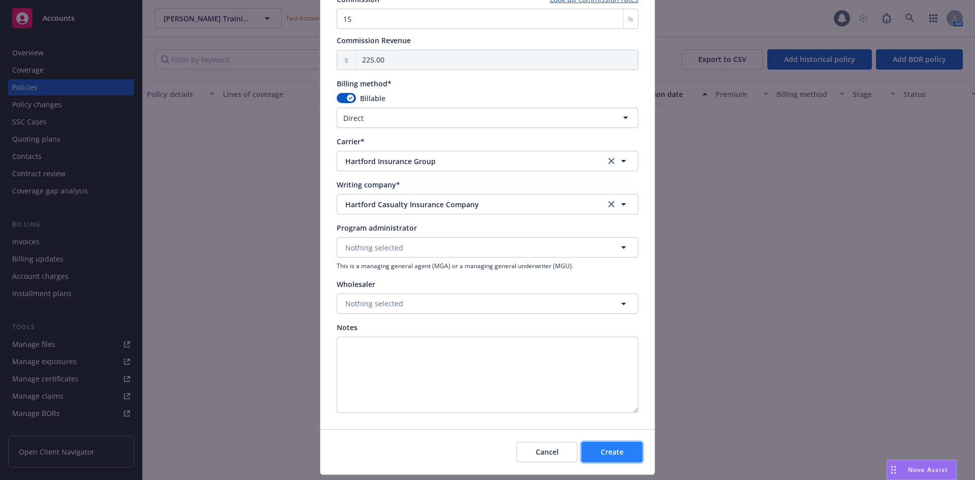
click at [606, 447] on span "Create" at bounding box center [612, 452] width 23 height 10
select select "other"
type input "00.00"
type input "0"
type input "0.00"
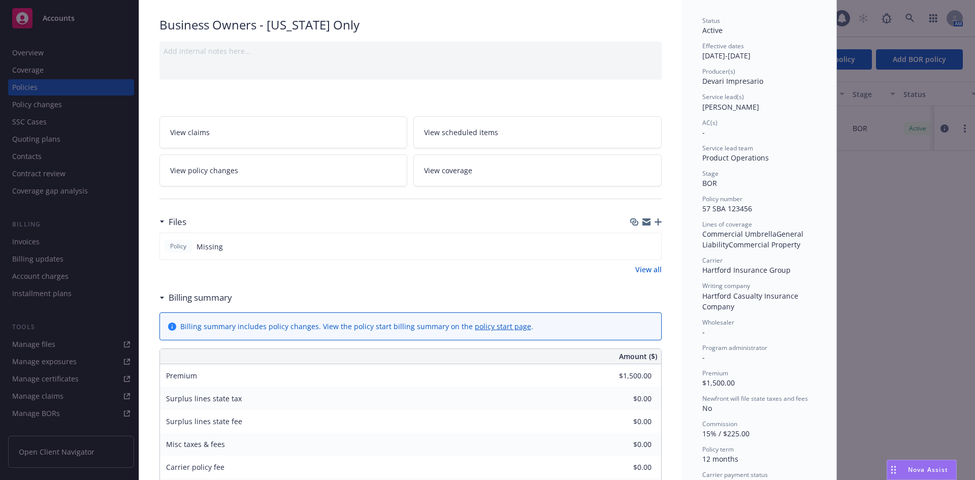
scroll to position [102, 0]
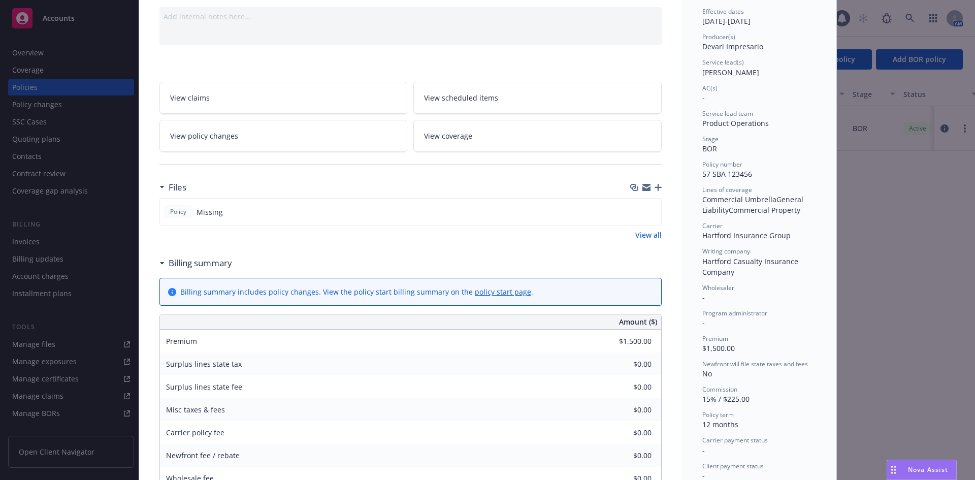
click at [656, 185] on icon "button" at bounding box center [657, 187] width 7 height 7
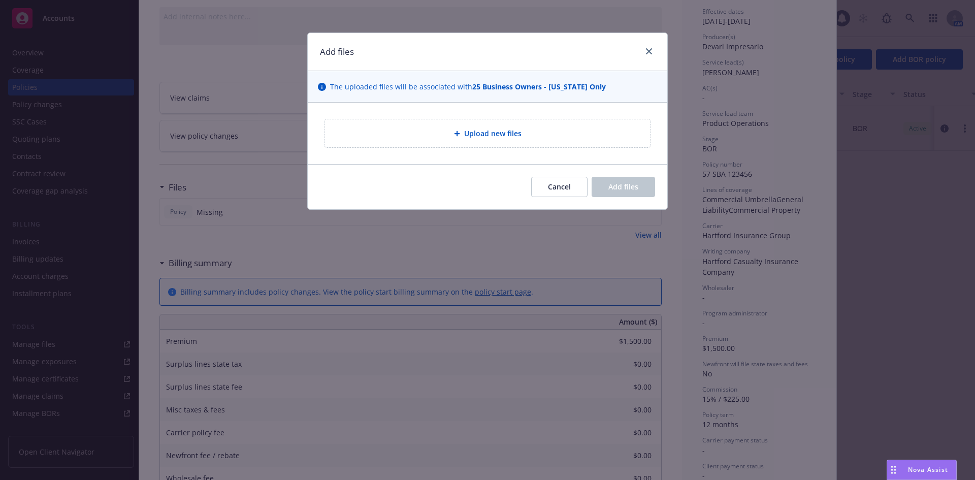
click at [519, 135] on span "Upload new files" at bounding box center [492, 133] width 57 height 11
click at [565, 178] on button "Cancel" at bounding box center [559, 187] width 56 height 20
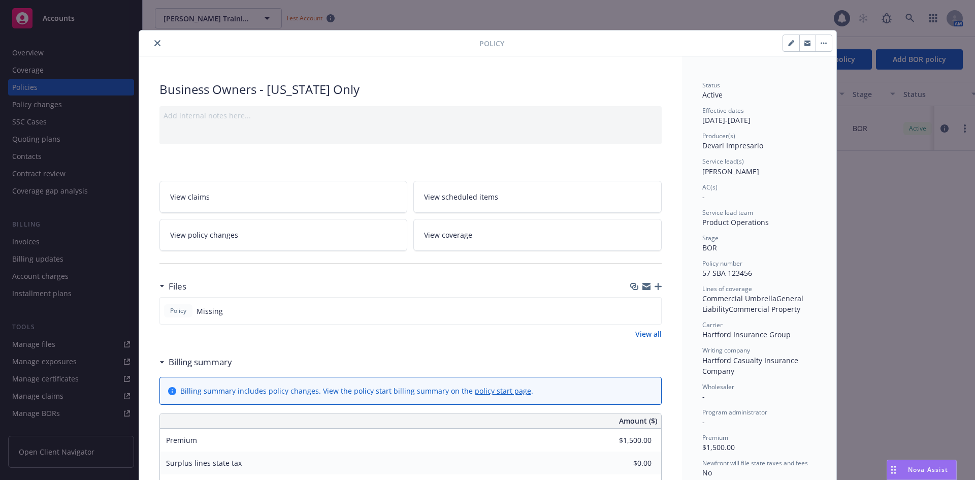
scroll to position [0, 0]
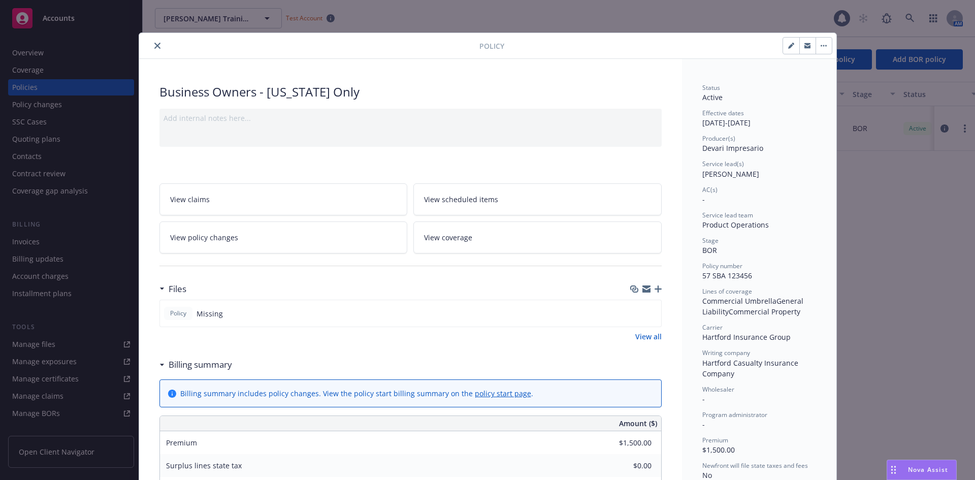
click at [155, 44] on icon "close" at bounding box center [157, 46] width 6 height 6
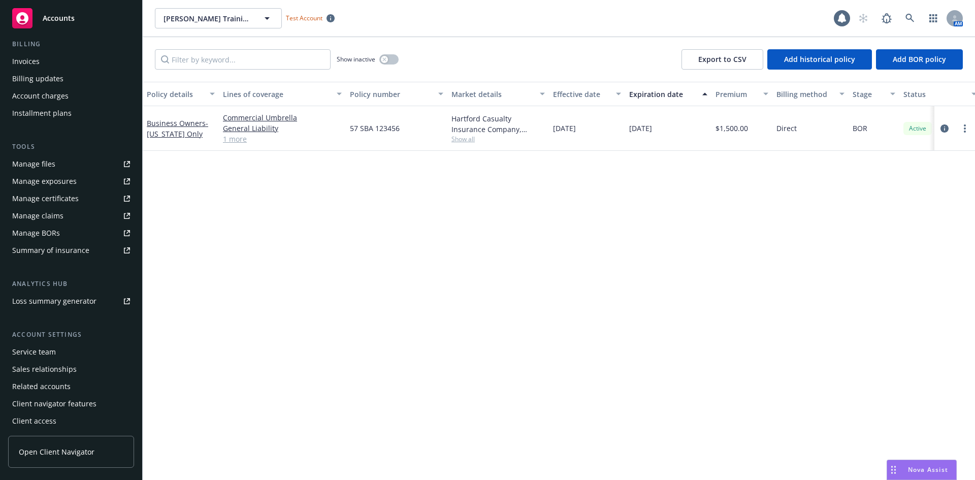
scroll to position [182, 0]
click at [81, 167] on link "Manage files" at bounding box center [71, 162] width 126 height 16
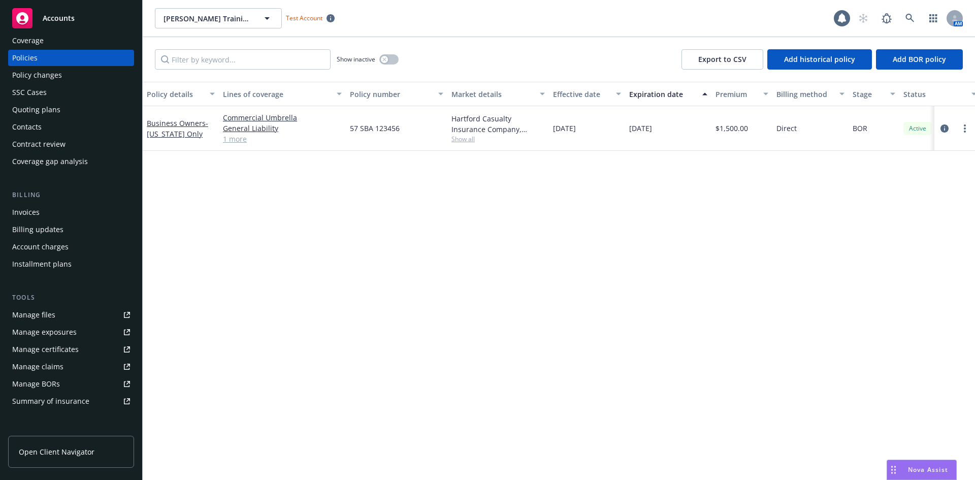
scroll to position [0, 0]
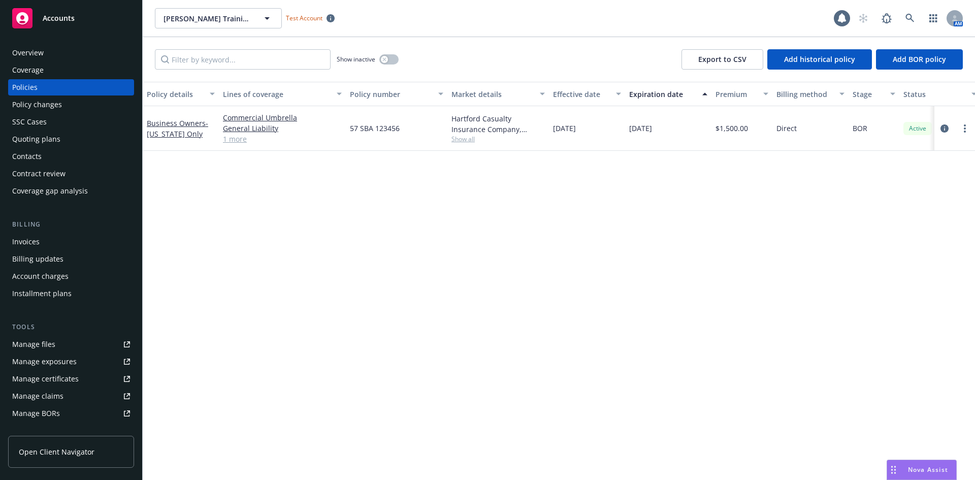
click at [69, 49] on div "Overview" at bounding box center [71, 53] width 118 height 16
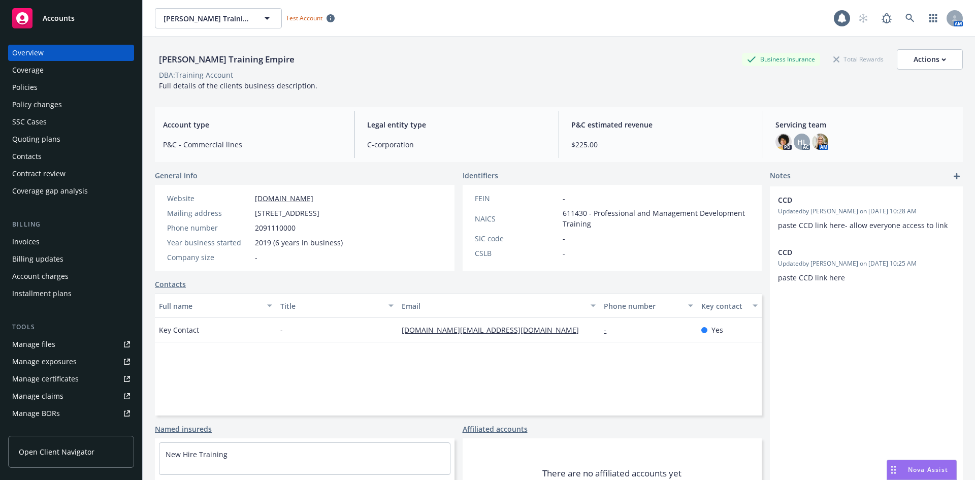
click at [80, 139] on div "Quoting plans" at bounding box center [71, 139] width 118 height 16
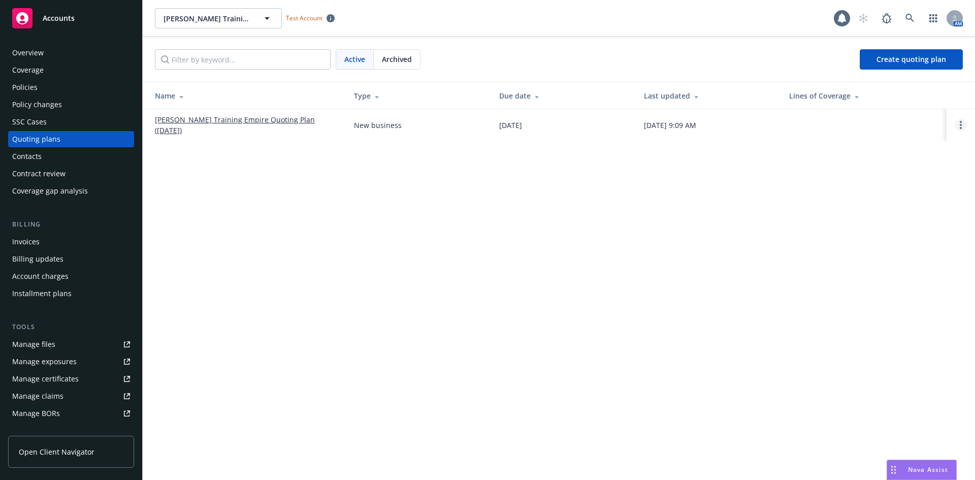
click at [960, 125] on circle "Open options" at bounding box center [960, 125] width 2 height 2
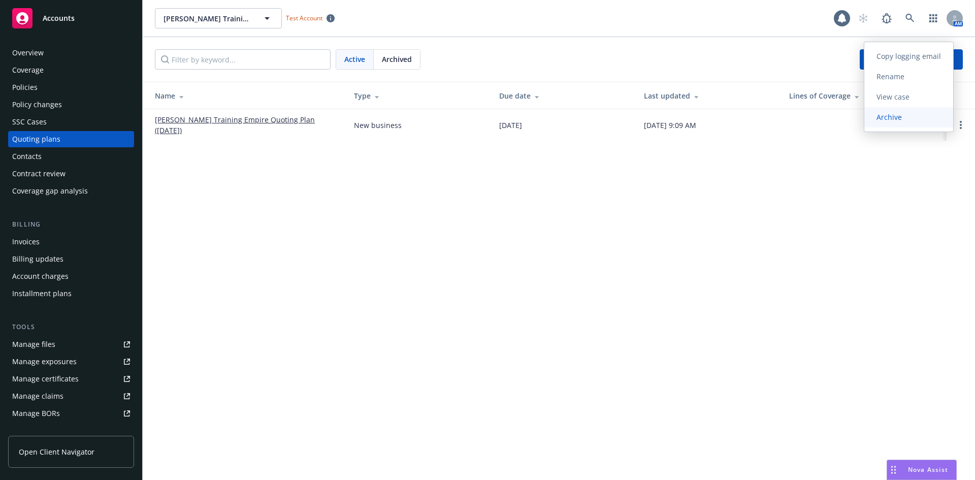
click at [925, 120] on link "Archive" at bounding box center [908, 117] width 89 height 20
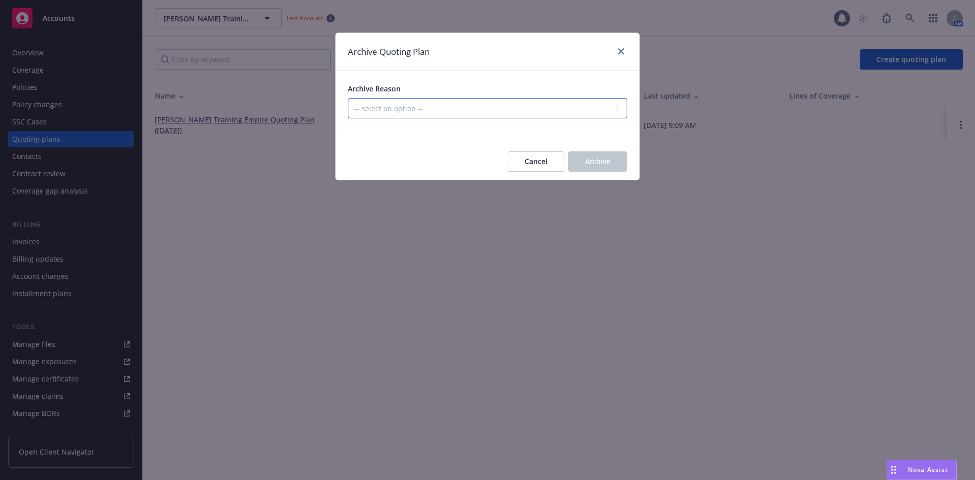
click at [421, 107] on select "-- select an option -- Created by error Duplicate New business opportunity lost…" at bounding box center [487, 108] width 279 height 20
select select "ARCHIVED_CREATED_IN_ERROR"
click at [348, 98] on select "-- select an option -- Created by error Duplicate New business opportunity lost…" at bounding box center [487, 108] width 279 height 20
click at [597, 156] on button "Archive" at bounding box center [597, 161] width 59 height 20
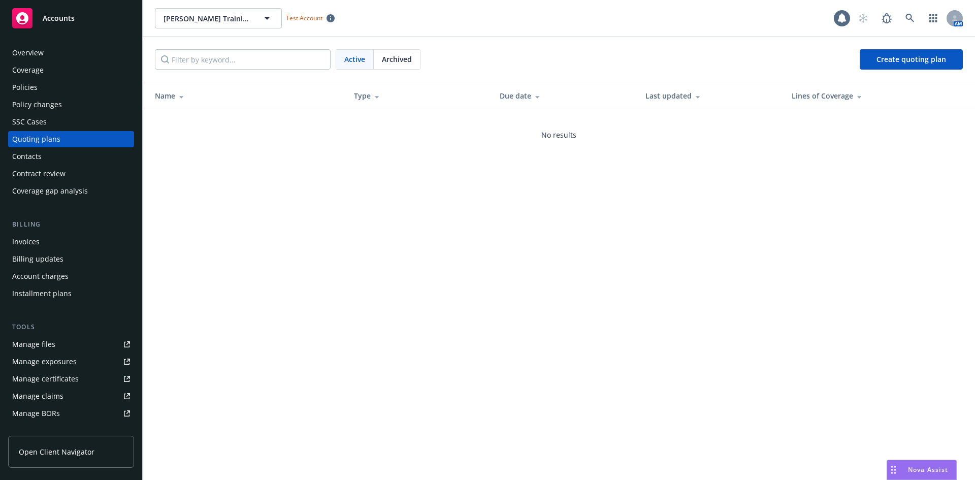
click at [81, 20] on div "Accounts" at bounding box center [71, 18] width 118 height 20
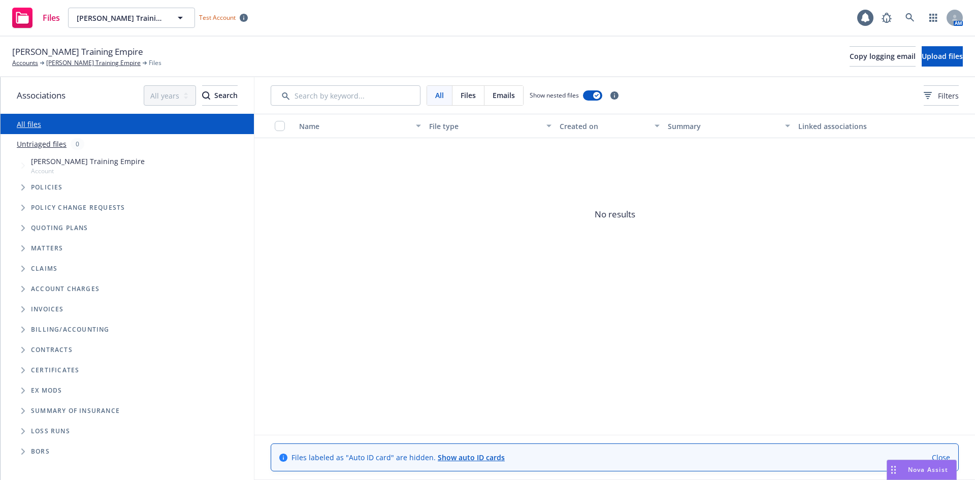
click at [23, 187] on icon "Tree Example" at bounding box center [23, 187] width 4 height 6
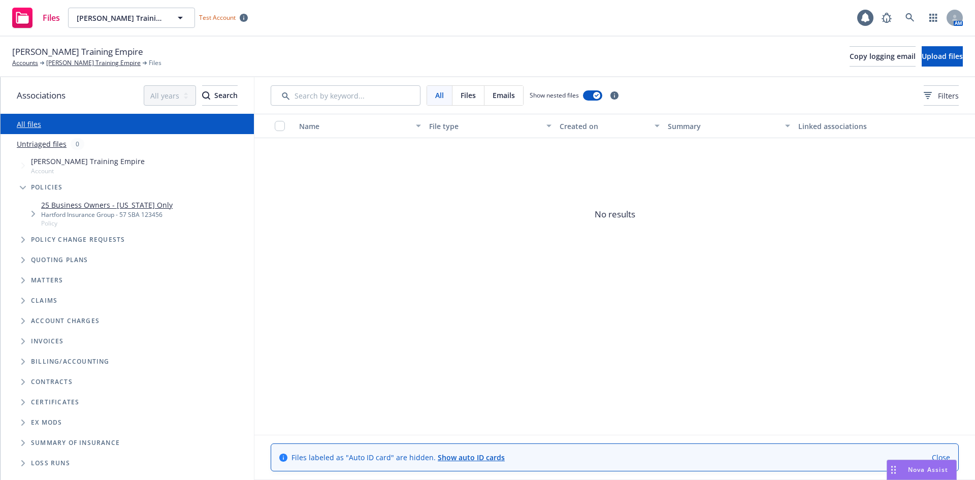
click at [61, 202] on link "25 Business Owners - [US_STATE] Only" at bounding box center [106, 205] width 131 height 11
